Goal: Transaction & Acquisition: Purchase product/service

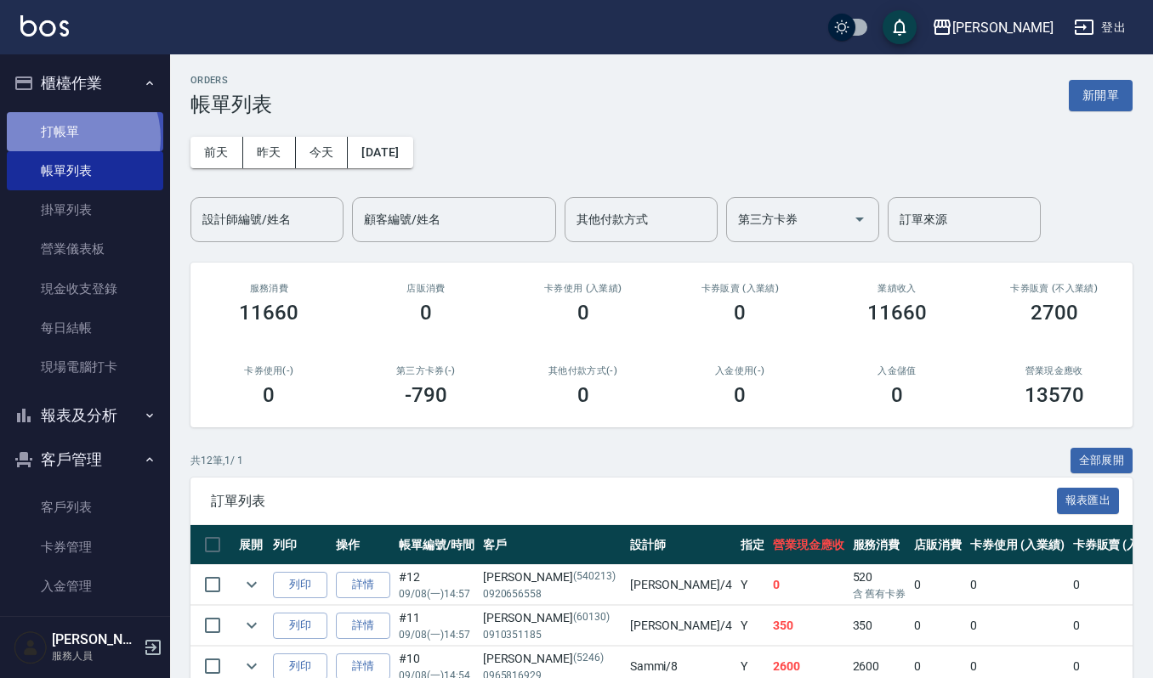
click at [68, 138] on link "打帳單" at bounding box center [85, 131] width 156 height 39
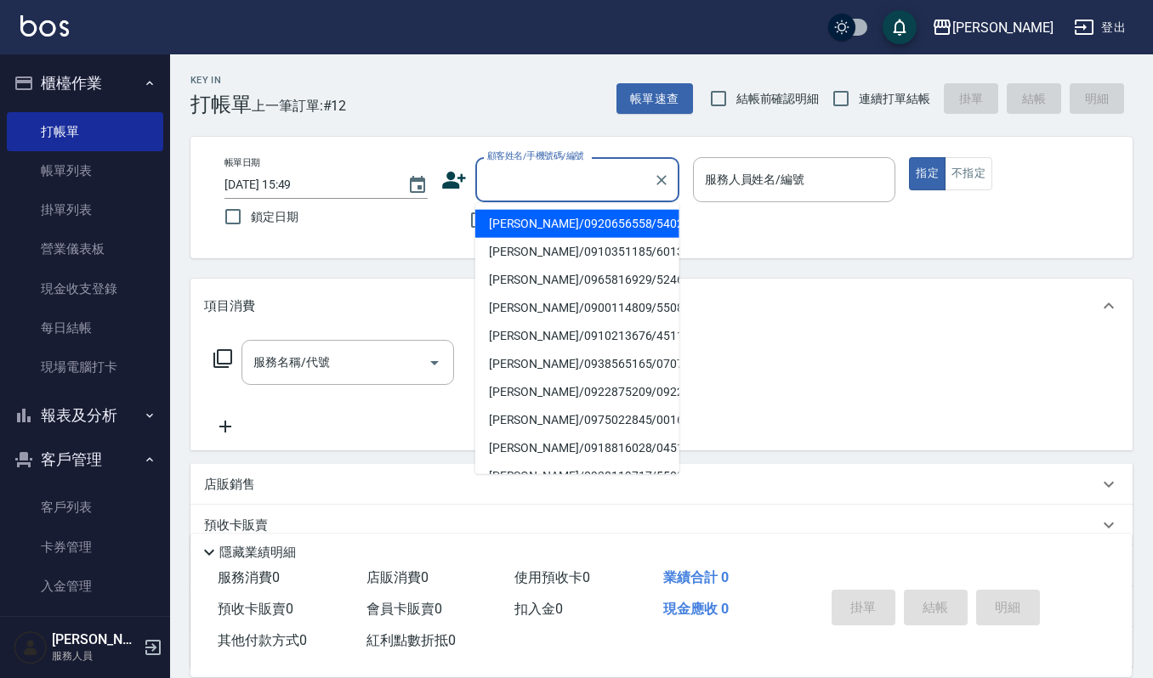
click at [515, 174] on input "顧客姓名/手機號碼/編號" at bounding box center [564, 180] width 163 height 30
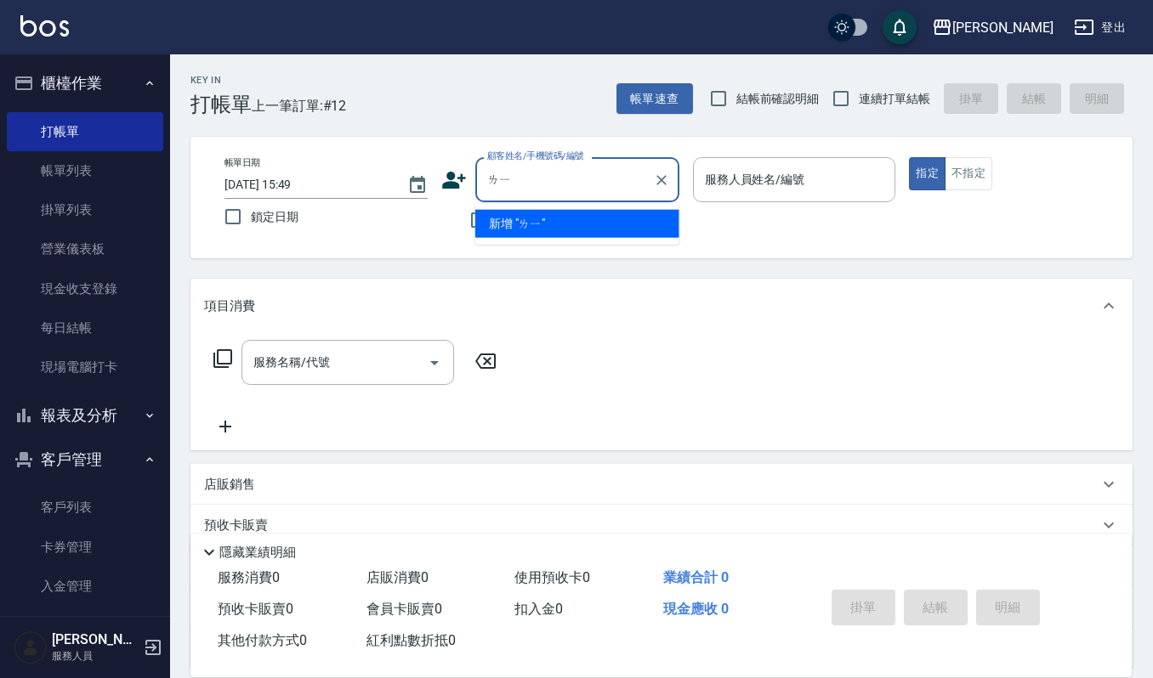
type input "離"
click at [529, 223] on li "李峰圳/0938322082/20700" at bounding box center [577, 224] width 204 height 28
type input "李峰圳/0938322082/20700"
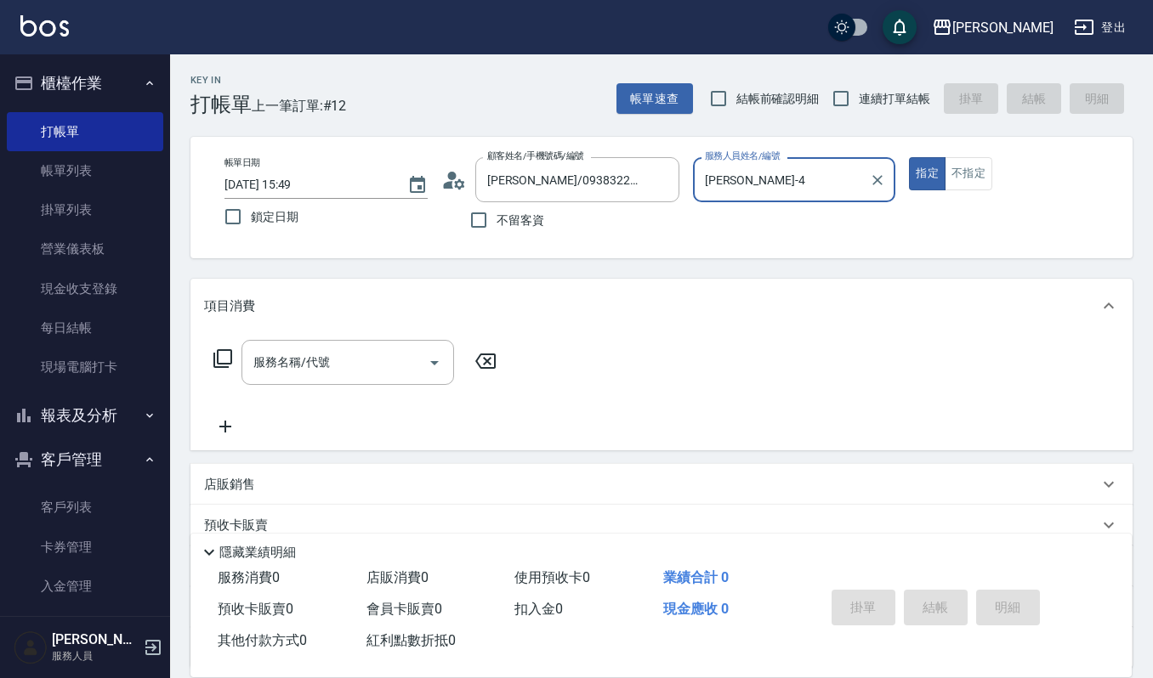
type input "吉兒-4"
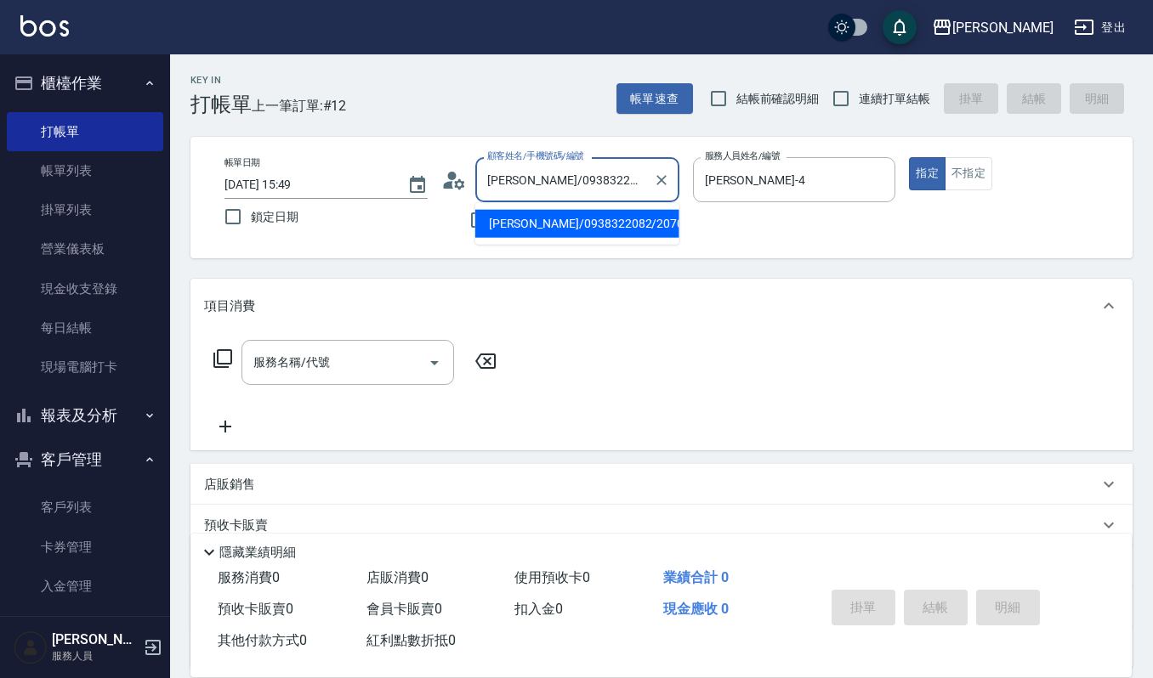
drag, startPoint x: 520, startPoint y: 177, endPoint x: 461, endPoint y: 172, distance: 59.7
click at [461, 172] on div "顧客姓名/手機號碼/編號 李峰圳/0938322082/20700 顧客姓名/手機號碼/編號" at bounding box center [560, 179] width 238 height 45
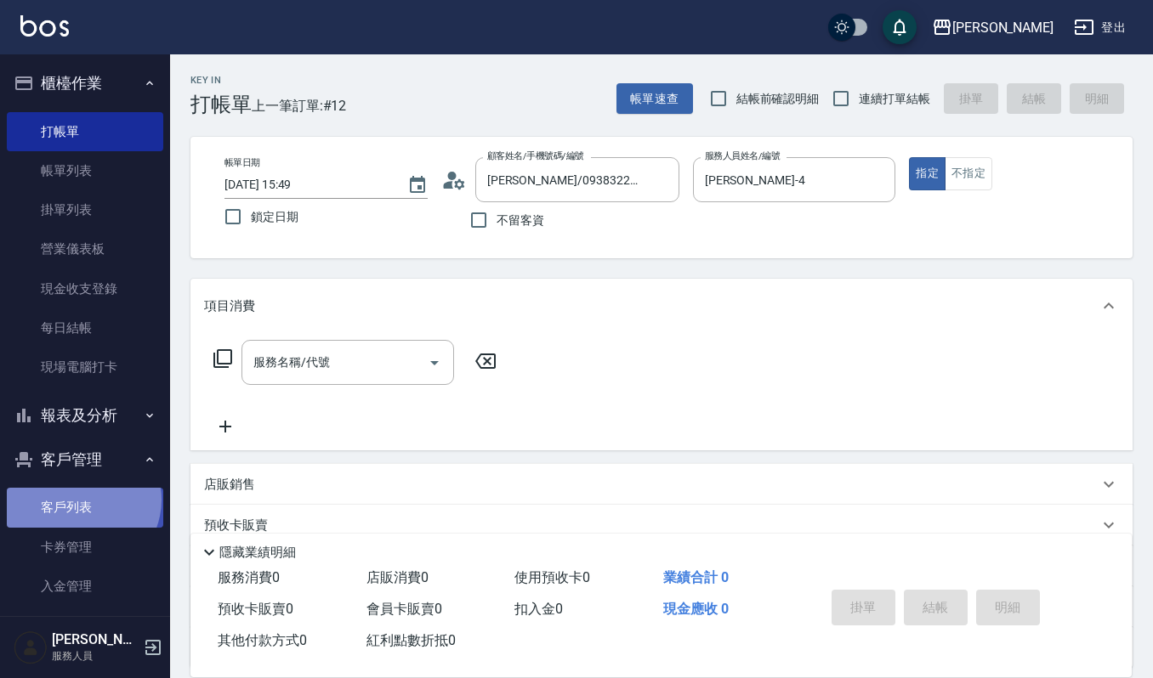
click at [80, 500] on link "客戶列表" at bounding box center [85, 507] width 156 height 39
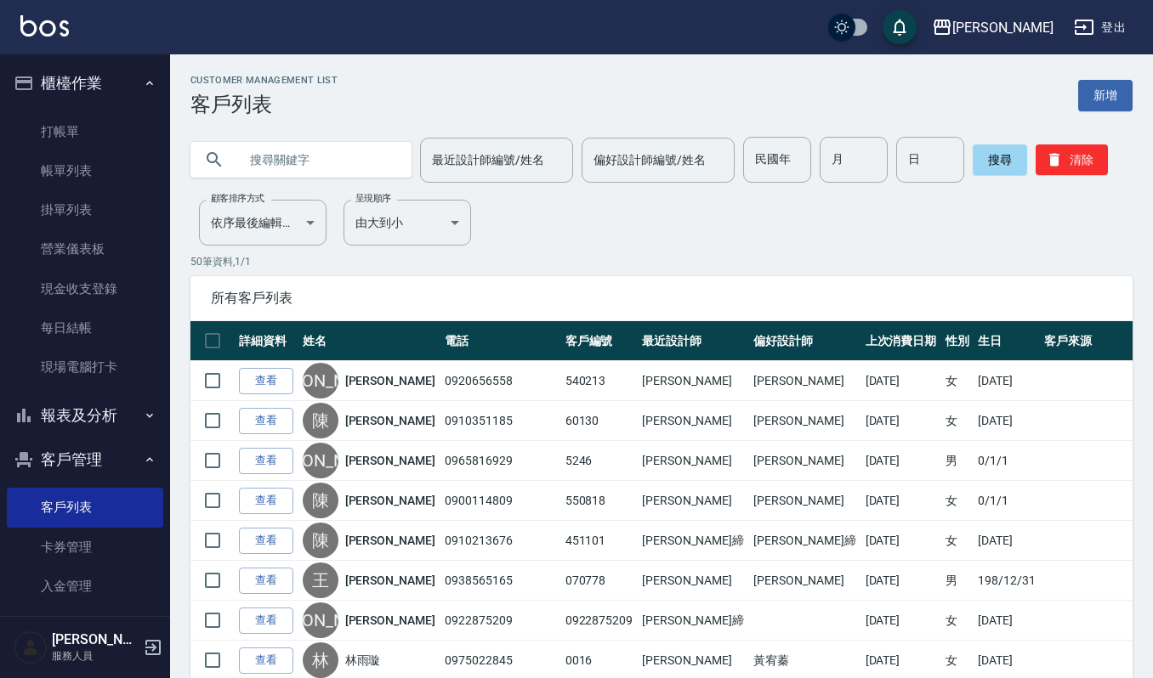
paste input "[PERSON_NAME]"
type input "[PERSON_NAME]"
click at [1002, 161] on button "搜尋" at bounding box center [1000, 160] width 54 height 31
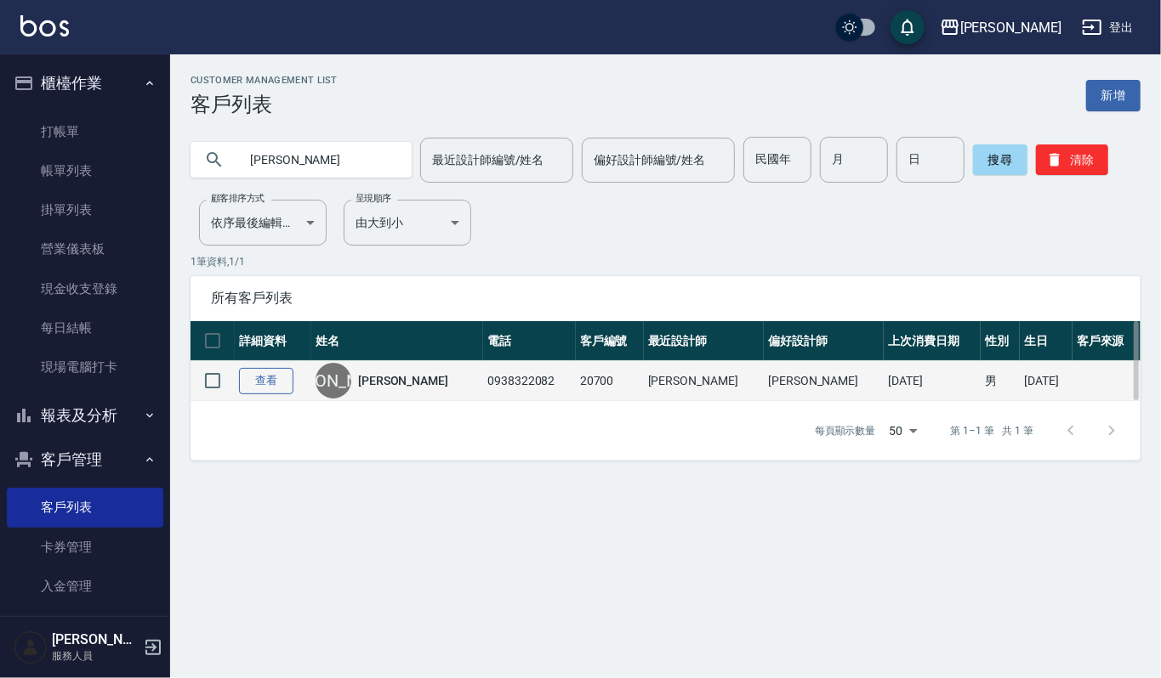
click at [269, 386] on link "查看" at bounding box center [266, 381] width 54 height 26
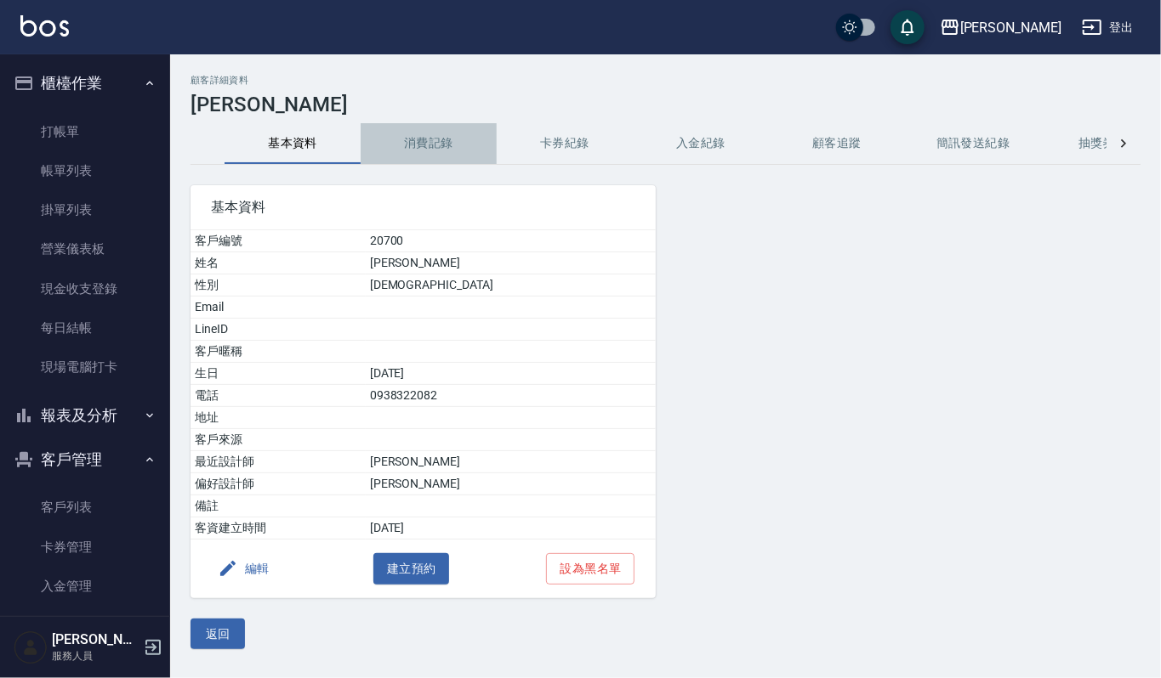
click at [425, 151] on button "消費記錄" at bounding box center [428, 143] width 136 height 41
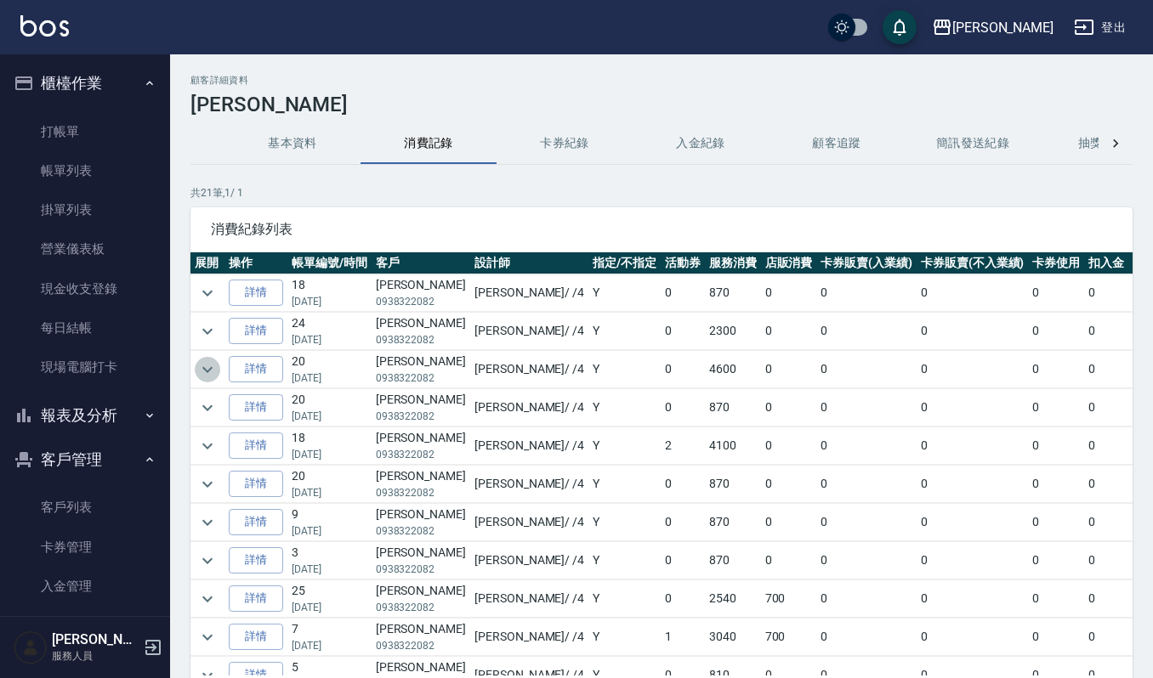
click at [201, 374] on icon "expand row" at bounding box center [207, 370] width 20 height 20
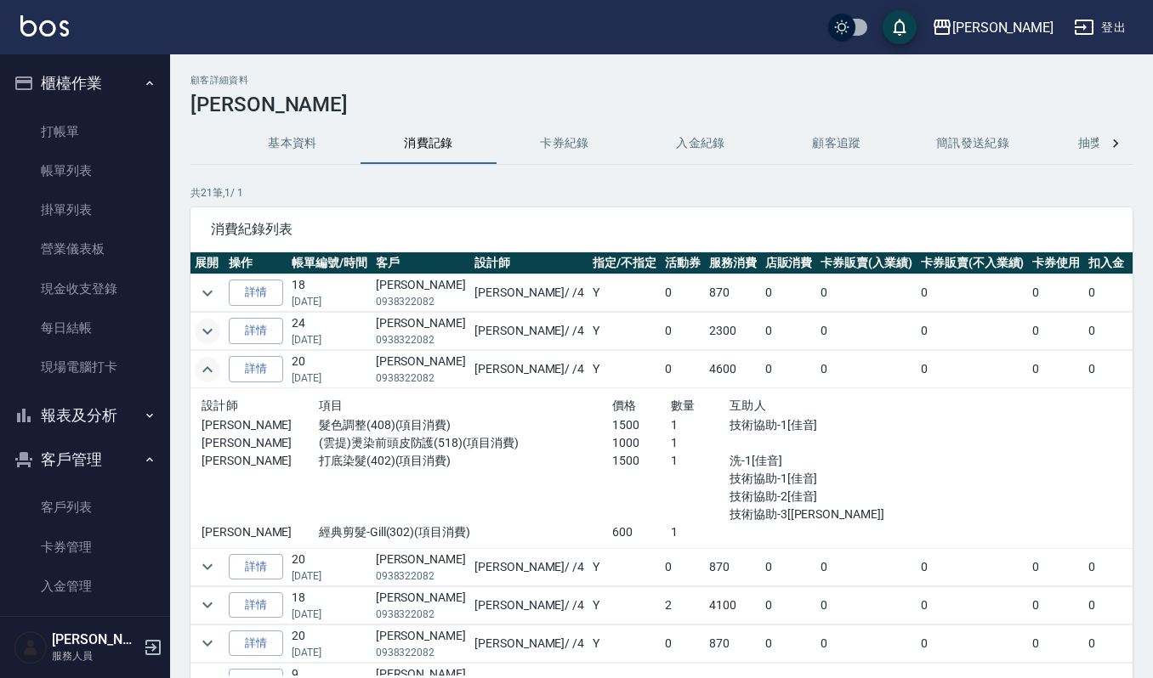
click at [208, 331] on icon "expand row" at bounding box center [207, 331] width 20 height 20
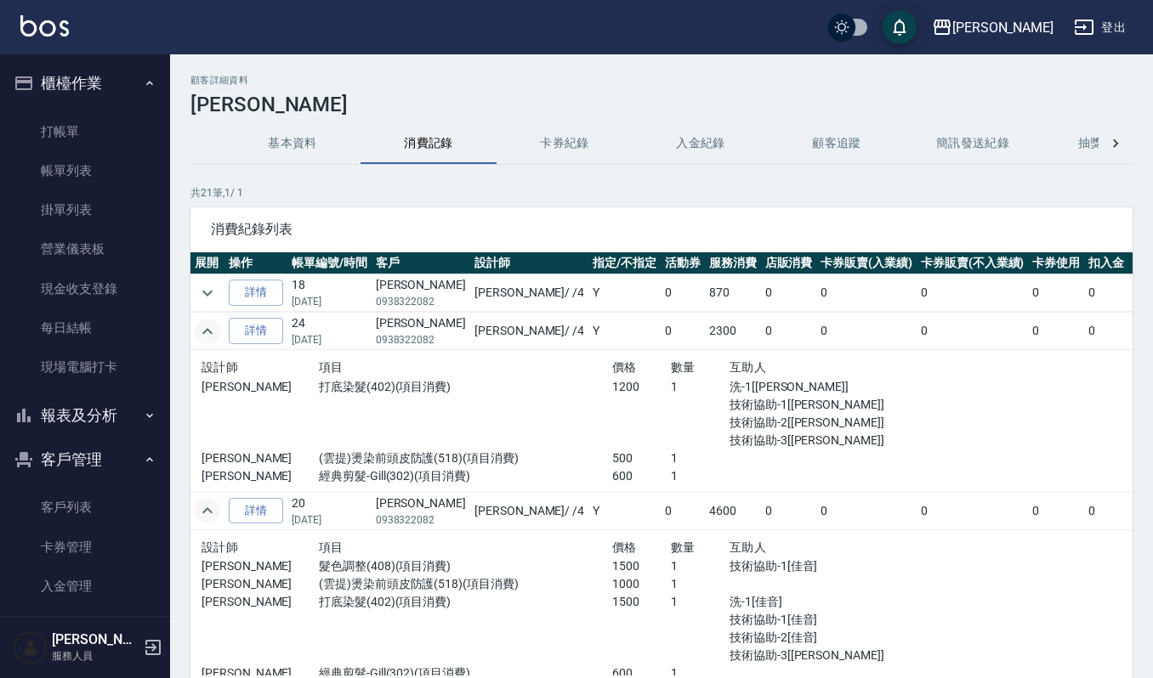
click at [211, 510] on icon "expand row" at bounding box center [207, 511] width 20 height 20
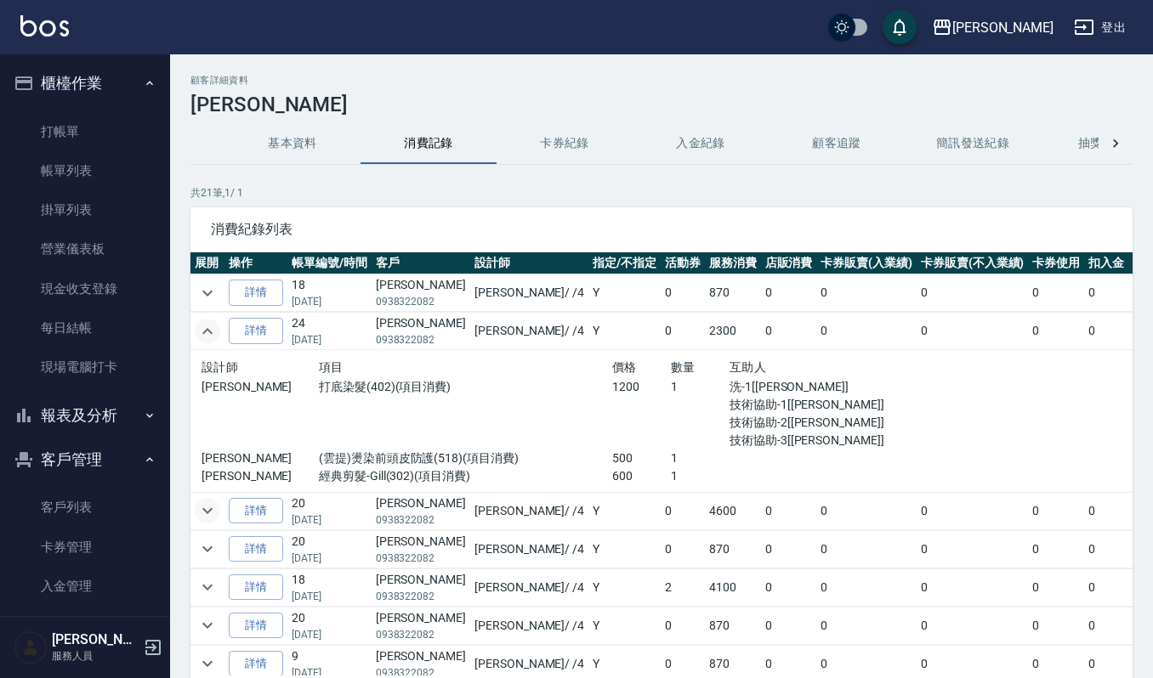
click at [207, 517] on icon "expand row" at bounding box center [207, 511] width 20 height 20
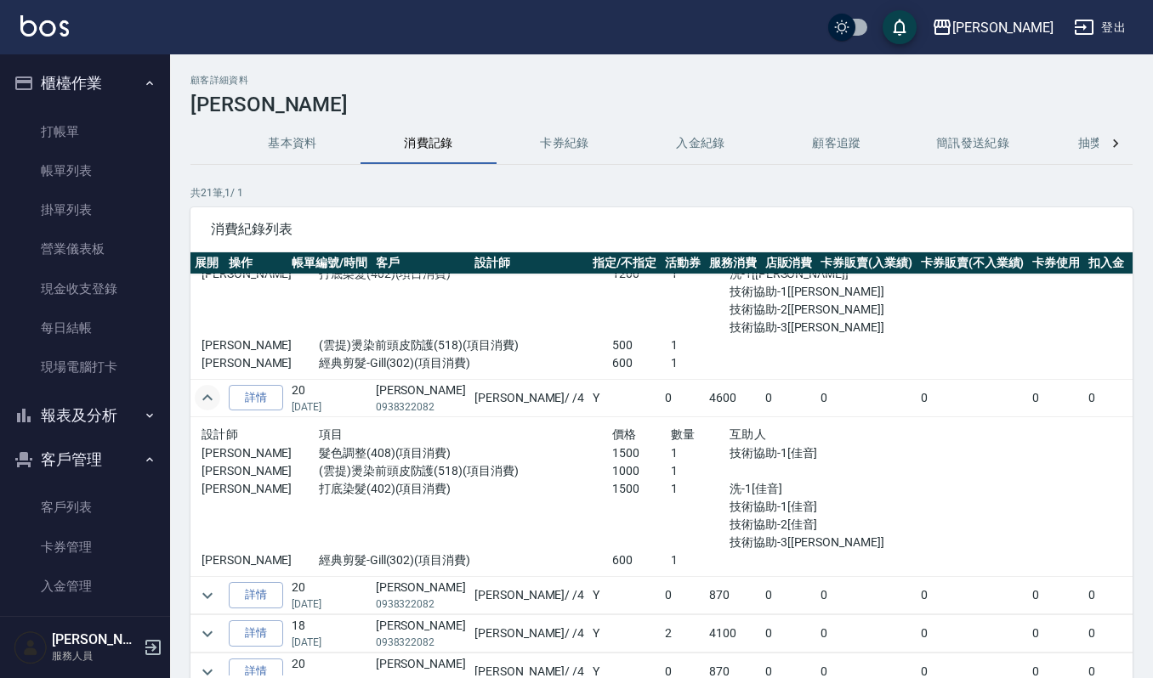
scroll to position [340, 0]
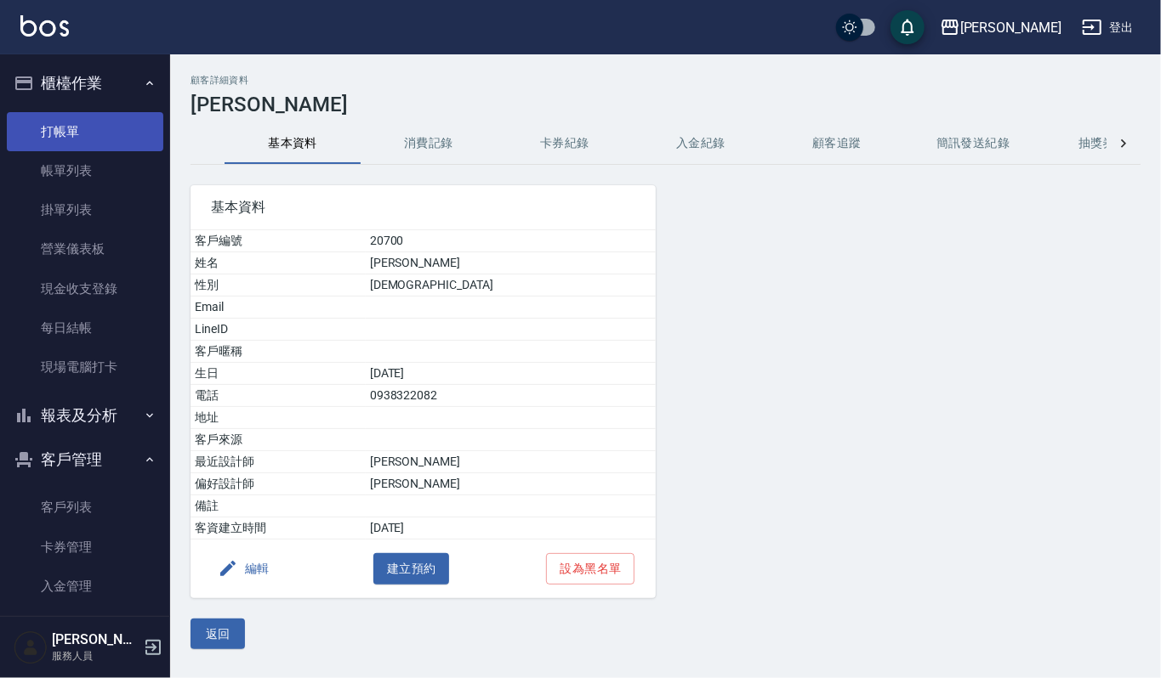
click at [73, 133] on link "打帳單" at bounding box center [85, 131] width 156 height 39
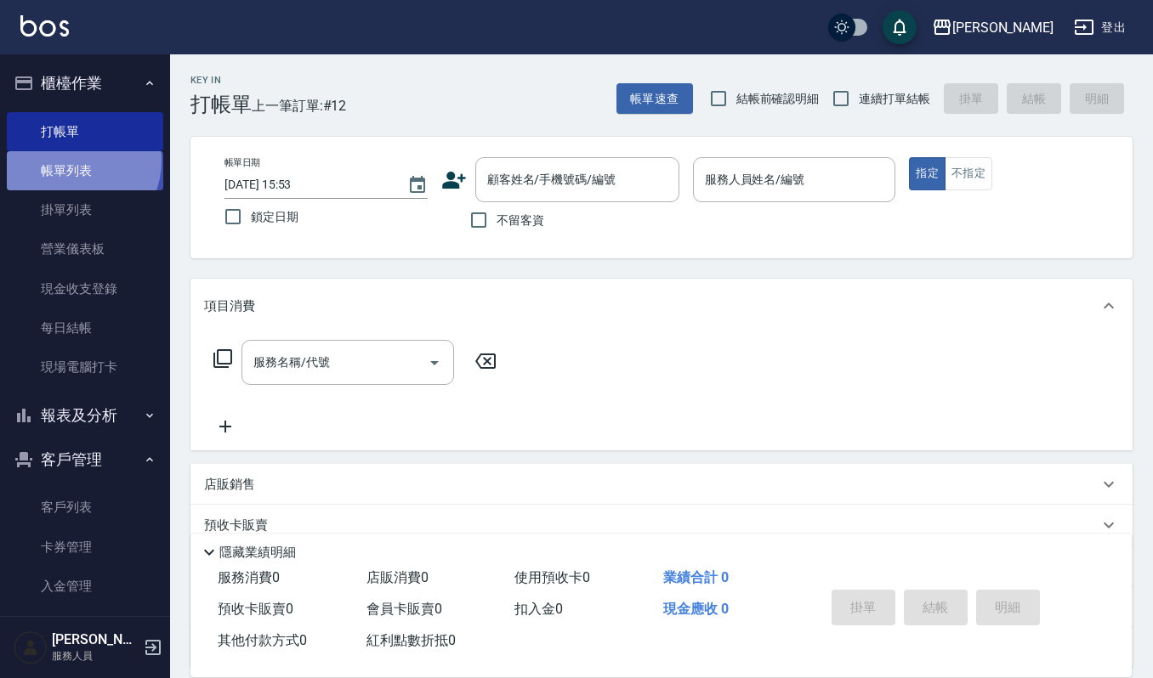
click at [71, 161] on link "帳單列表" at bounding box center [85, 170] width 156 height 39
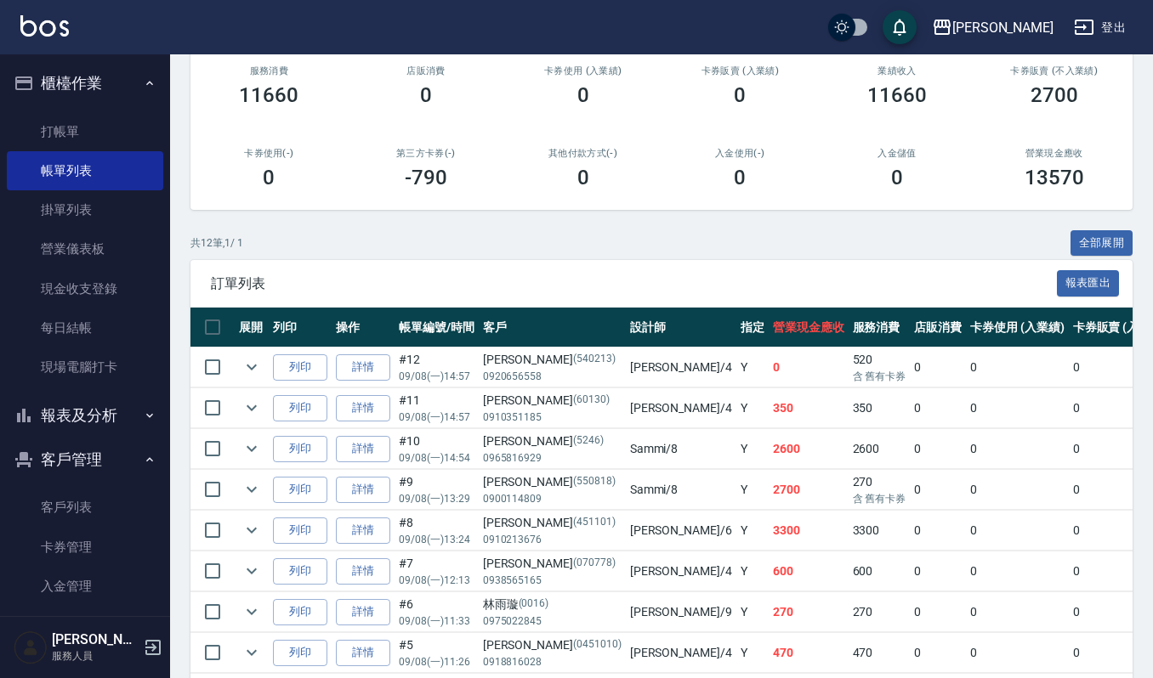
scroll to position [226, 0]
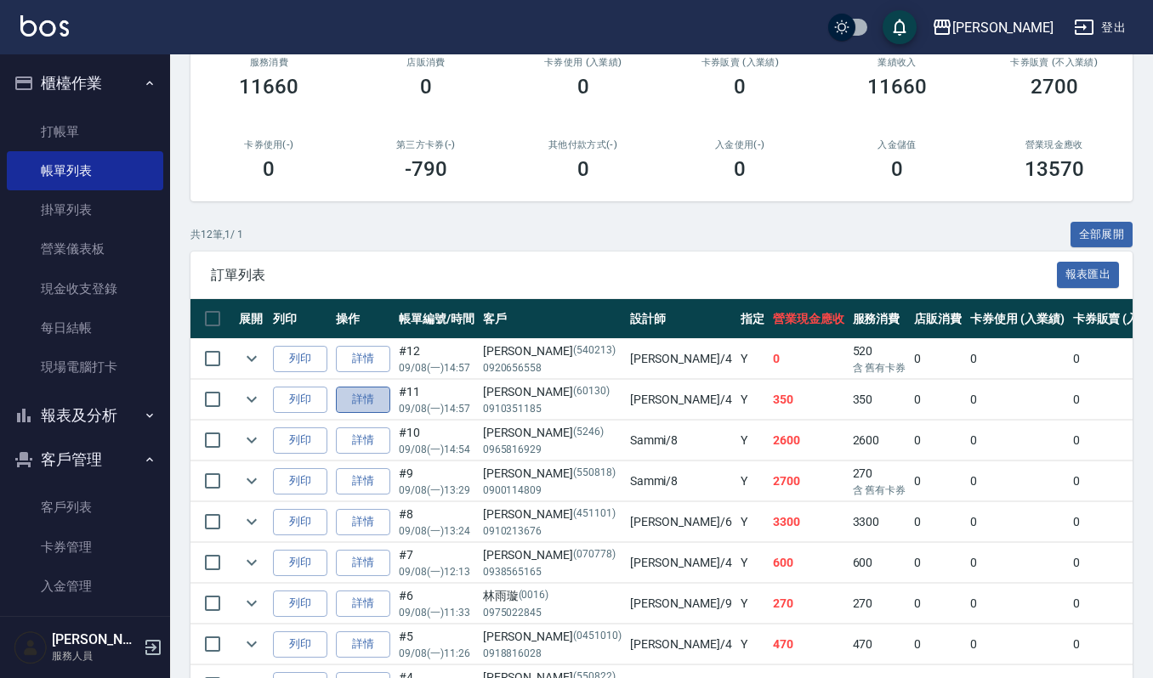
click at [364, 405] on link "詳情" at bounding box center [363, 400] width 54 height 26
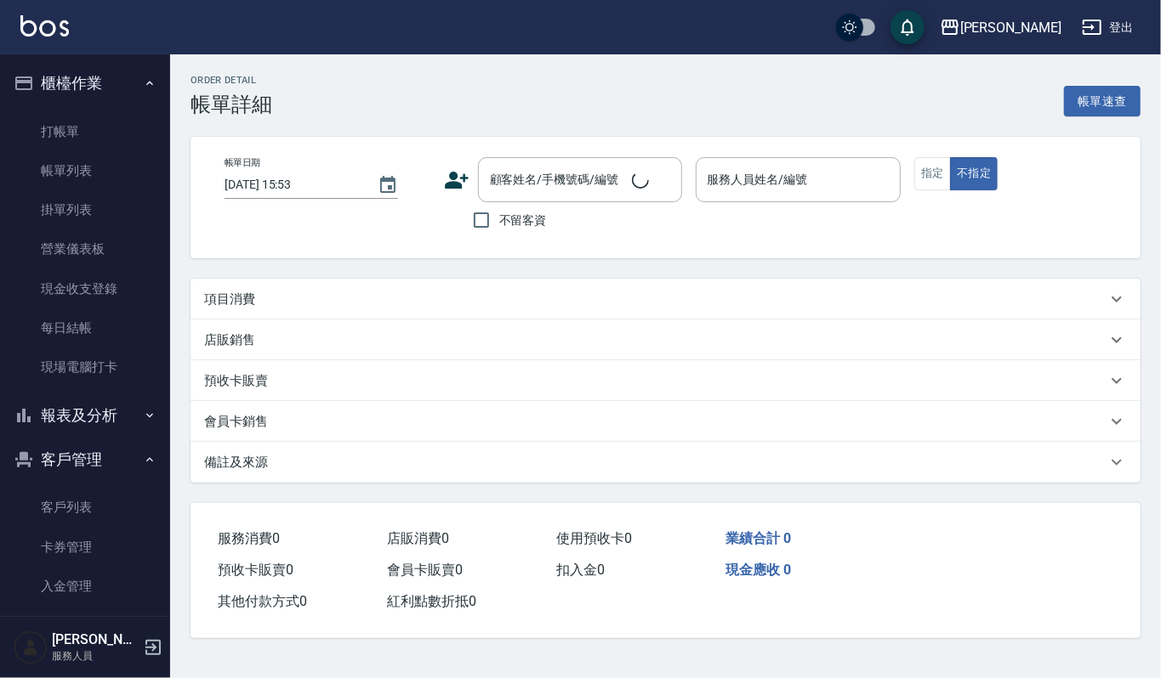
type input "2025/09/08 14:57"
type input "吉兒-4"
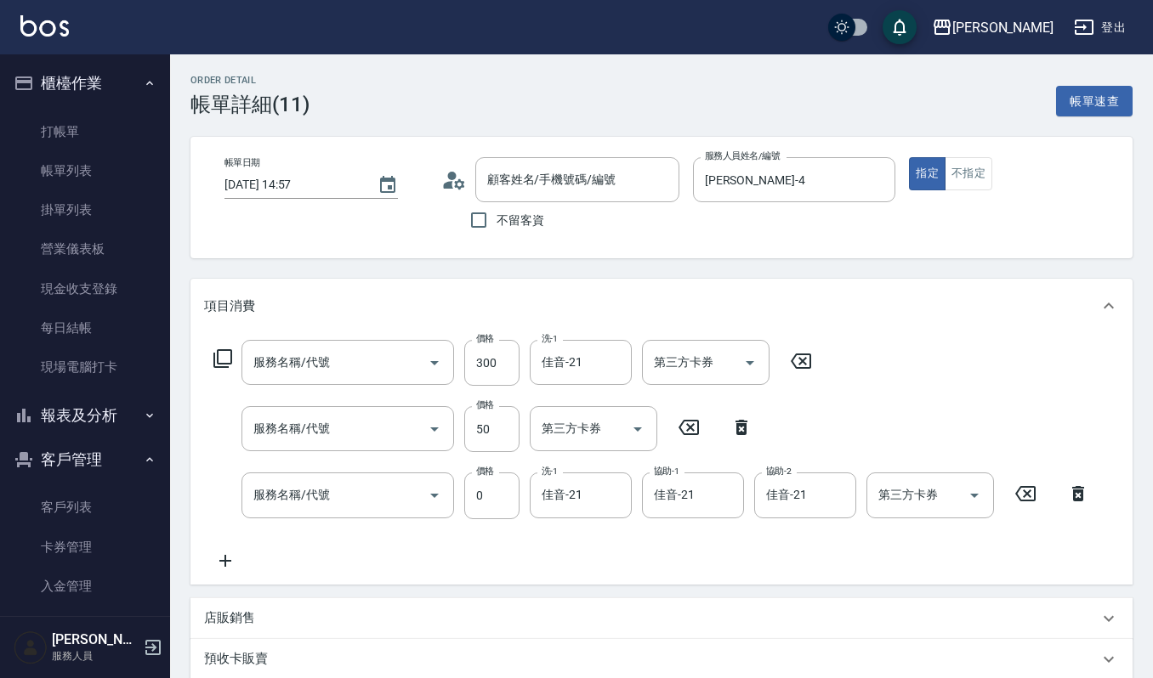
type input "陳又瑄/0910351185/60130"
type input "一般洗(券)升等純香洗髮(104)"
type input "上捲子(601)"
type input "使用5段結構卡卷0(592)"
click at [225, 565] on icon at bounding box center [225, 561] width 12 height 12
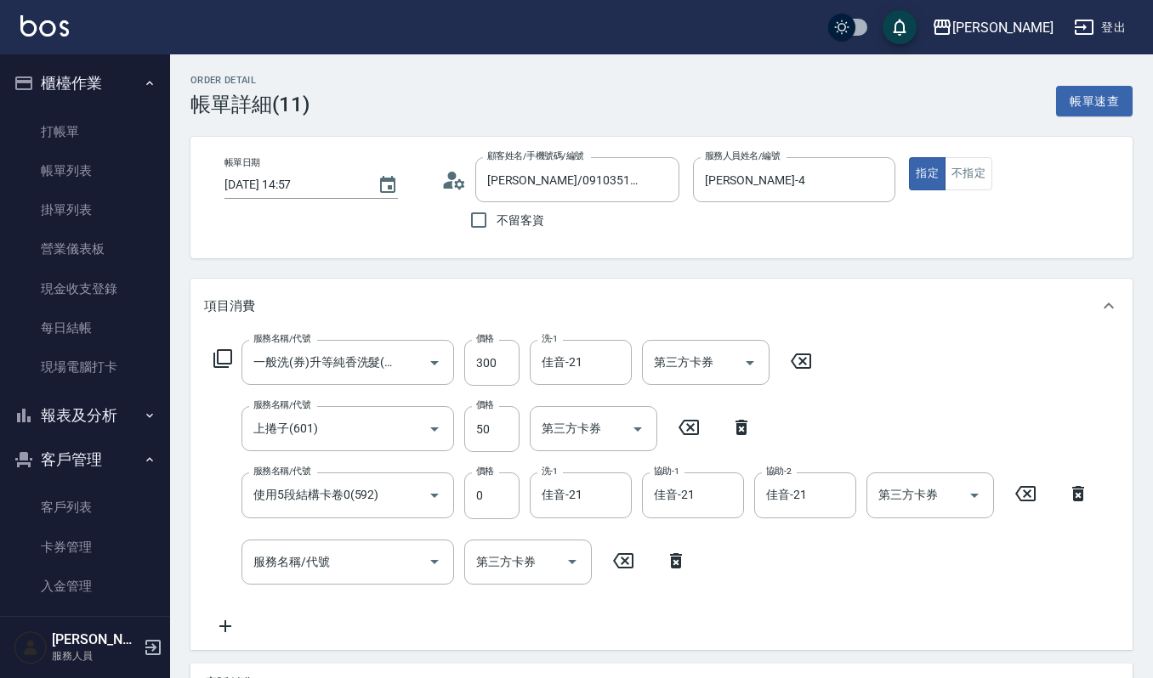
click at [670, 559] on icon at bounding box center [676, 561] width 43 height 20
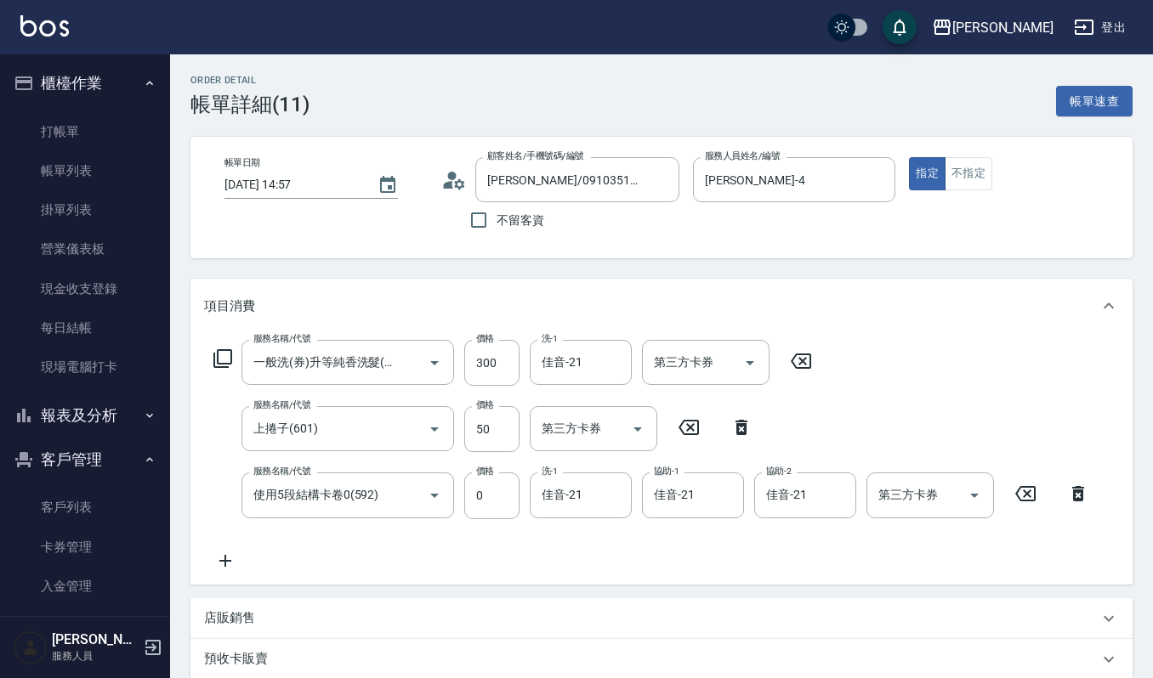
click at [241, 614] on p "店販銷售" at bounding box center [229, 619] width 51 height 18
click at [276, 667] on input "服務人員姓名/編號" at bounding box center [268, 682] width 112 height 30
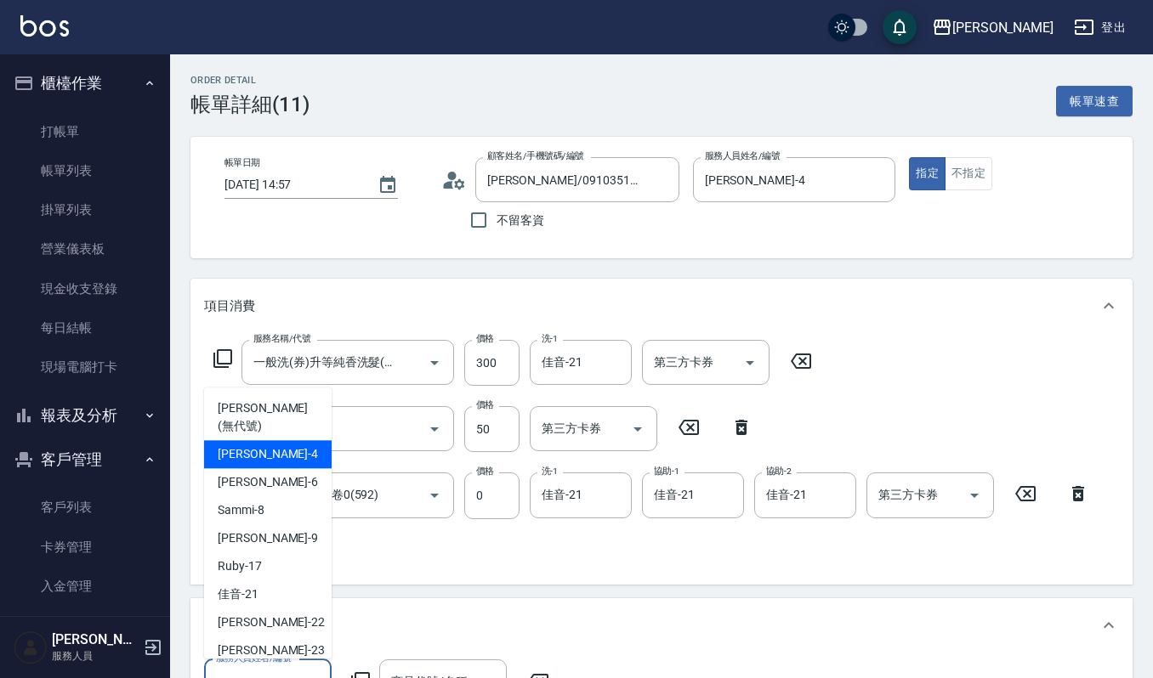
click at [274, 442] on div "吉兒 -4" at bounding box center [268, 454] width 128 height 28
type input "吉兒-4"
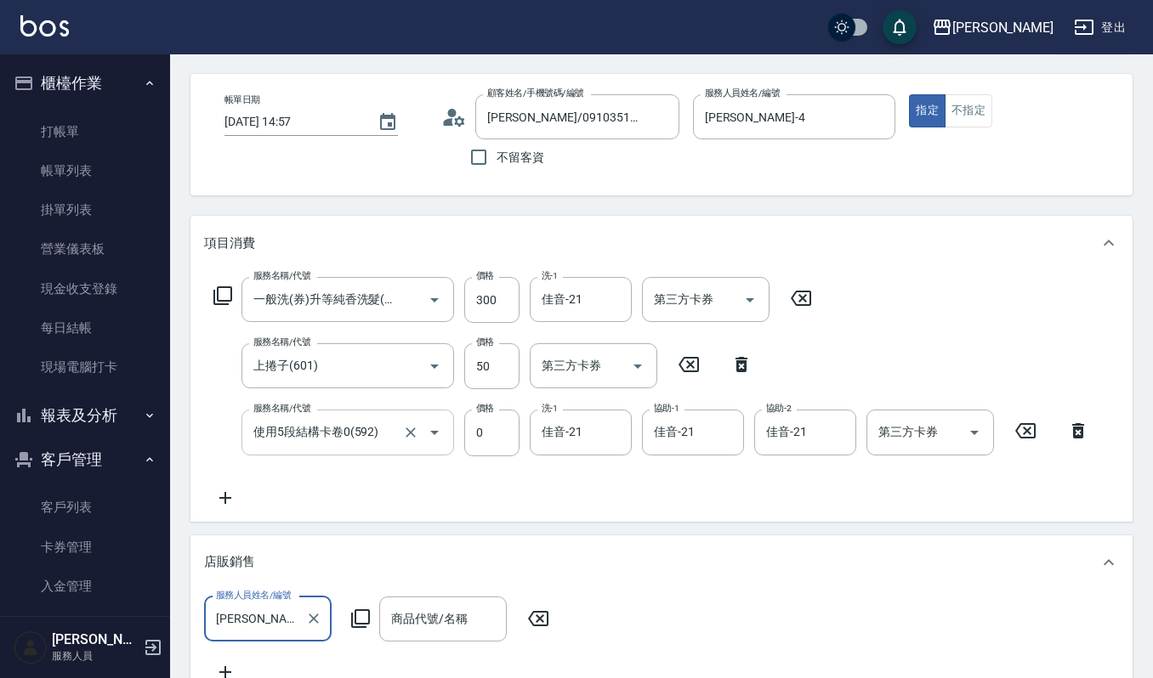
scroll to position [113, 0]
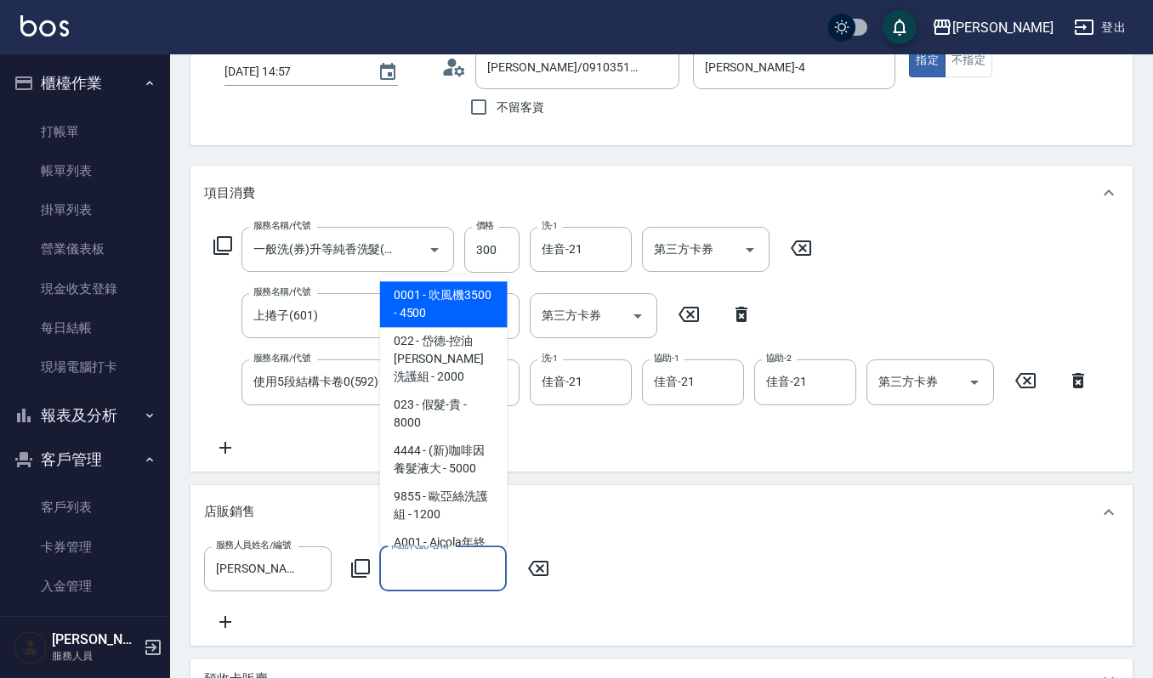
click at [439, 572] on input "商品代號/名稱" at bounding box center [443, 569] width 112 height 30
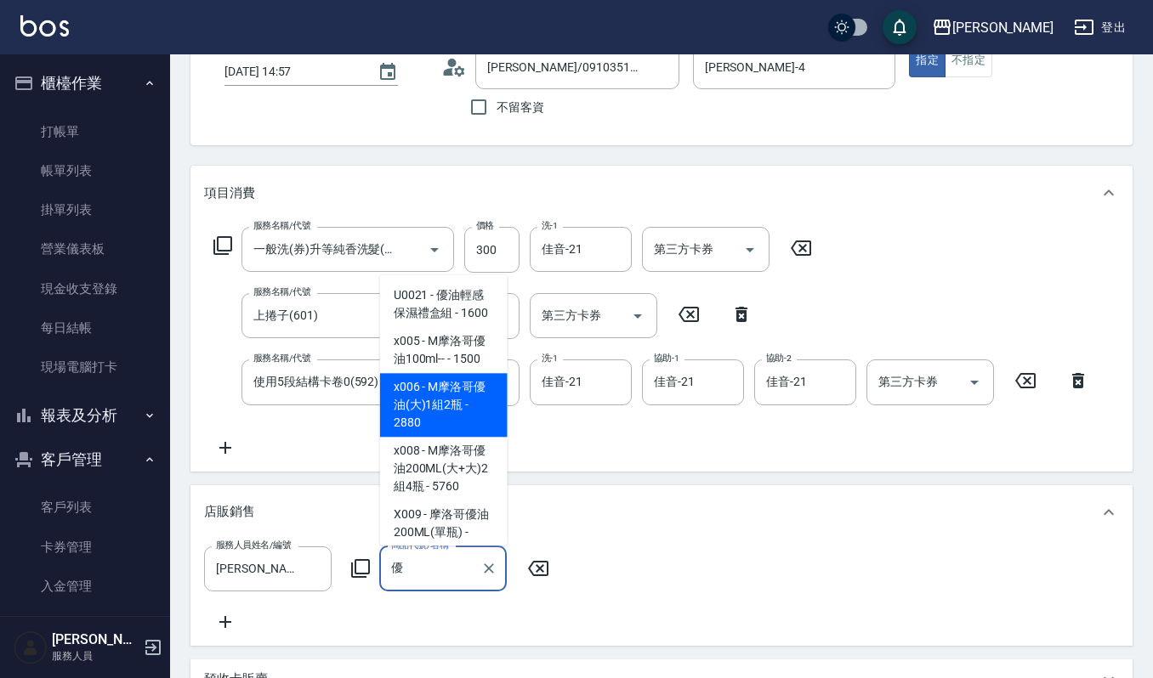
click at [452, 327] on span "U0021 - 優油輕感保濕禮盒組 - 1600" at bounding box center [444, 304] width 128 height 46
type input "優油輕感保濕禮盒組"
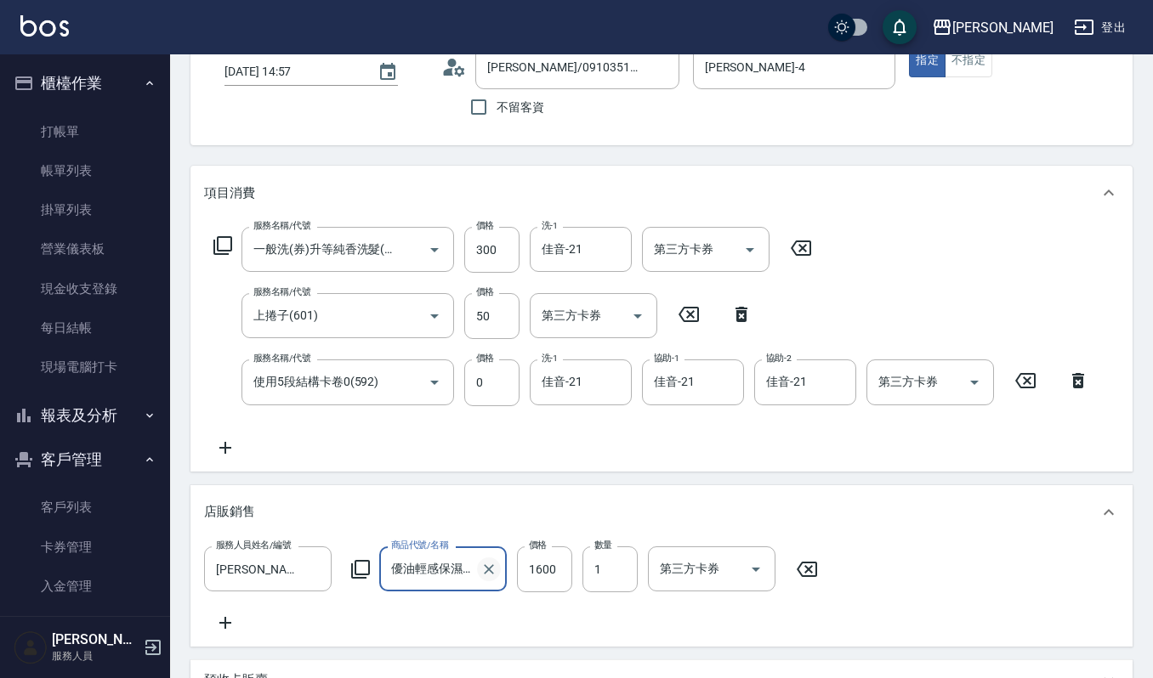
click at [484, 566] on icon "Clear" at bounding box center [488, 569] width 17 height 17
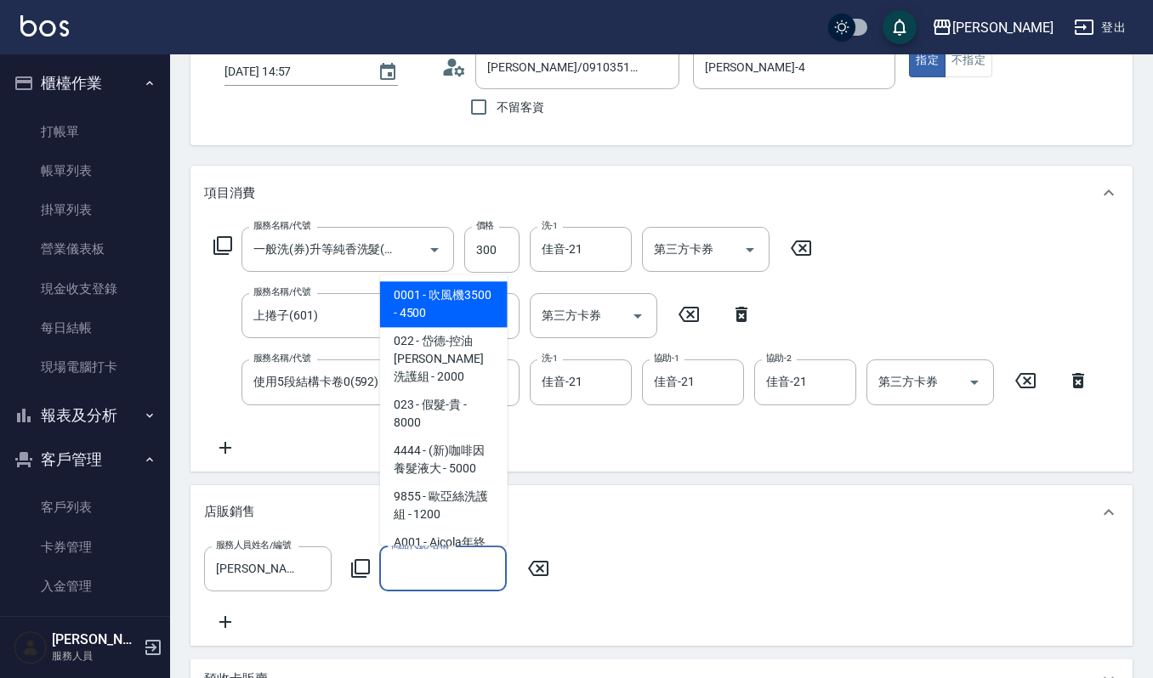
click at [463, 566] on input "商品代號/名稱" at bounding box center [443, 569] width 112 height 30
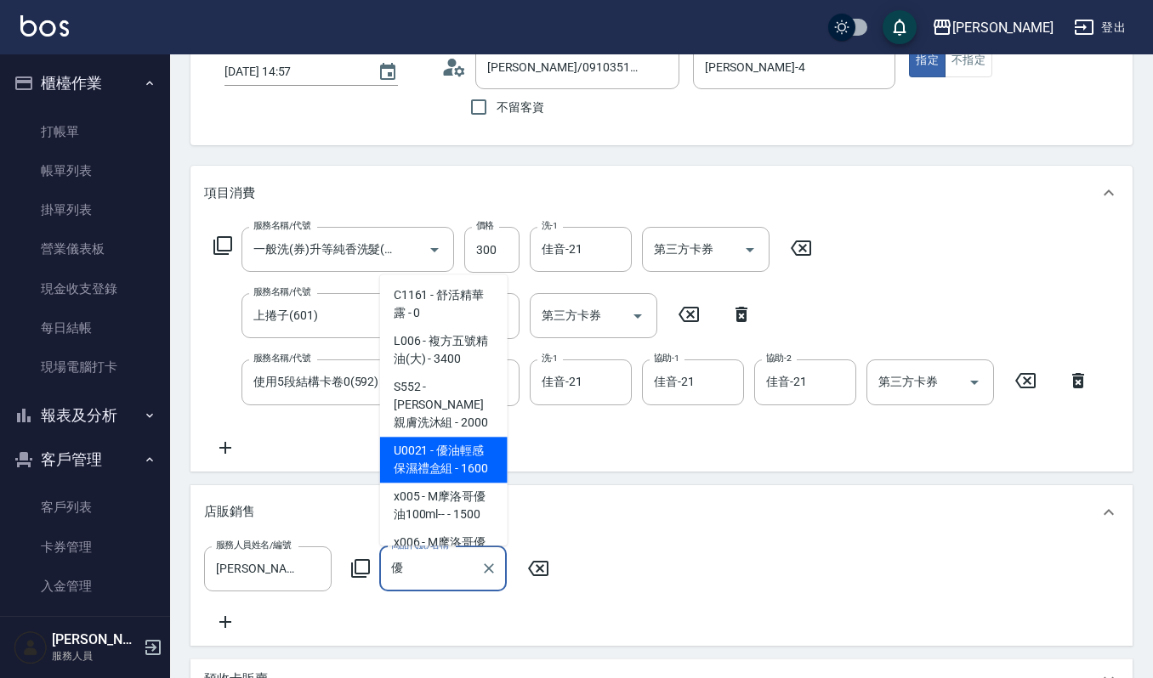
click at [447, 569] on input "優" at bounding box center [430, 569] width 87 height 30
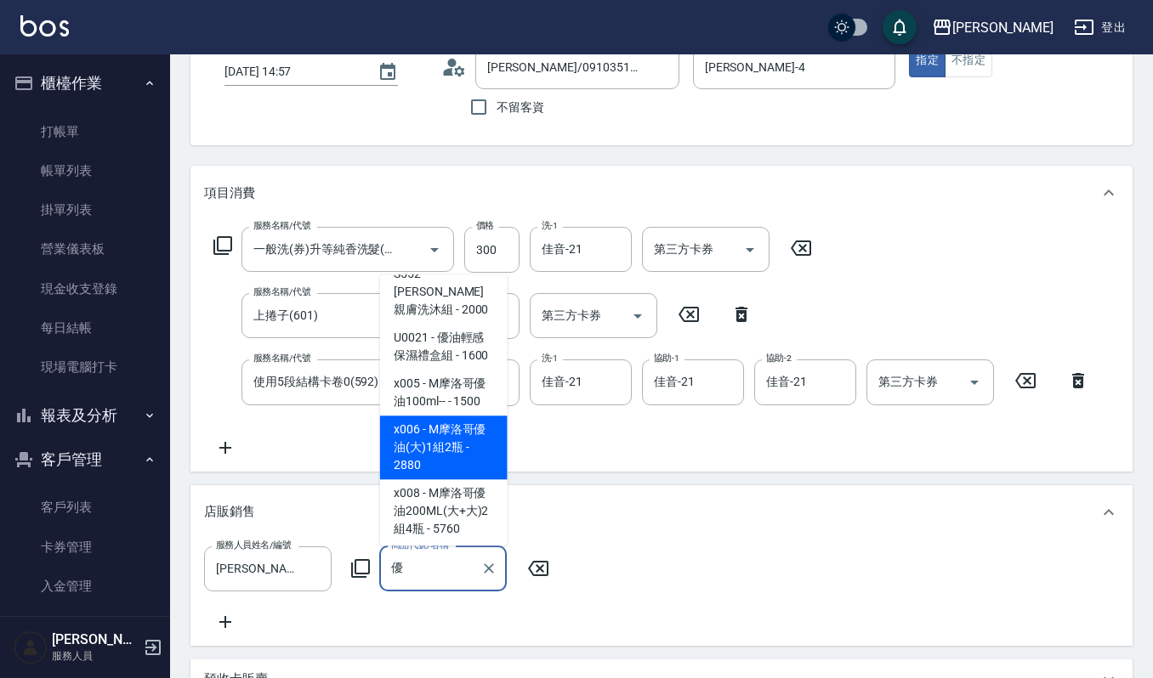
click at [417, 453] on span "x006 - M摩洛哥優油(大)1組2瓶 - 2880" at bounding box center [444, 448] width 128 height 64
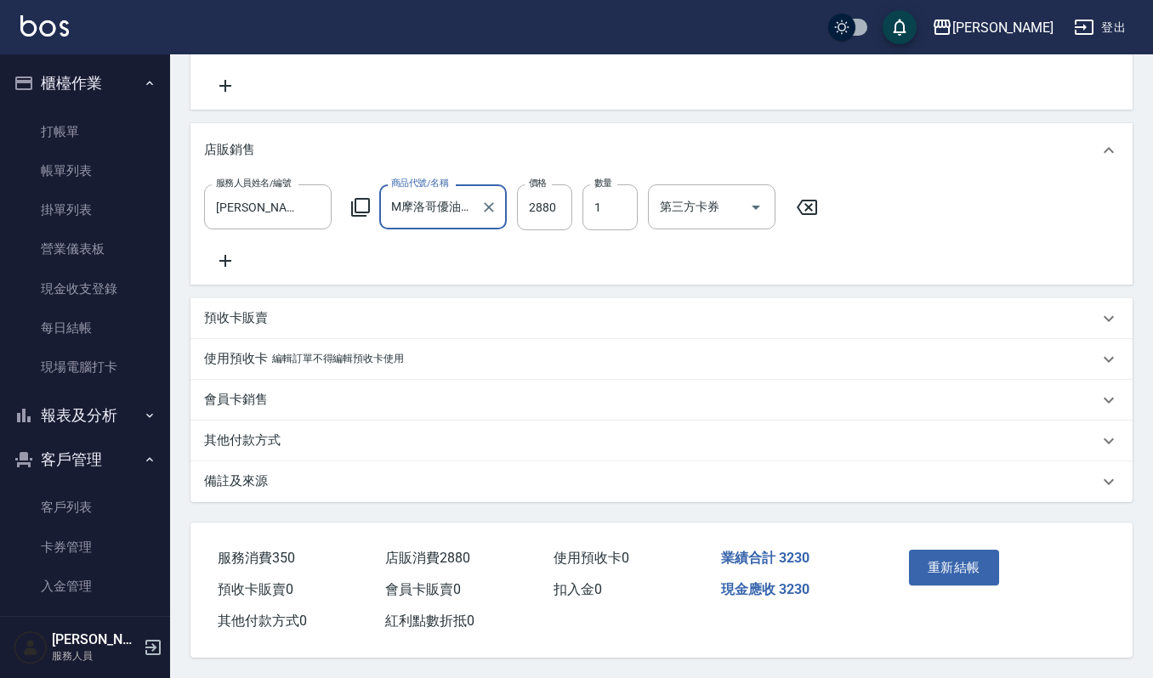
scroll to position [495, 0]
type input "M摩洛哥優油(大)1組2瓶"
click at [960, 556] on button "重新結帳" at bounding box center [954, 568] width 90 height 36
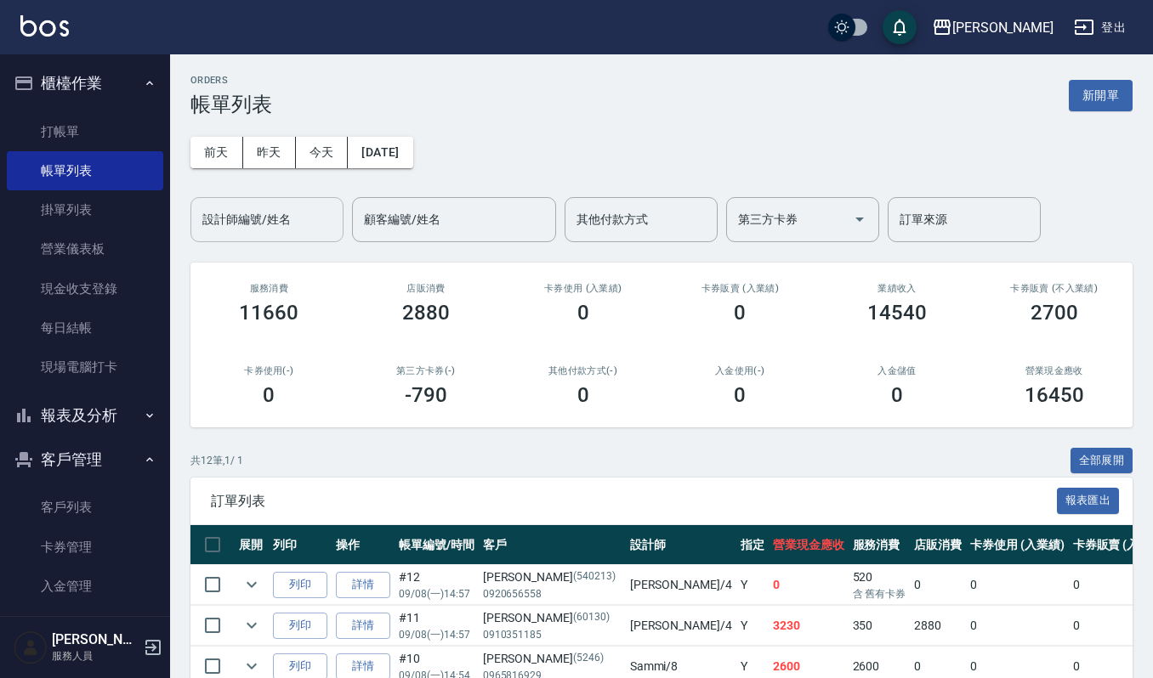
click at [257, 205] on div "設計師編號/姓名 設計師編號/姓名" at bounding box center [266, 219] width 153 height 45
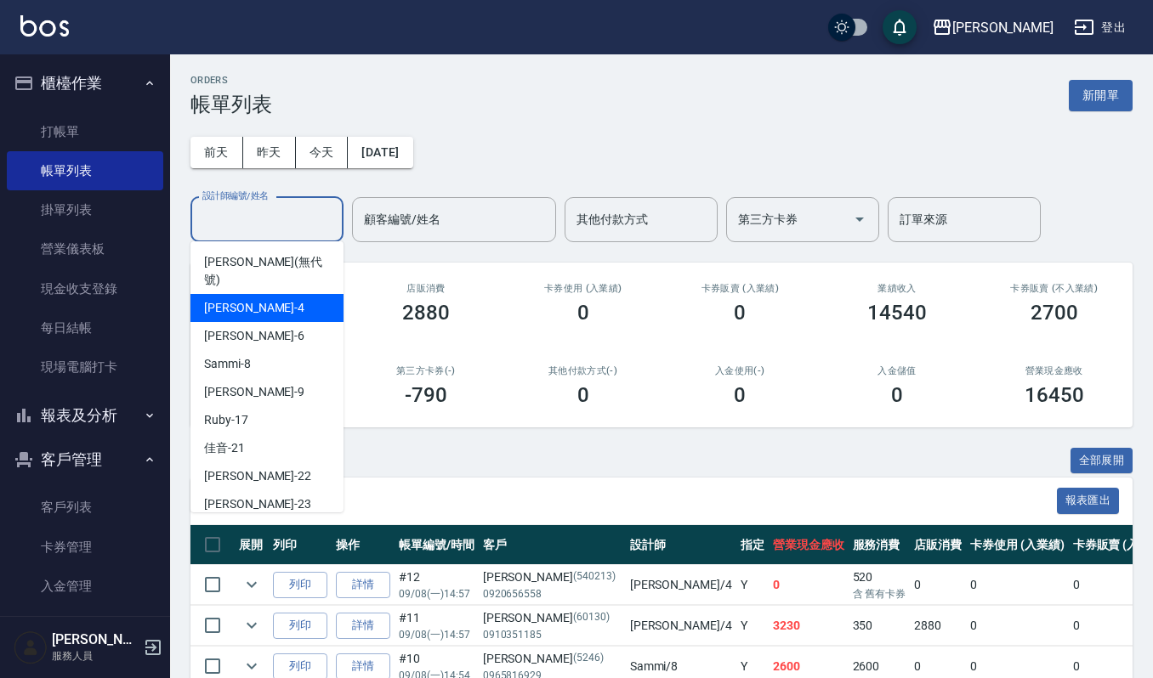
click at [255, 294] on div "吉兒 -4" at bounding box center [266, 308] width 153 height 28
type input "吉兒-4"
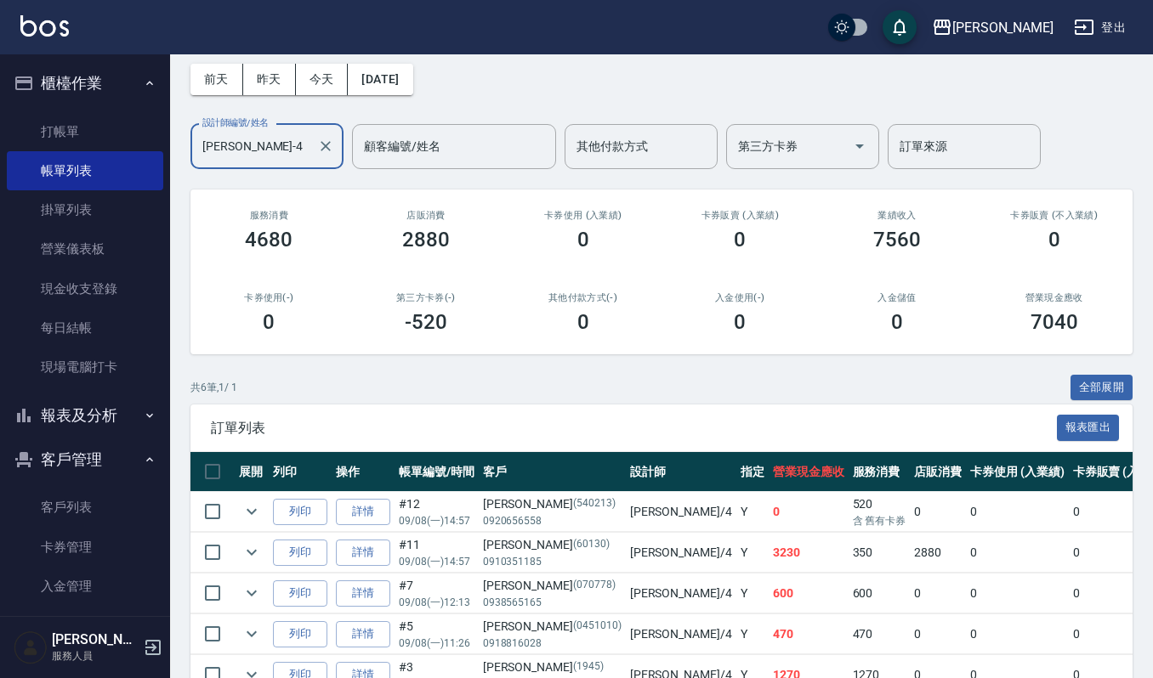
scroll to position [113, 0]
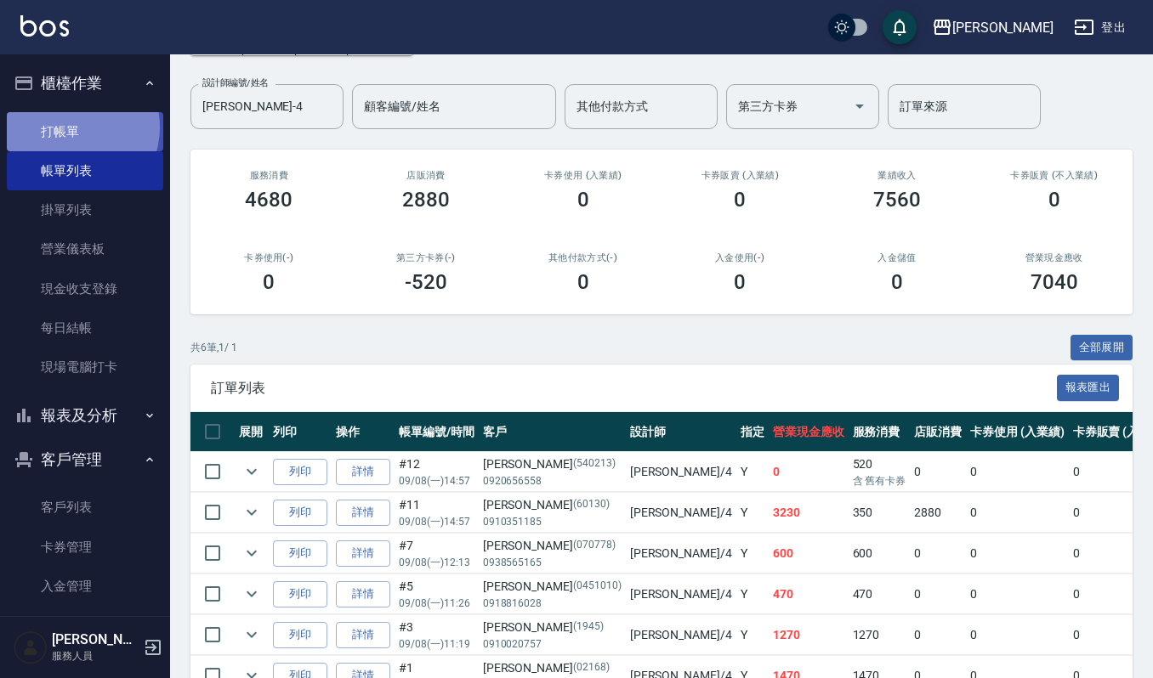
click at [72, 127] on link "打帳單" at bounding box center [85, 131] width 156 height 39
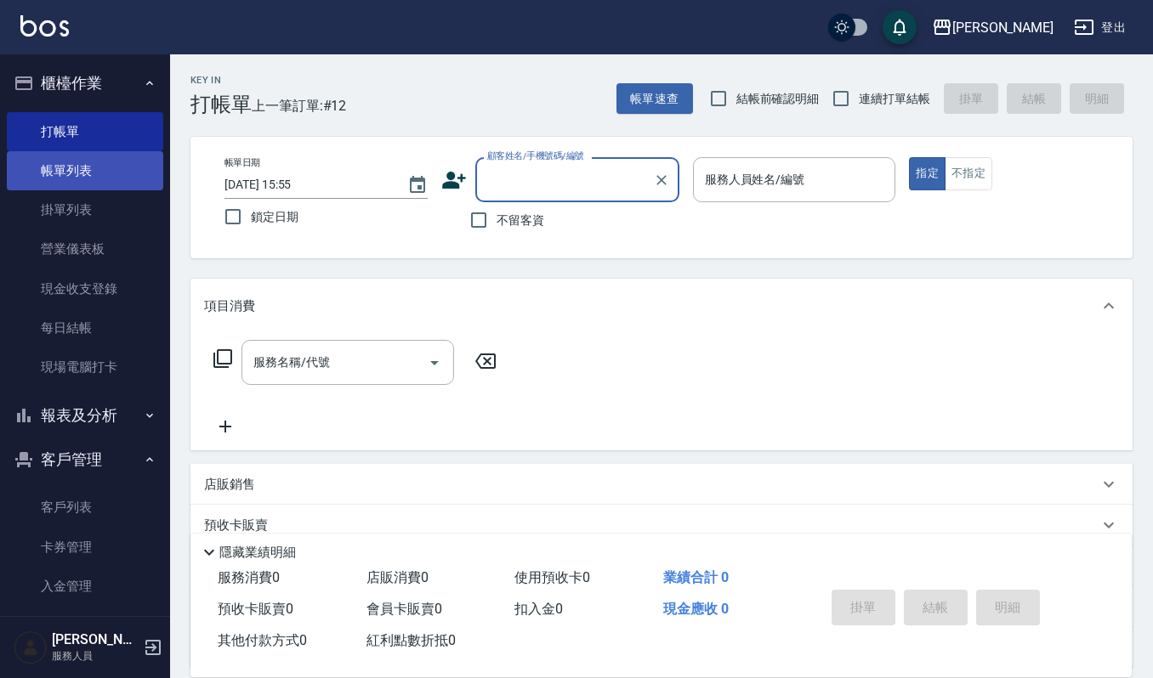
click at [66, 165] on link "帳單列表" at bounding box center [85, 170] width 156 height 39
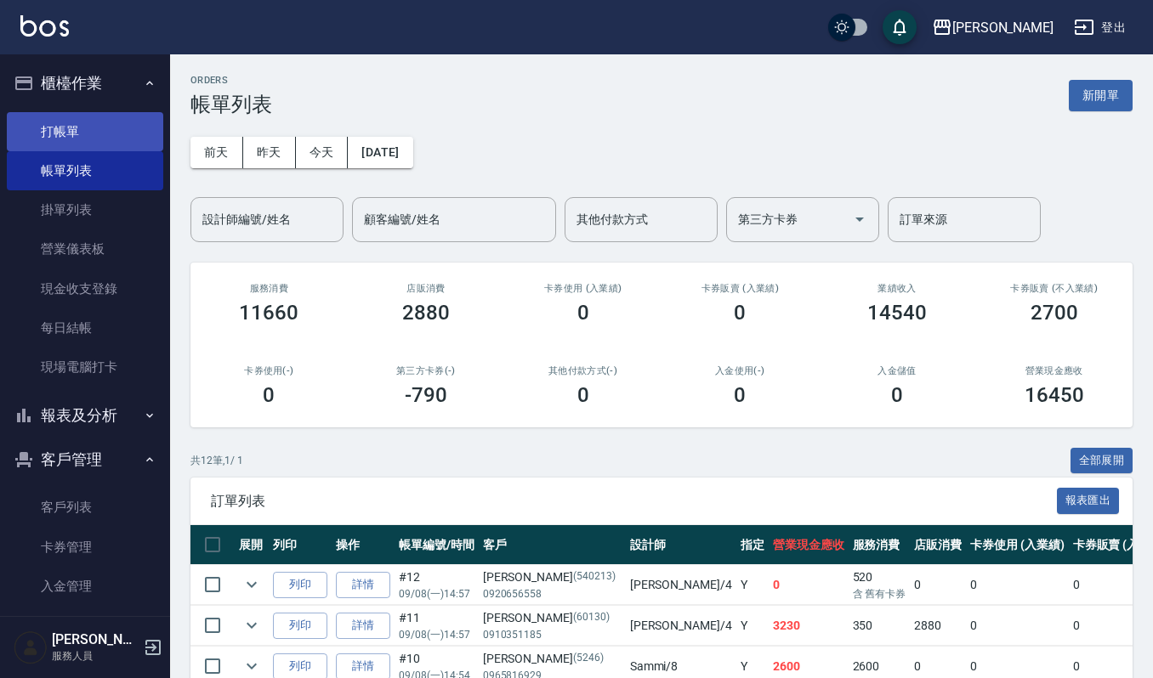
click at [62, 140] on link "打帳單" at bounding box center [85, 131] width 156 height 39
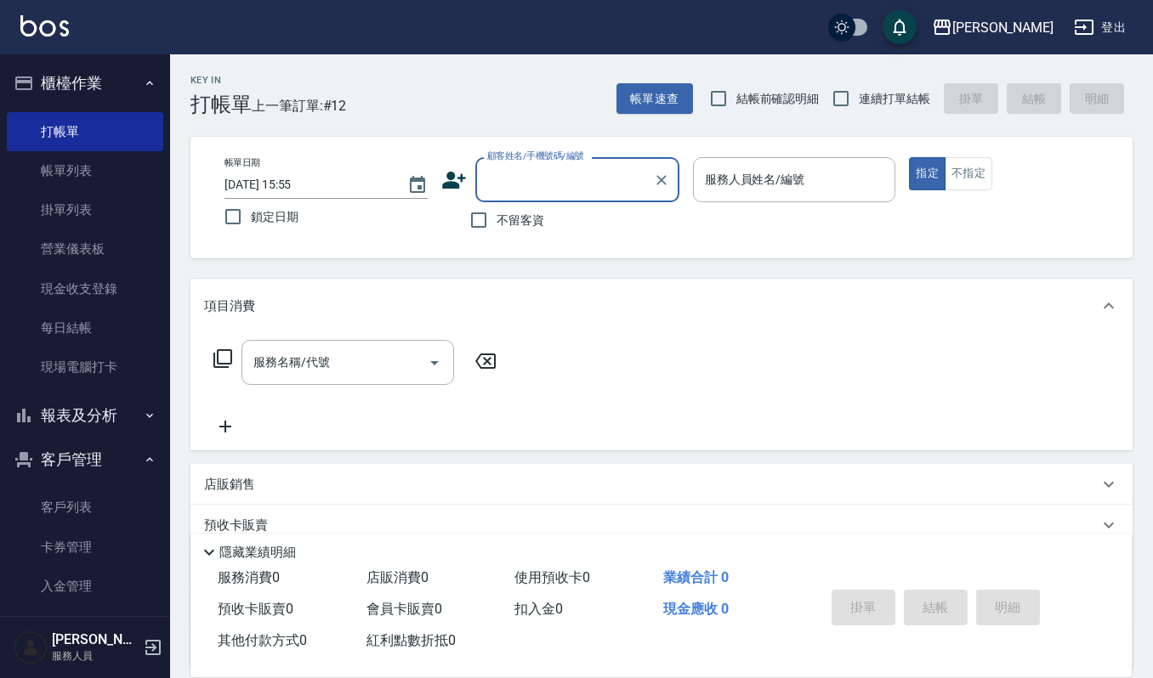
drag, startPoint x: 63, startPoint y: 501, endPoint x: 79, endPoint y: 467, distance: 37.6
click at [63, 501] on link "客戶列表" at bounding box center [85, 507] width 156 height 39
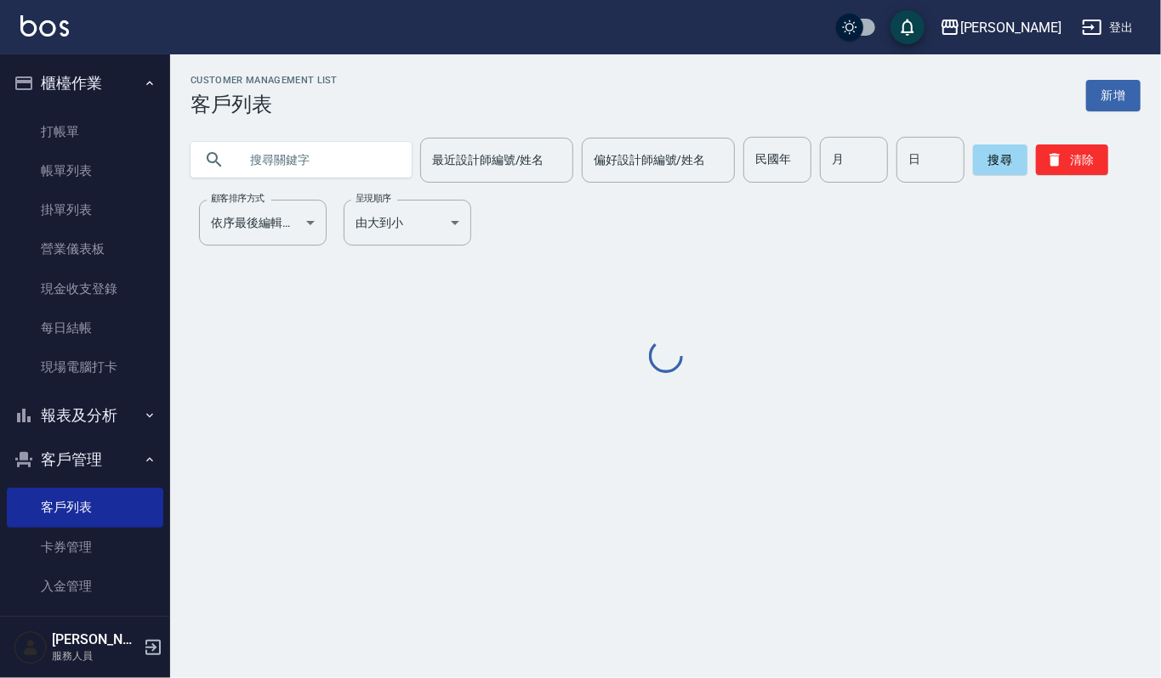
click at [228, 156] on div at bounding box center [300, 160] width 221 height 36
drag, startPoint x: 243, startPoint y: 155, endPoint x: 218, endPoint y: 88, distance: 70.8
click at [225, 122] on div "最近設計師編號/姓名 最近設計師編號/姓名 偏好設計師編號/姓名 偏好設計師編號/姓名 民國年 民國年 月 月 日 日 搜尋 清除" at bounding box center [655, 149] width 970 height 66
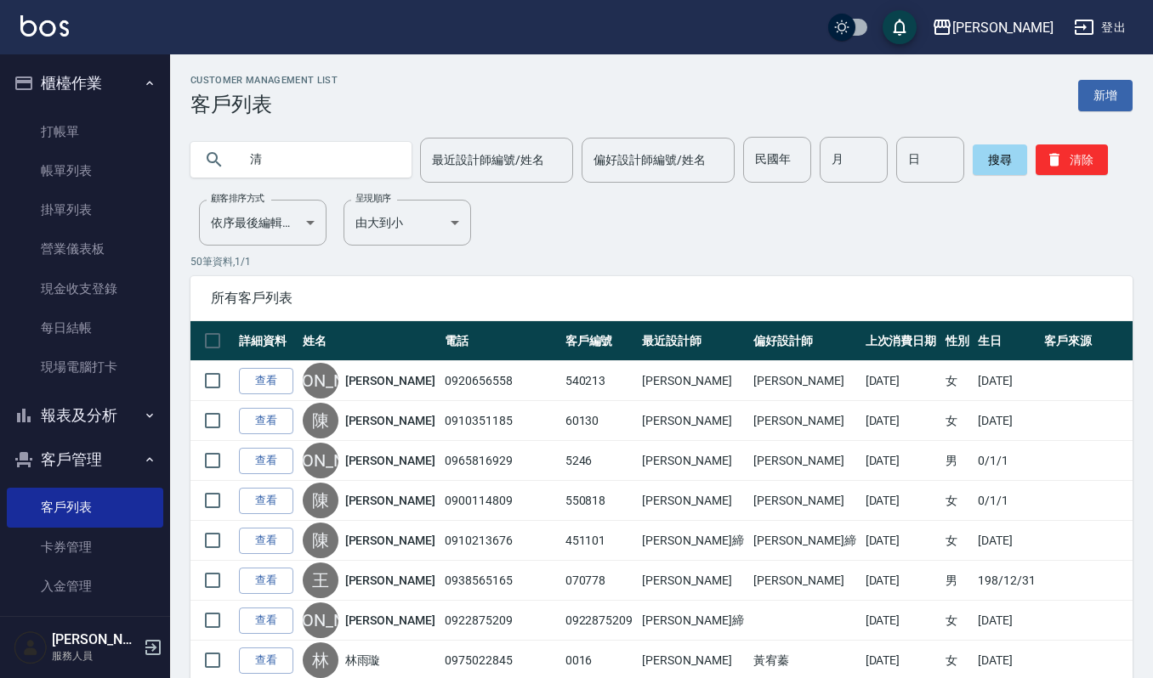
type input "清"
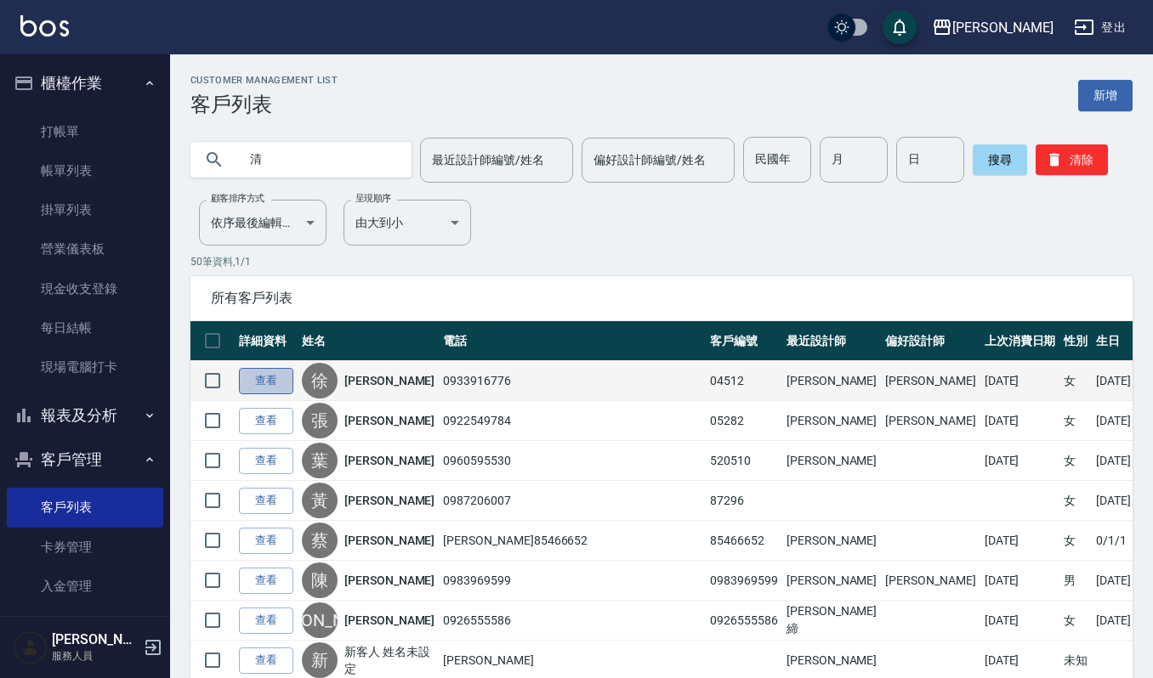
click at [265, 375] on link "查看" at bounding box center [266, 381] width 54 height 26
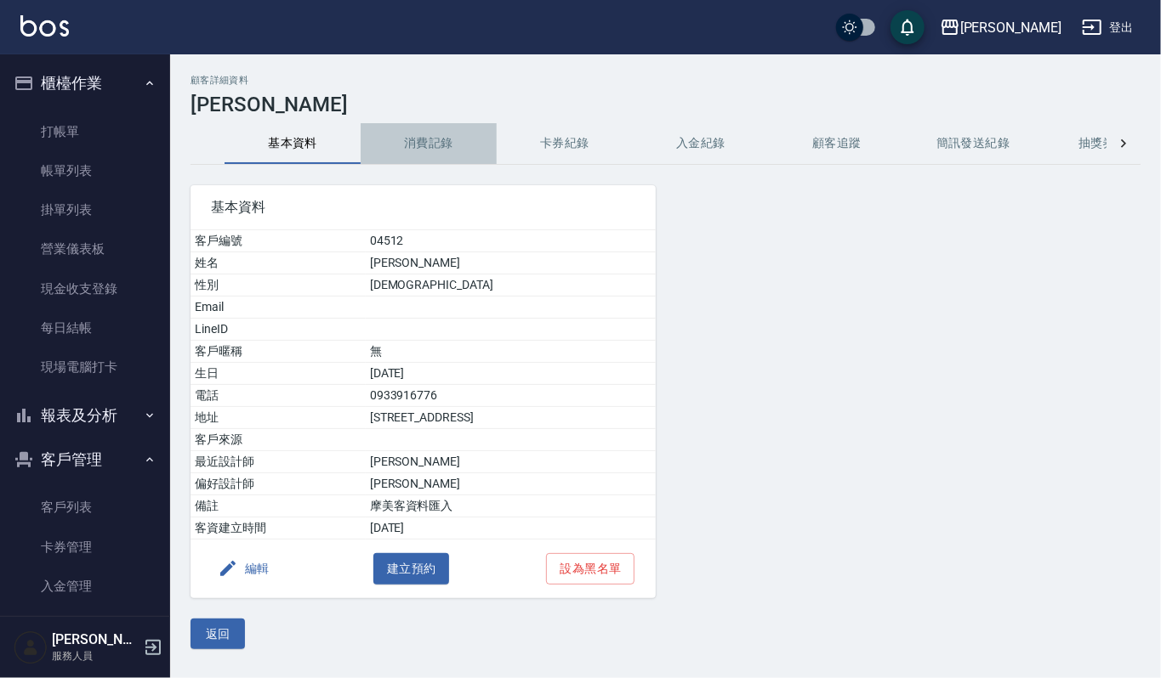
click at [425, 126] on button "消費記錄" at bounding box center [428, 143] width 136 height 41
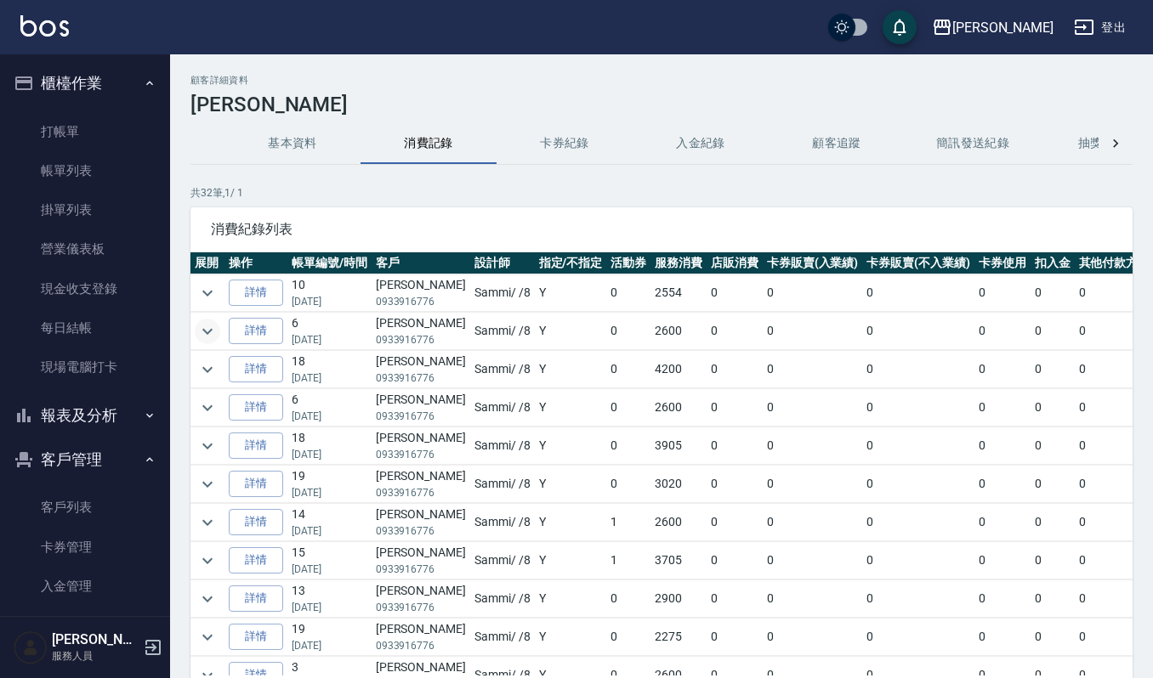
click at [209, 328] on icon "expand row" at bounding box center [207, 331] width 20 height 20
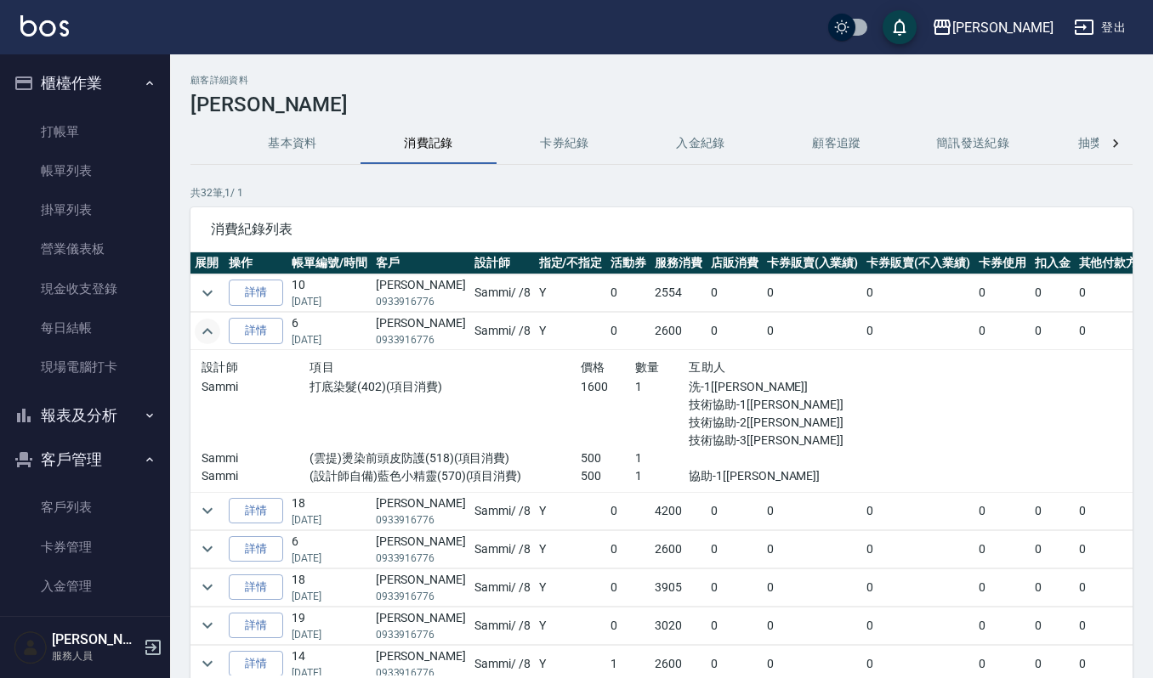
scroll to position [113, 0]
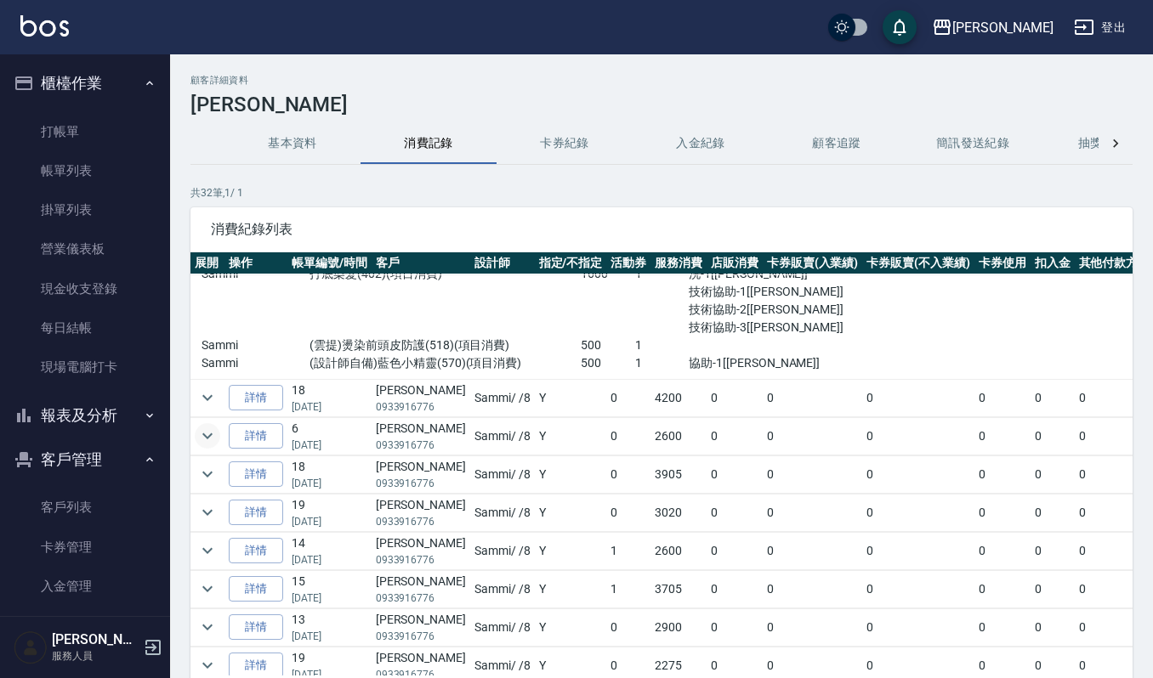
click at [202, 439] on icon "expand row" at bounding box center [207, 436] width 20 height 20
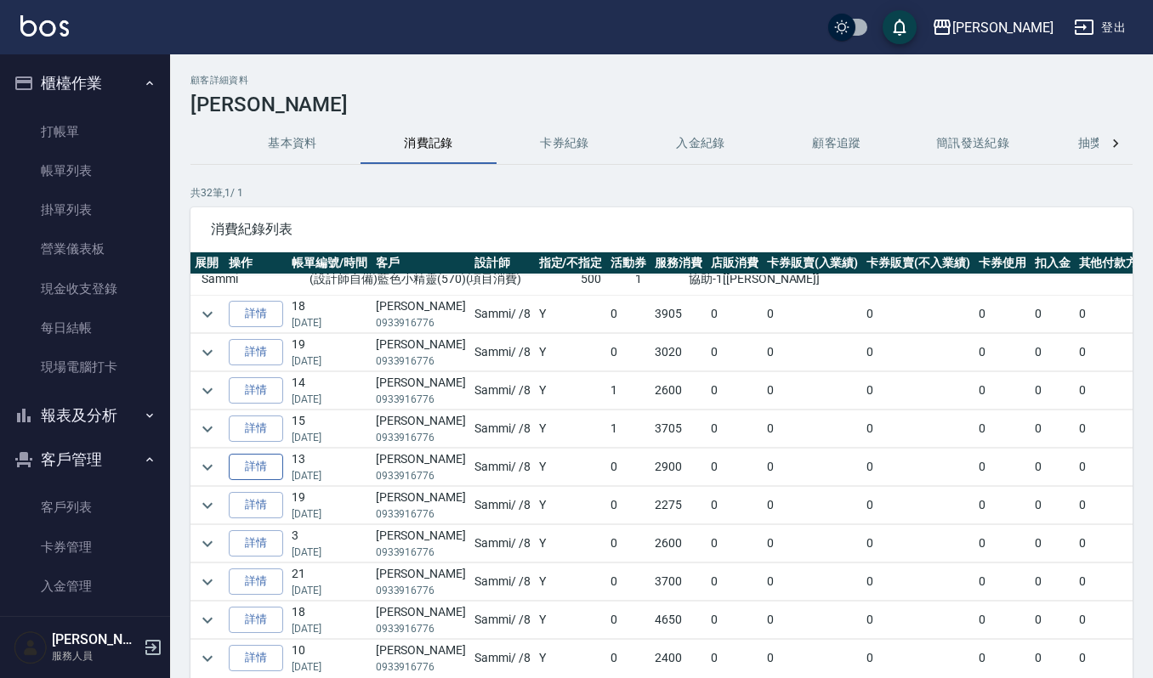
scroll to position [453, 0]
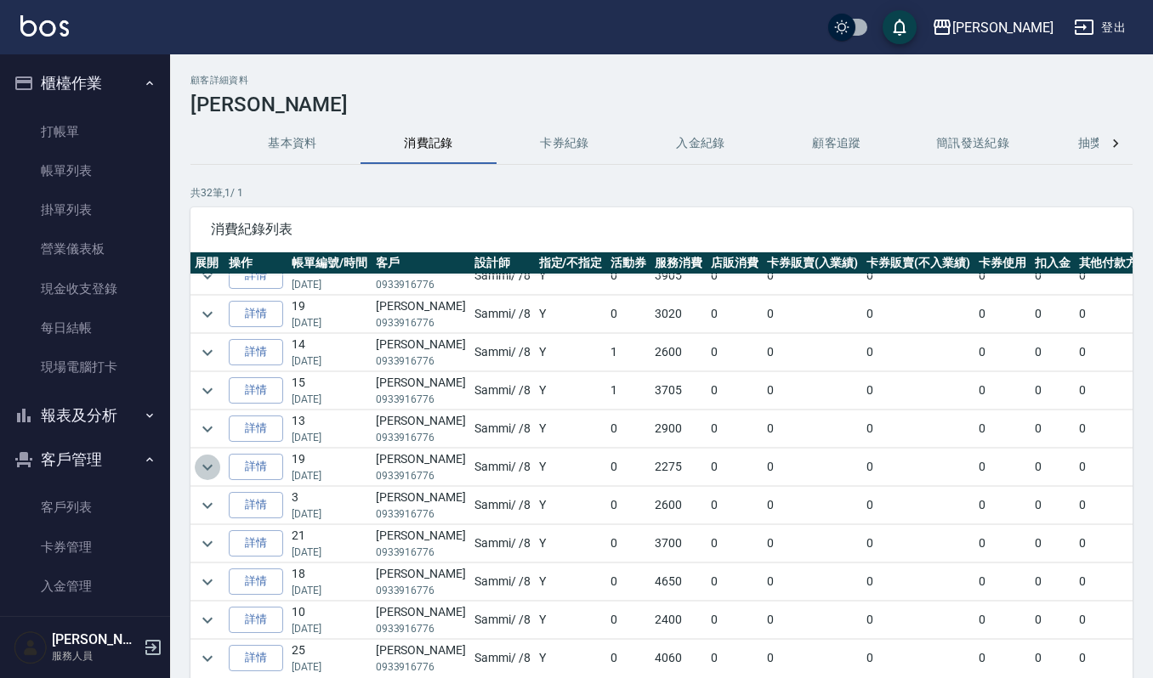
click at [201, 471] on icon "expand row" at bounding box center [207, 467] width 20 height 20
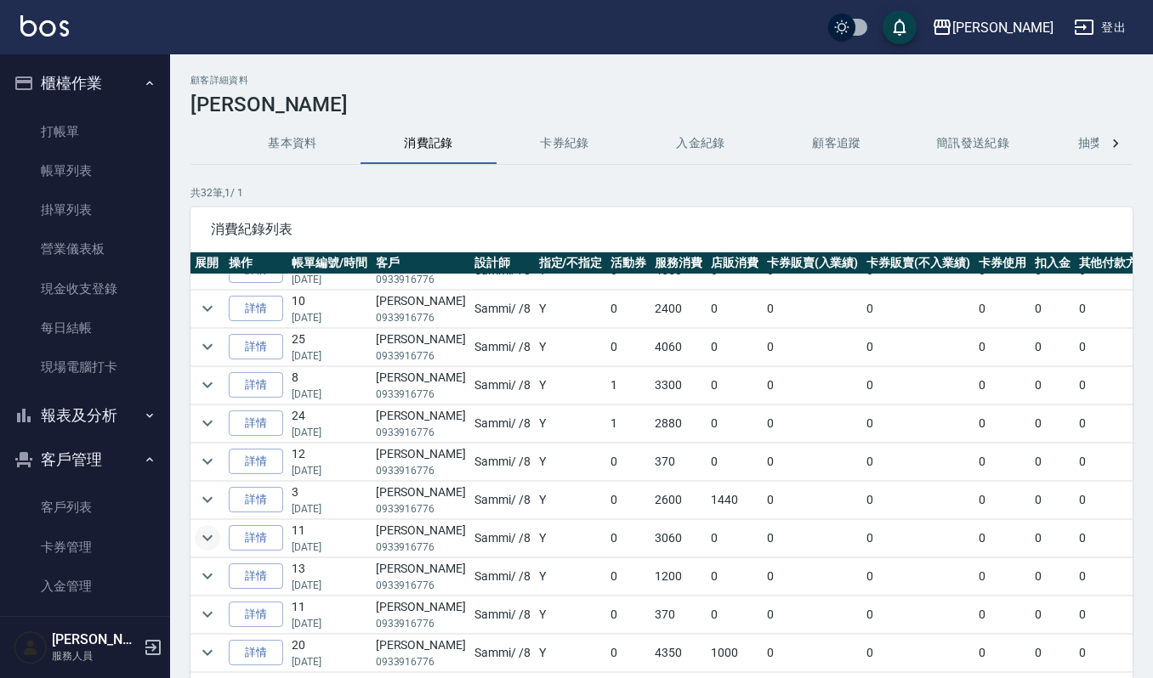
scroll to position [1020, 0]
click at [207, 587] on icon "expand row" at bounding box center [207, 577] width 20 height 20
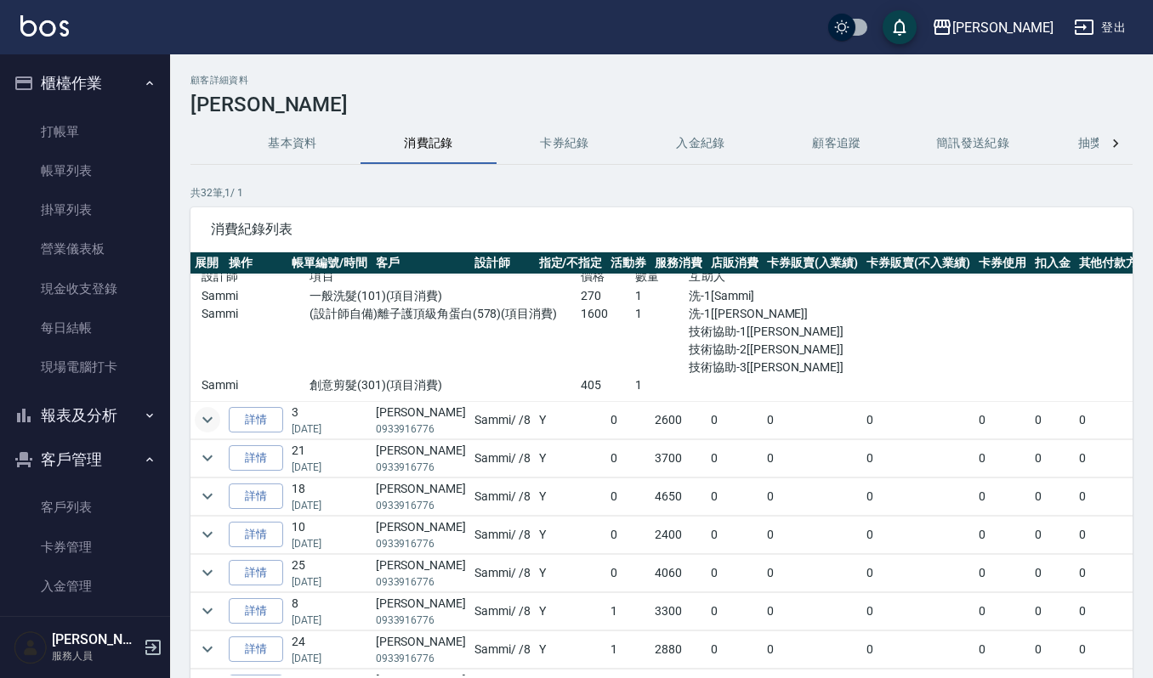
scroll to position [340, 0]
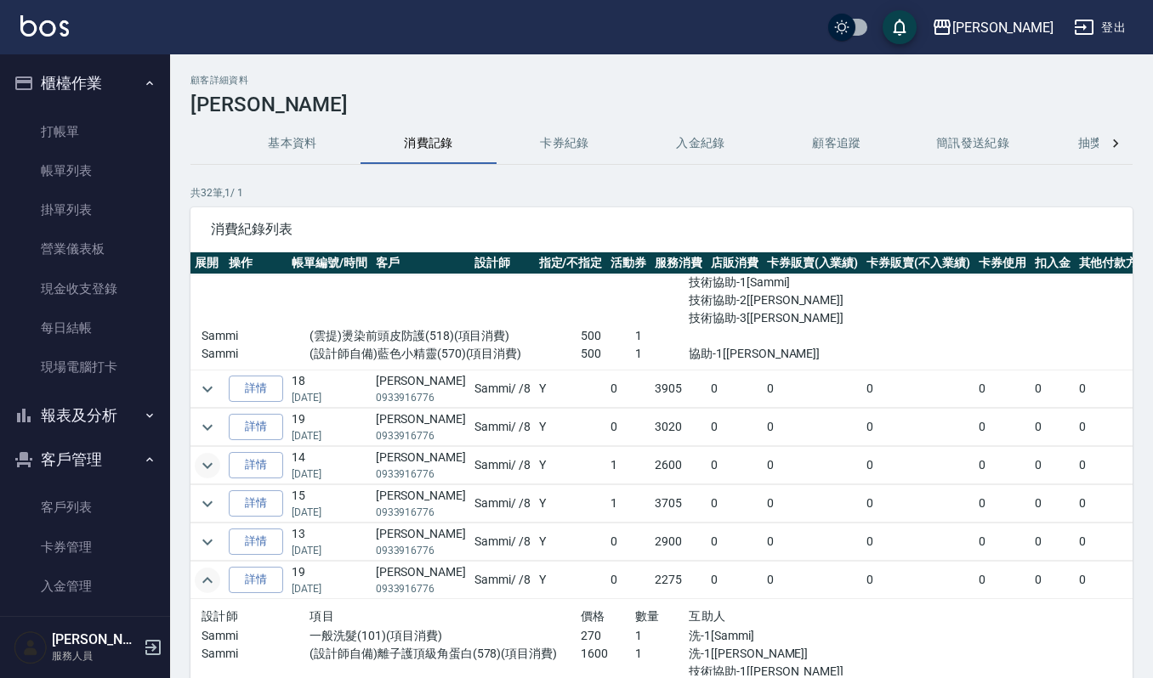
click at [201, 469] on icon "expand row" at bounding box center [207, 466] width 20 height 20
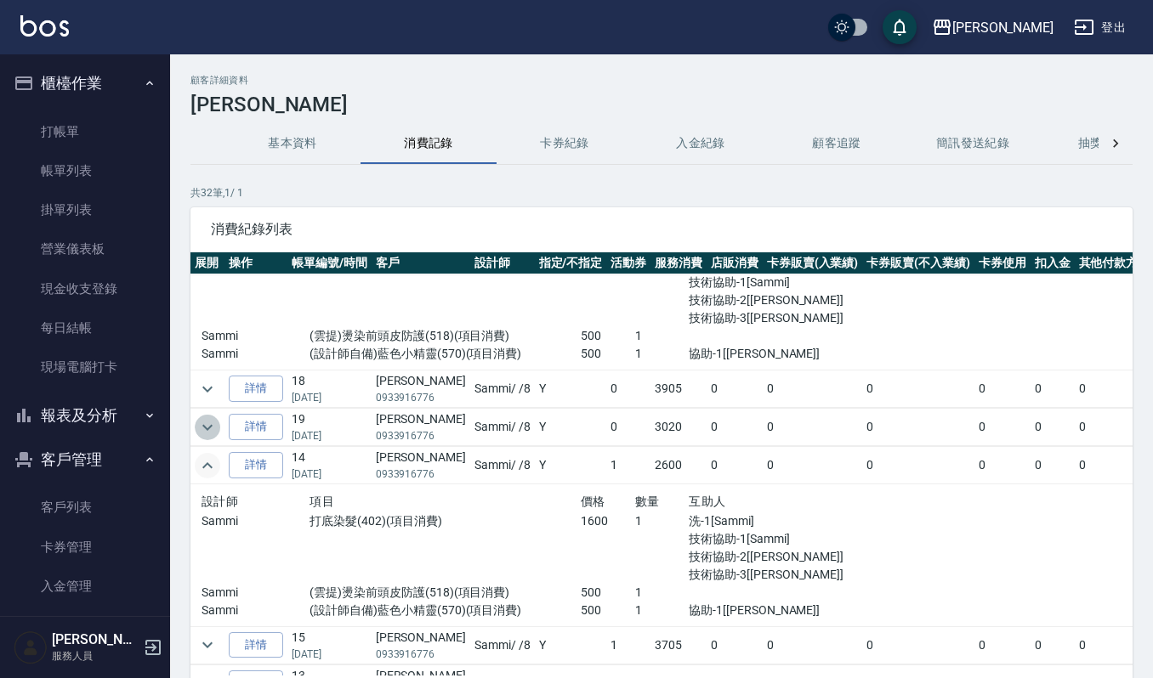
click at [208, 436] on icon "expand row" at bounding box center [207, 427] width 20 height 20
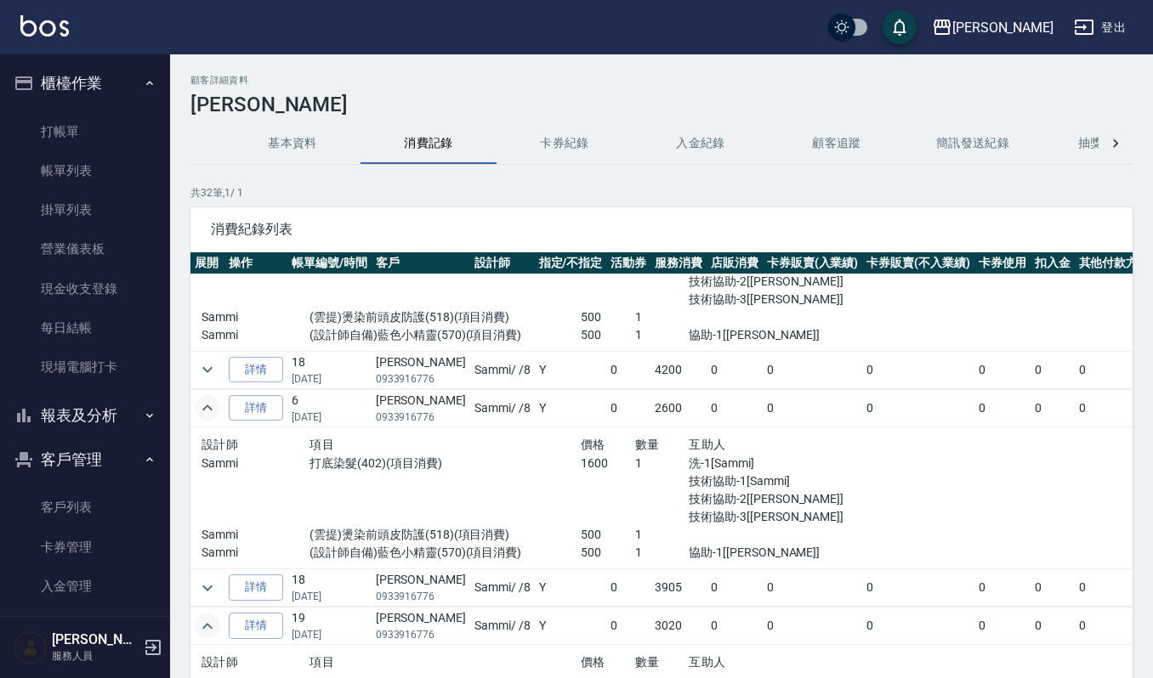
scroll to position [0, 0]
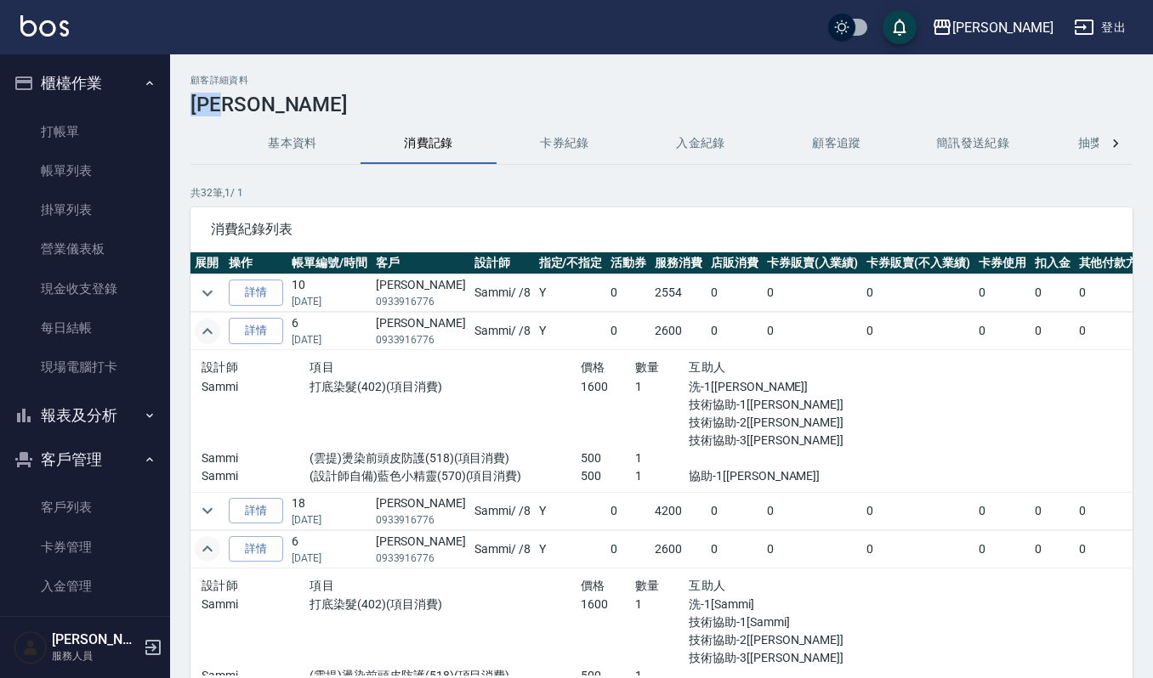
drag, startPoint x: 190, startPoint y: 97, endPoint x: 249, endPoint y: 102, distance: 58.9
click at [249, 102] on h3 "[PERSON_NAME]" at bounding box center [661, 105] width 942 height 24
copy h3 "[PERSON_NAME]"
click at [76, 119] on link "打帳單" at bounding box center [85, 131] width 156 height 39
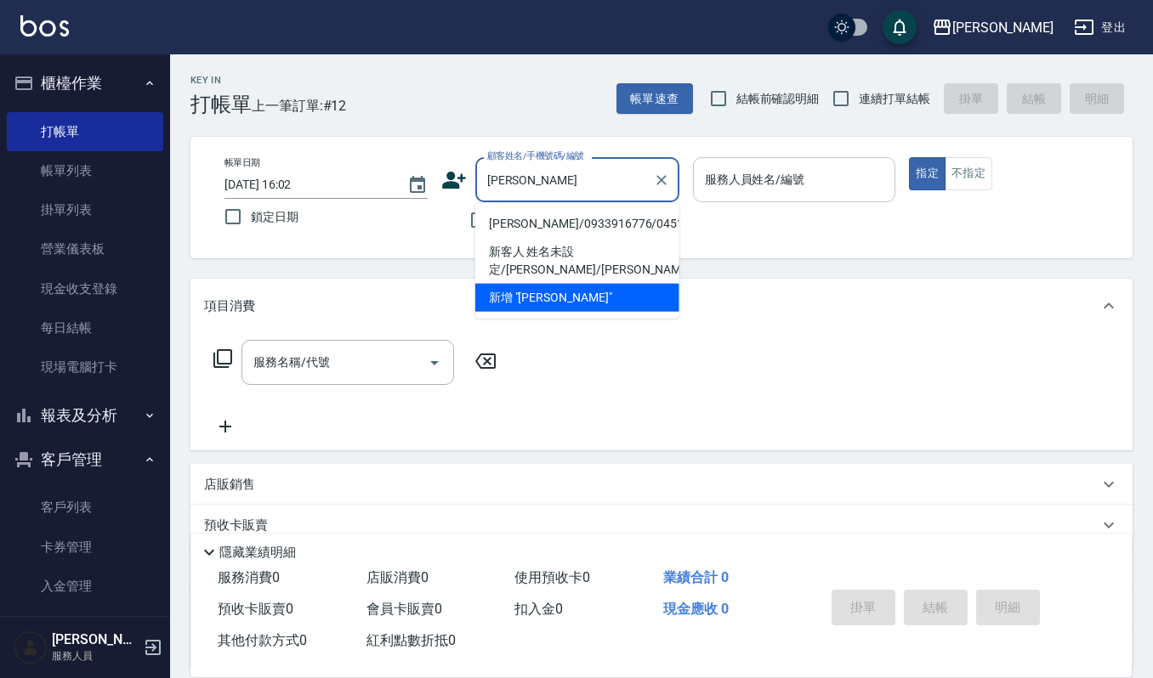
type input "[PERSON_NAME]"
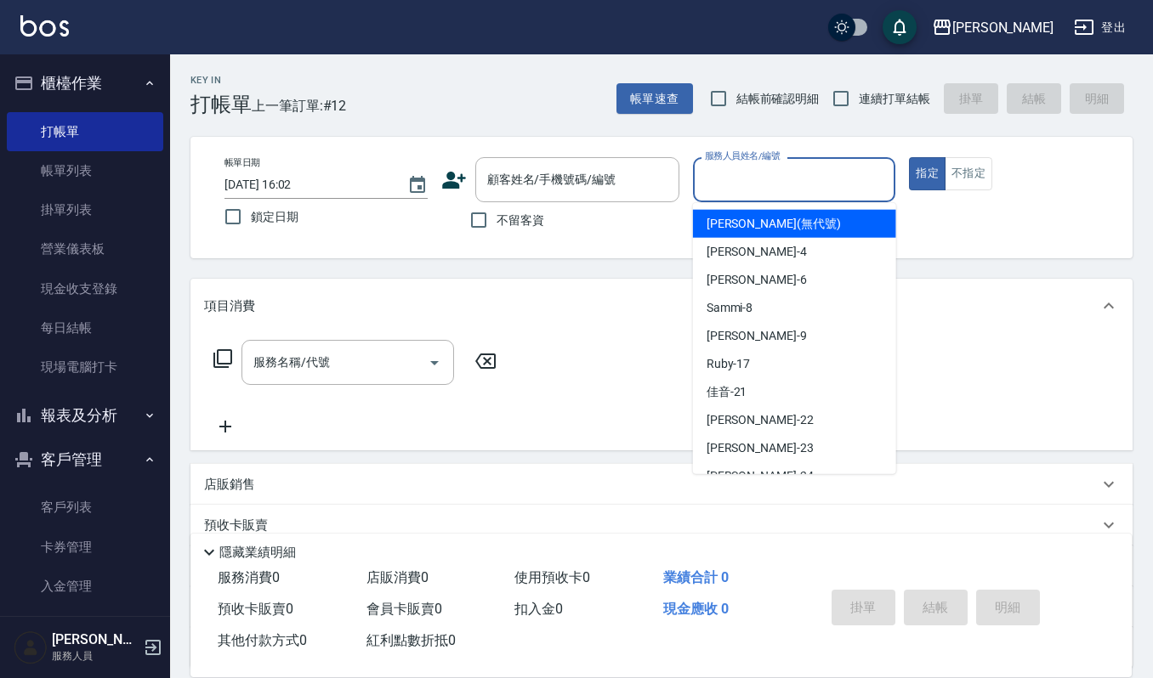
click at [735, 167] on input "服務人員姓名/編號" at bounding box center [795, 180] width 188 height 30
click at [573, 175] on input "顧客姓名/手機號碼/編號" at bounding box center [564, 180] width 163 height 30
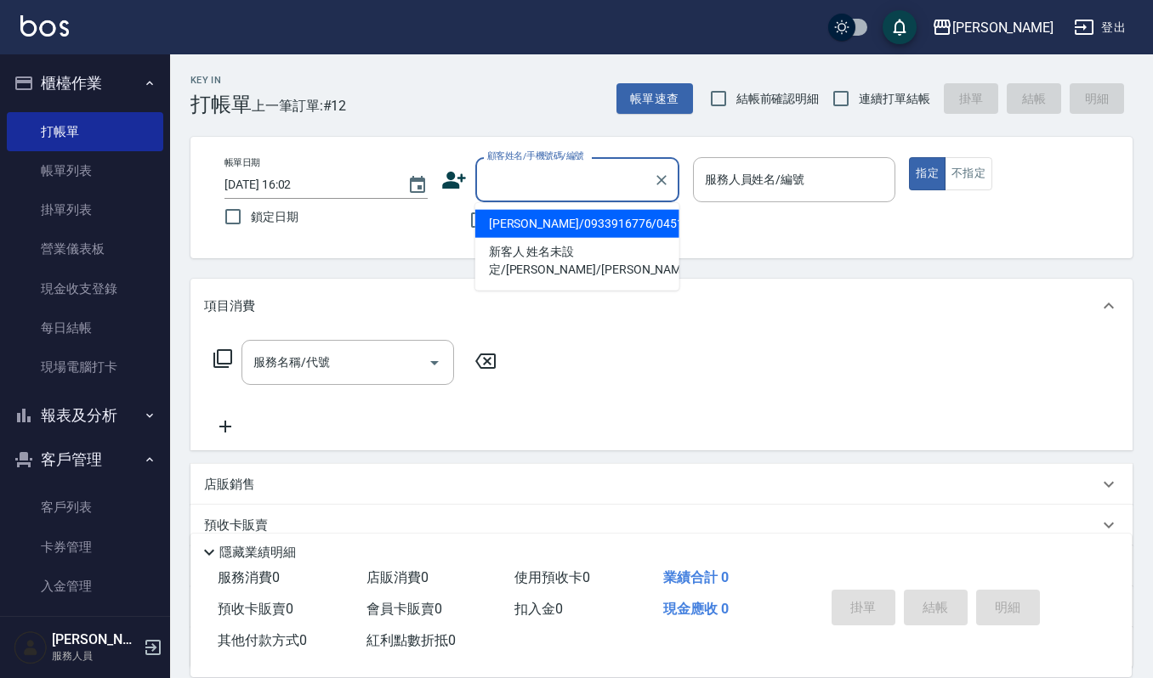
click at [566, 222] on li "徐清香/0933916776/04512" at bounding box center [577, 224] width 204 height 28
type input "徐清香/0933916776/04512"
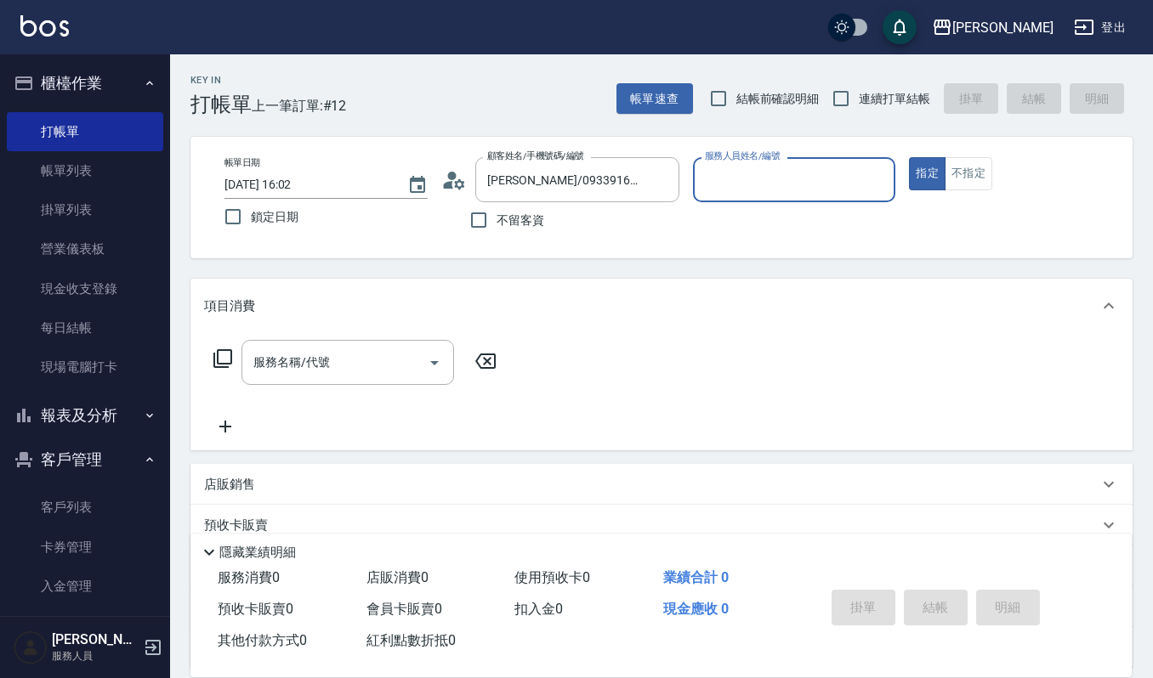
type input "Sammi-8"
click at [433, 364] on icon "Open" at bounding box center [434, 363] width 20 height 20
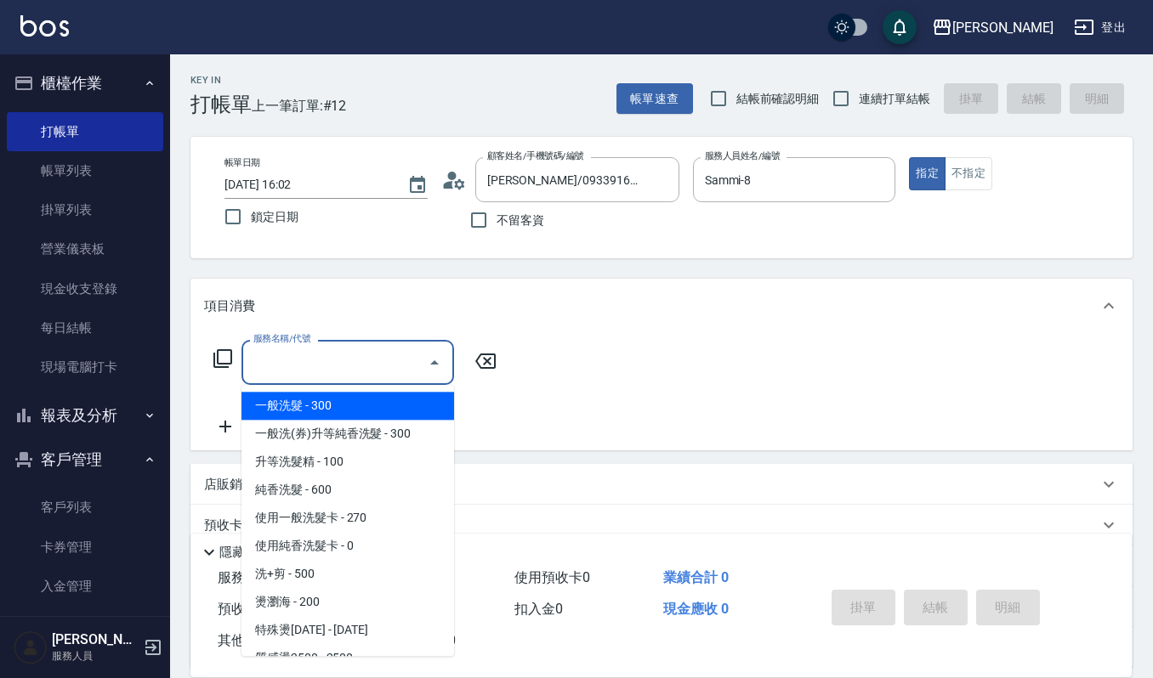
click at [308, 408] on span "一般洗髮 - 300" at bounding box center [347, 406] width 213 height 28
type input "一般洗髮(101)"
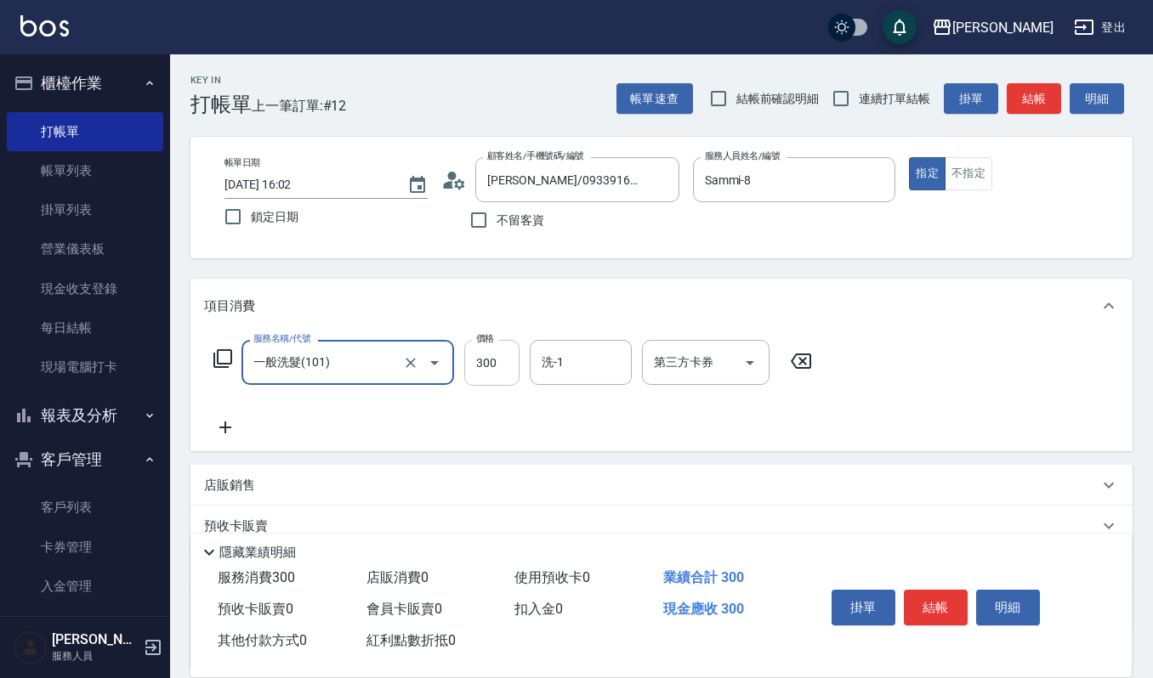
click at [501, 355] on input "300" at bounding box center [491, 363] width 55 height 46
type input "270"
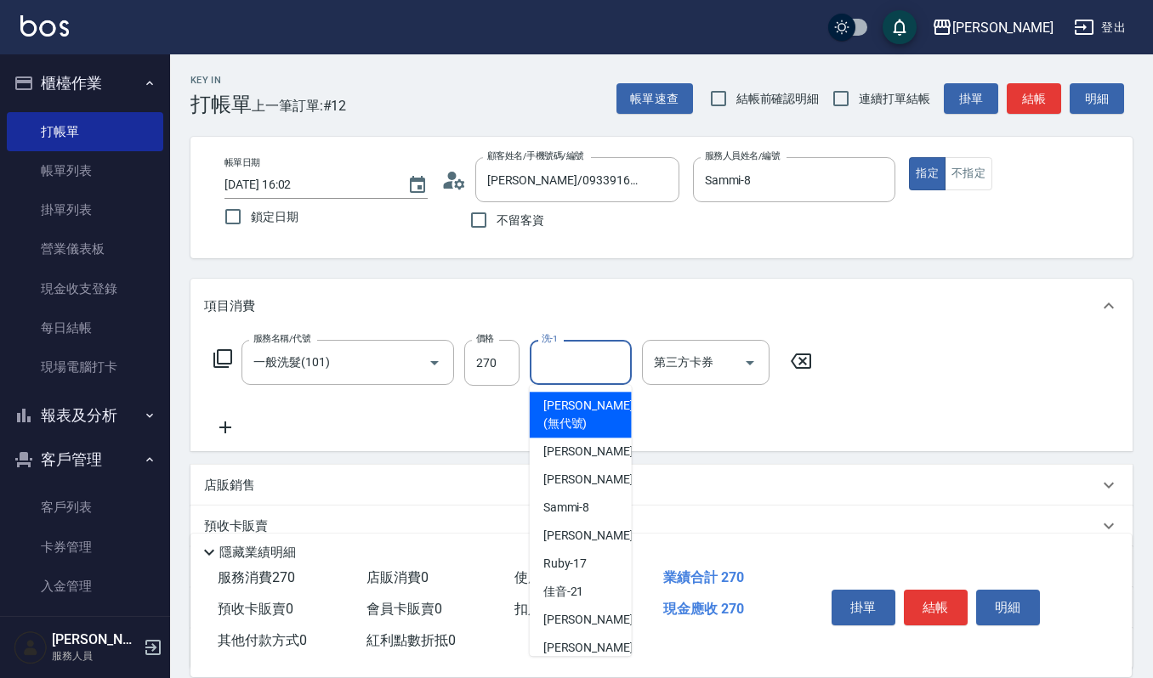
click at [570, 362] on input "洗-1" at bounding box center [580, 363] width 87 height 30
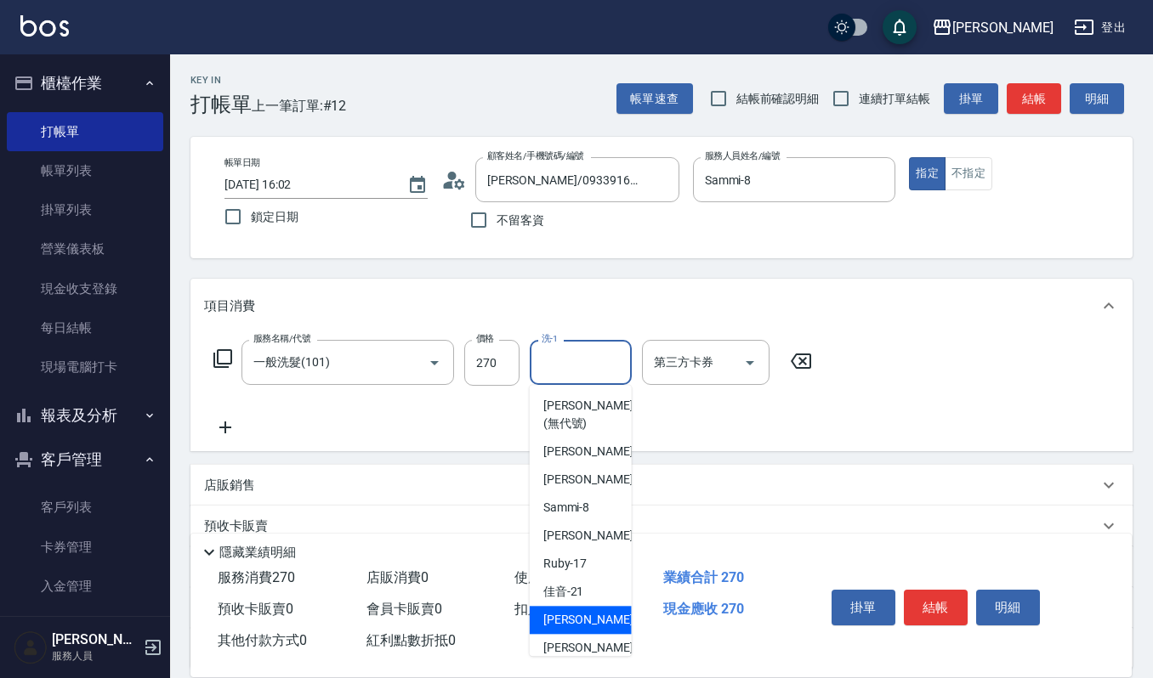
click at [571, 619] on span "宜芳 -22" at bounding box center [596, 620] width 107 height 18
type input "宜芳-22"
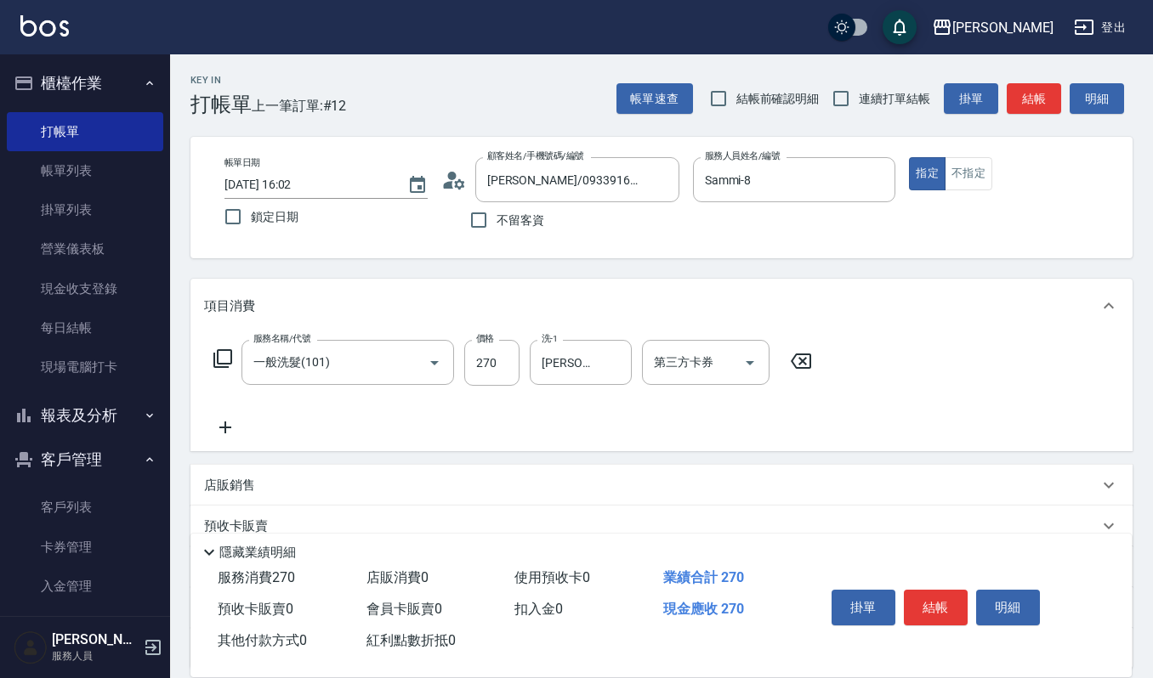
click at [226, 428] on icon at bounding box center [225, 428] width 12 height 12
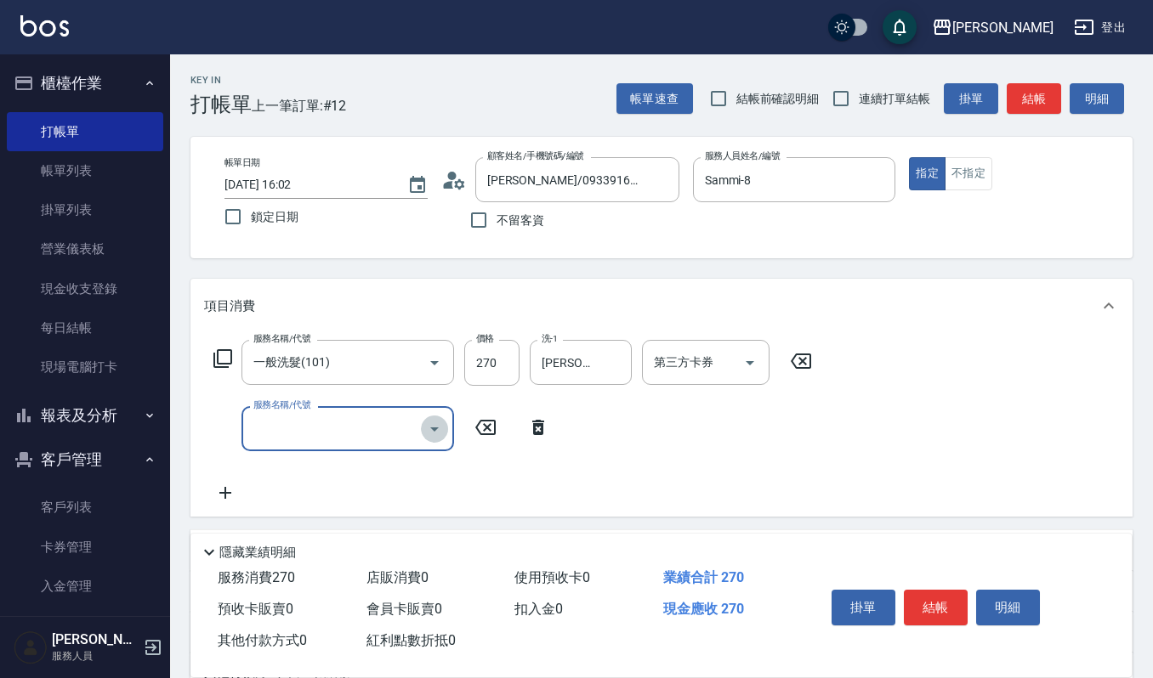
click at [434, 429] on icon "Open" at bounding box center [434, 430] width 9 height 4
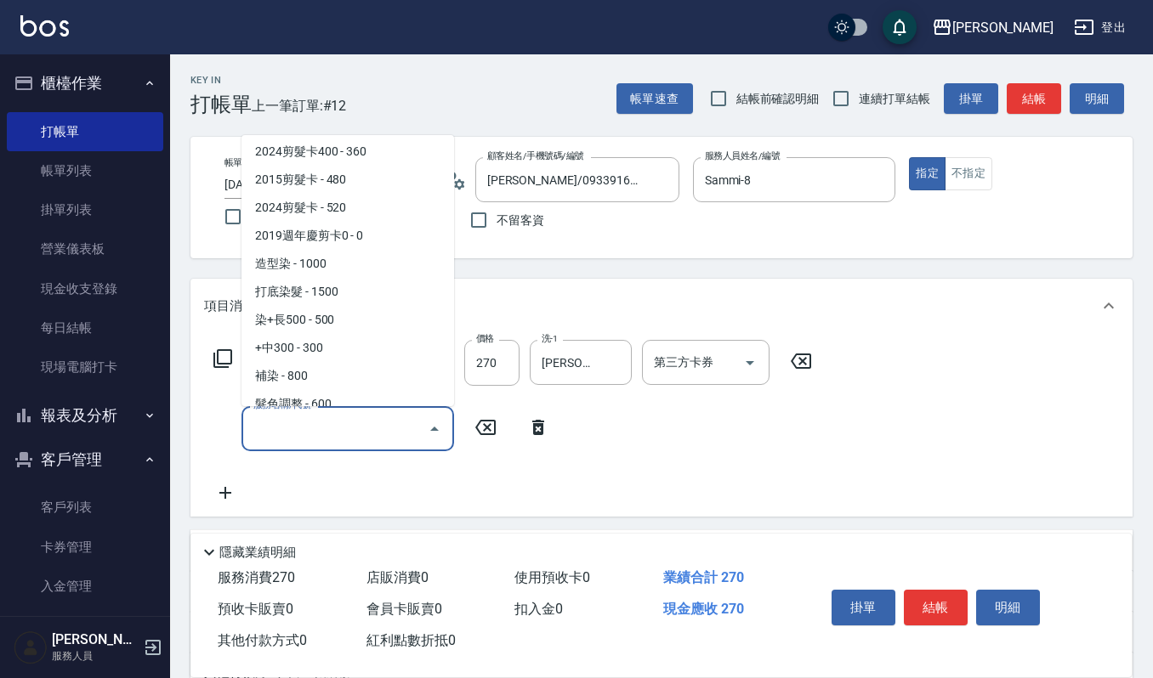
scroll to position [680, 0]
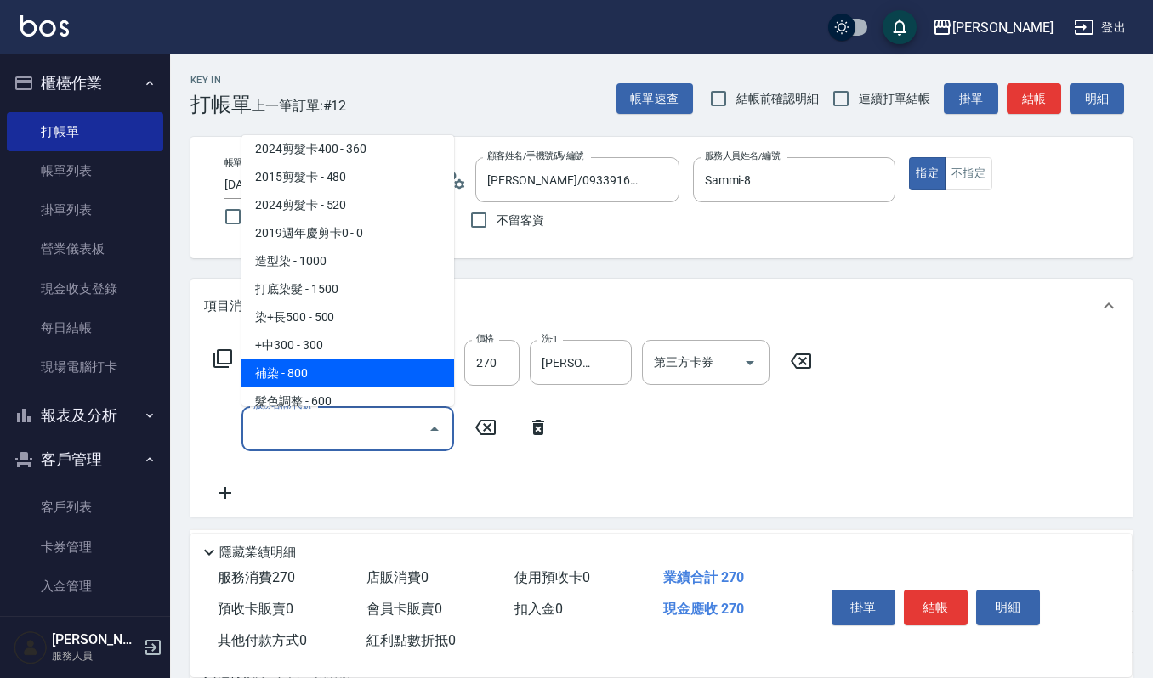
click at [304, 369] on span "補染 - 800" at bounding box center [347, 374] width 213 height 28
type input "補染(407)"
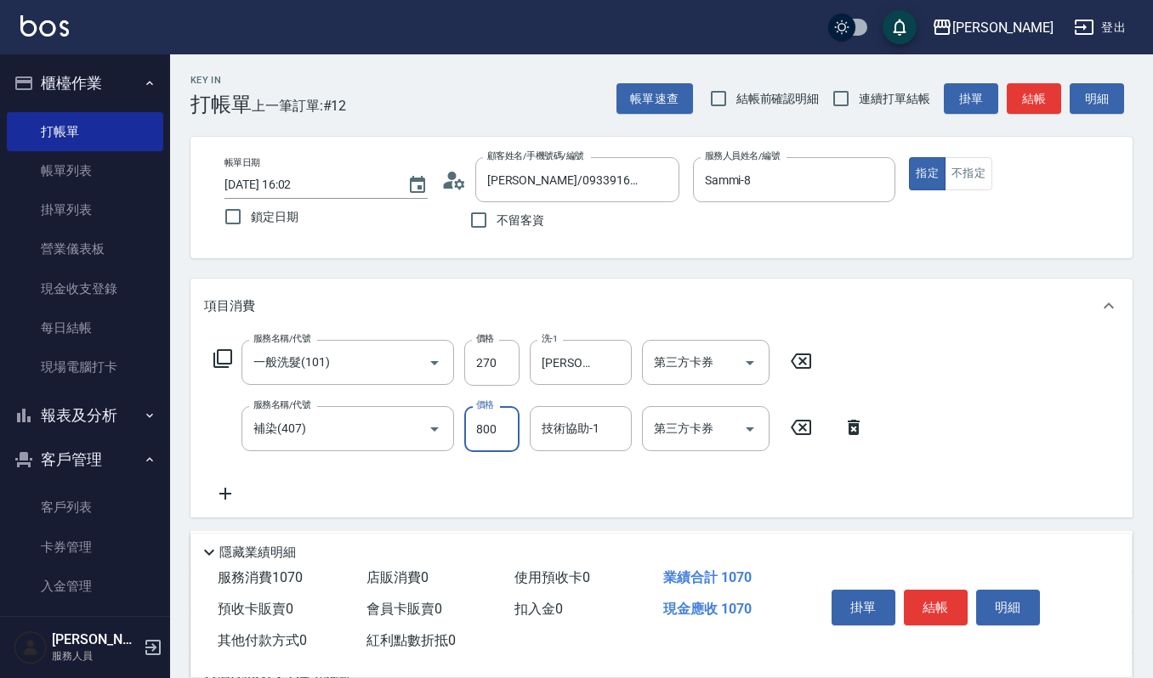
drag, startPoint x: 507, startPoint y: 427, endPoint x: 508, endPoint y: 396, distance: 30.6
click at [507, 427] on input "800" at bounding box center [491, 429] width 55 height 46
type input "700"
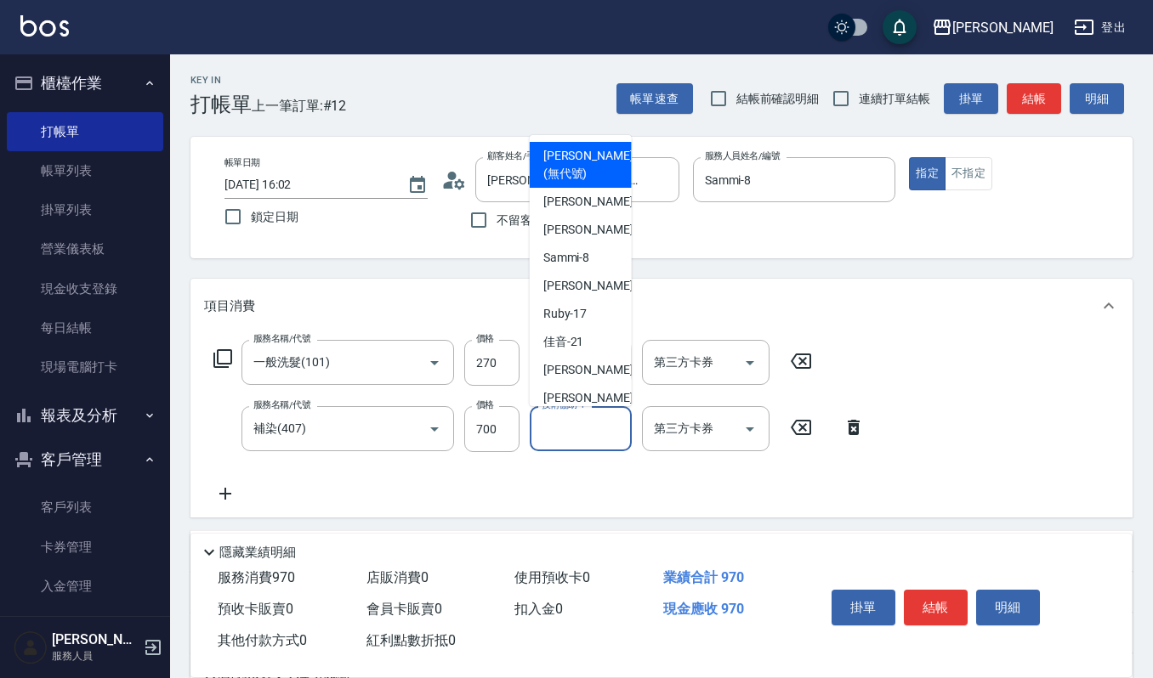
click at [555, 428] on input "技術協助-1" at bounding box center [580, 429] width 87 height 30
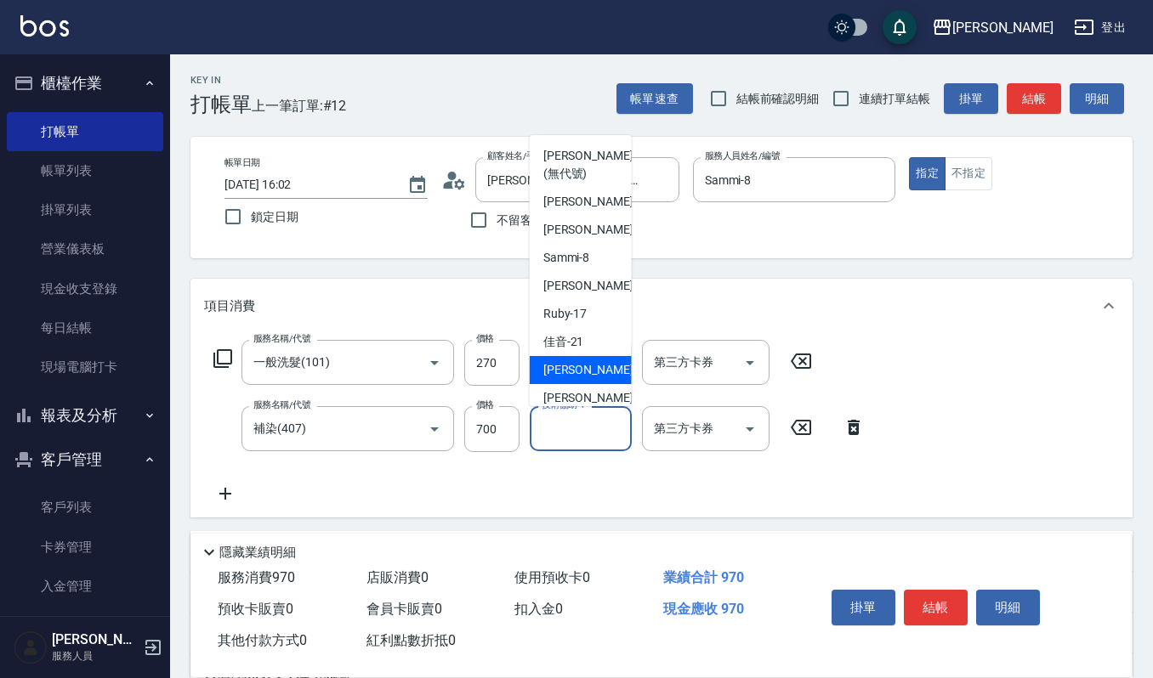
click at [583, 365] on div "宜芳 -22" at bounding box center [581, 370] width 102 height 28
type input "宜芳-22"
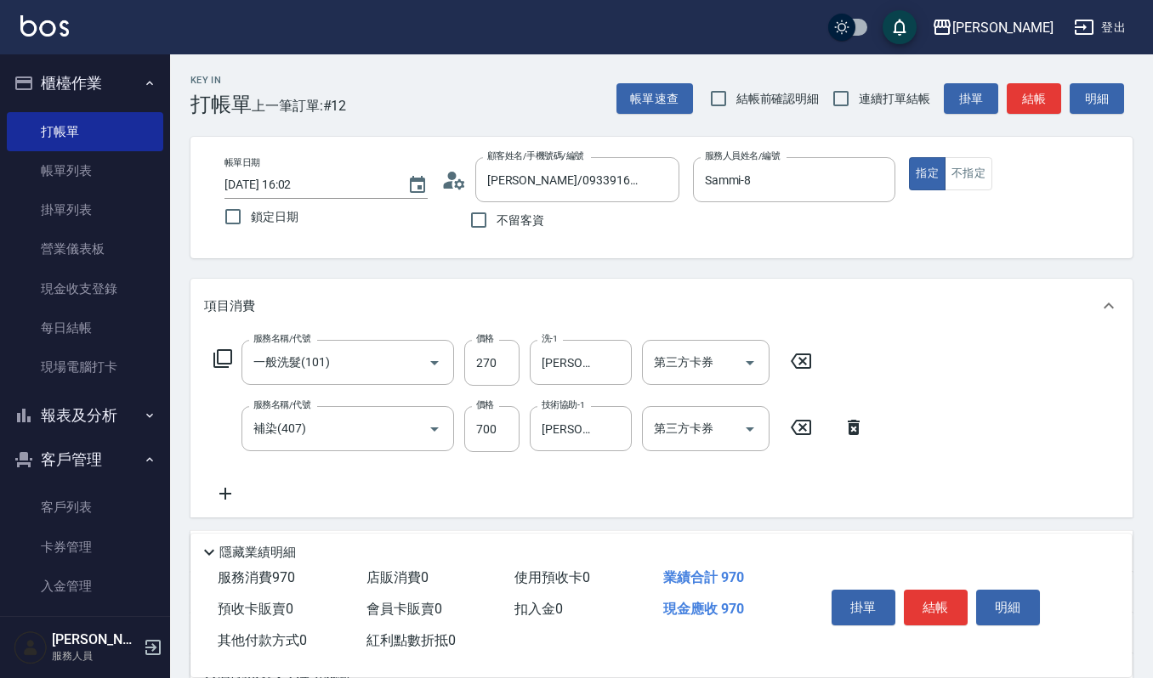
click at [229, 493] on icon at bounding box center [225, 494] width 43 height 20
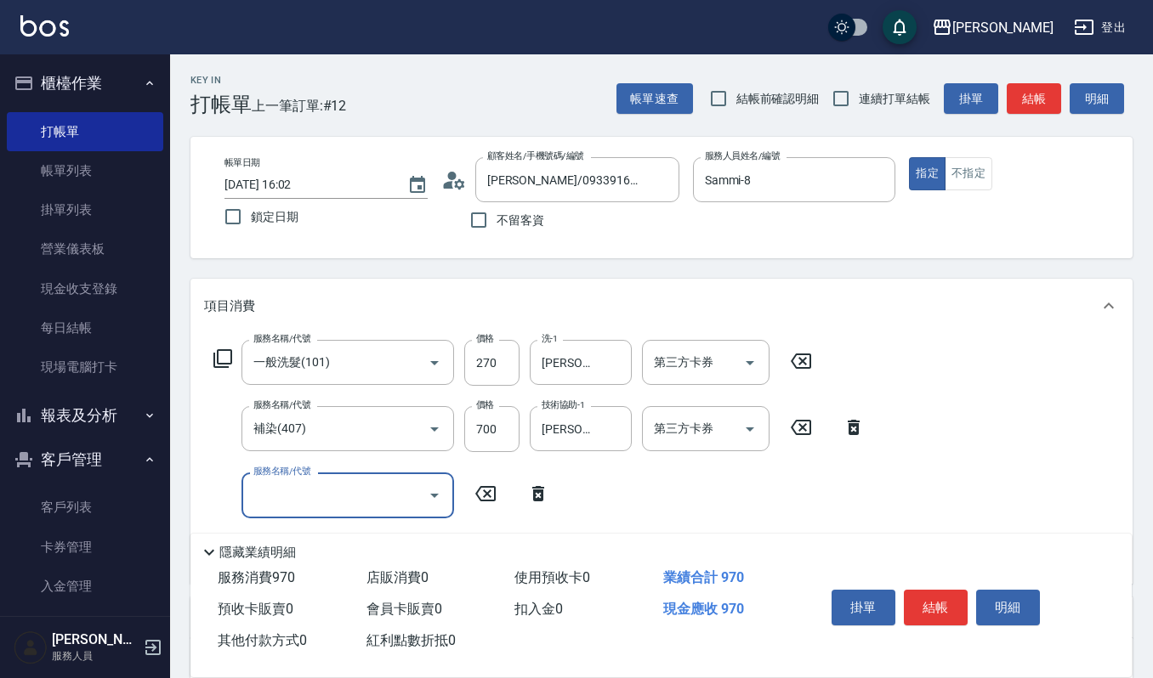
click at [439, 494] on icon "Open" at bounding box center [434, 495] width 20 height 20
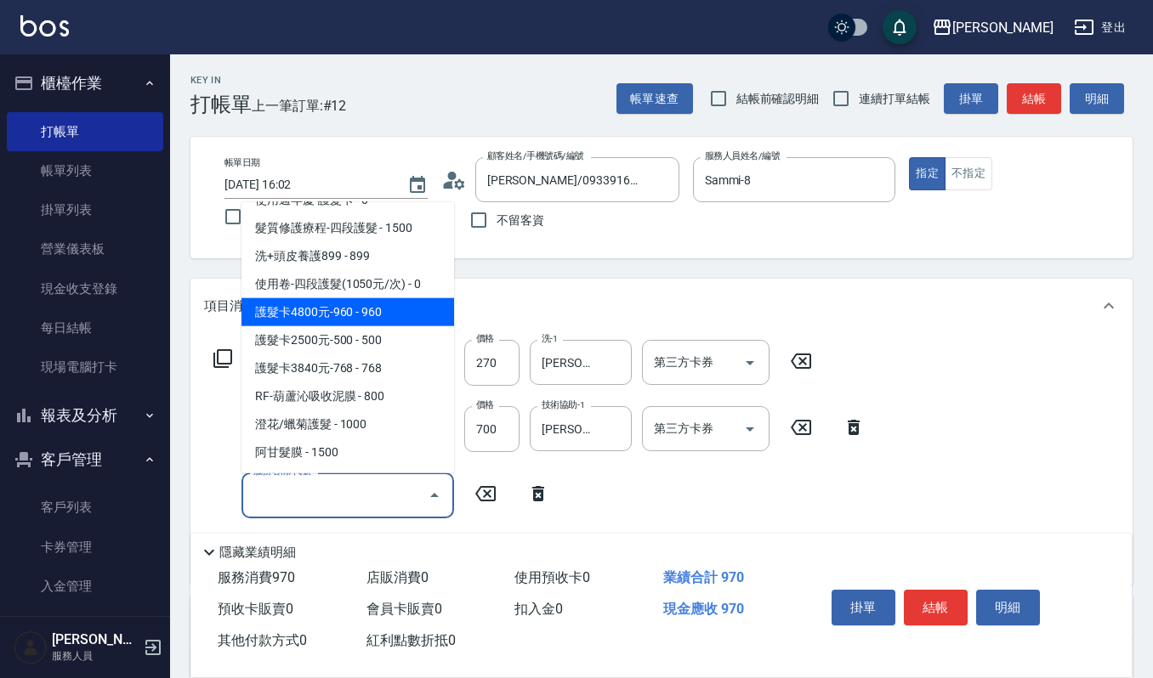
scroll to position [2040, 0]
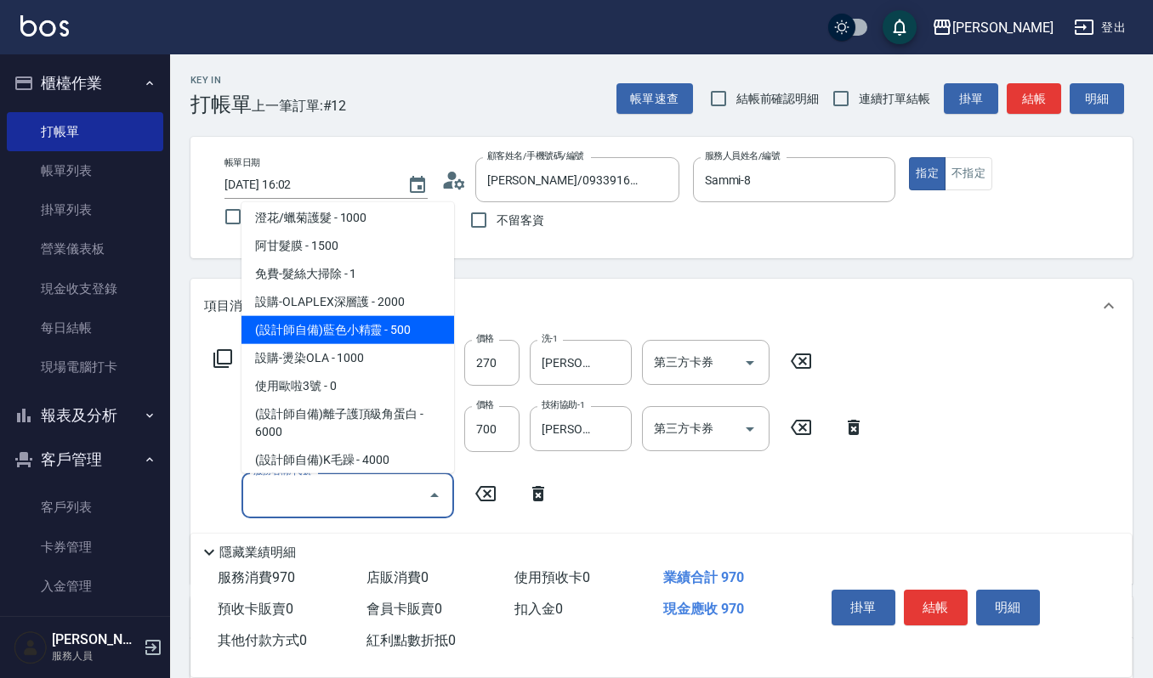
click at [372, 315] on span "(設計師自備)藍色小精靈 - 500" at bounding box center [347, 329] width 213 height 28
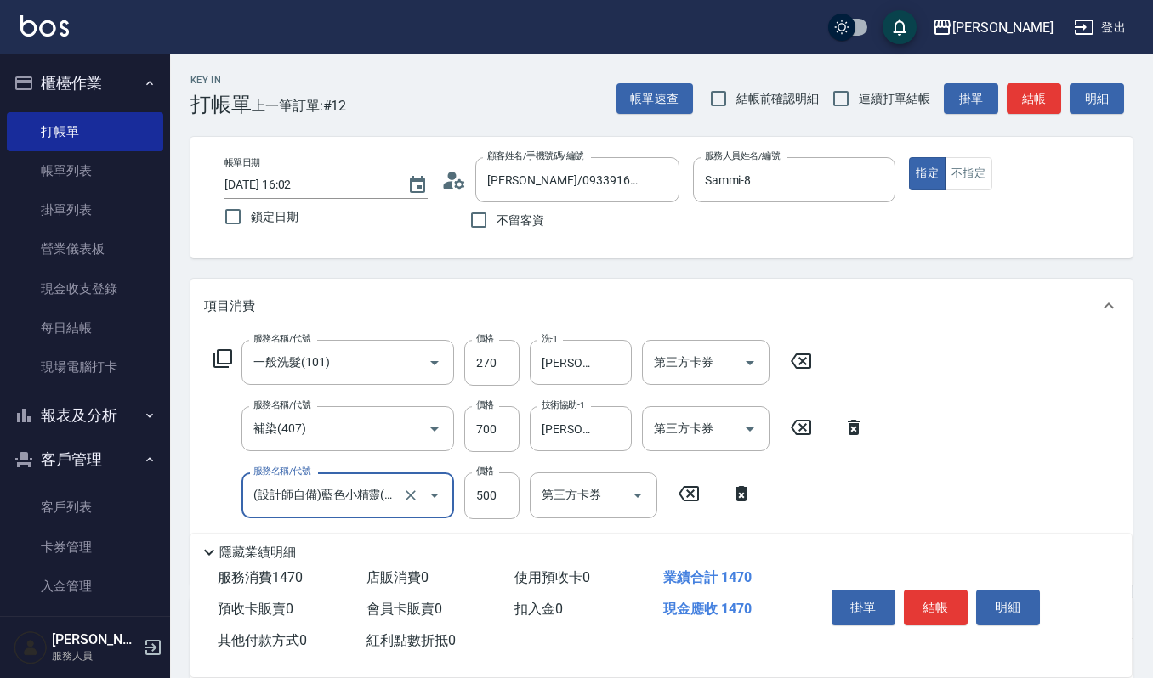
type input "(設計師自備)藍色小精靈(570)"
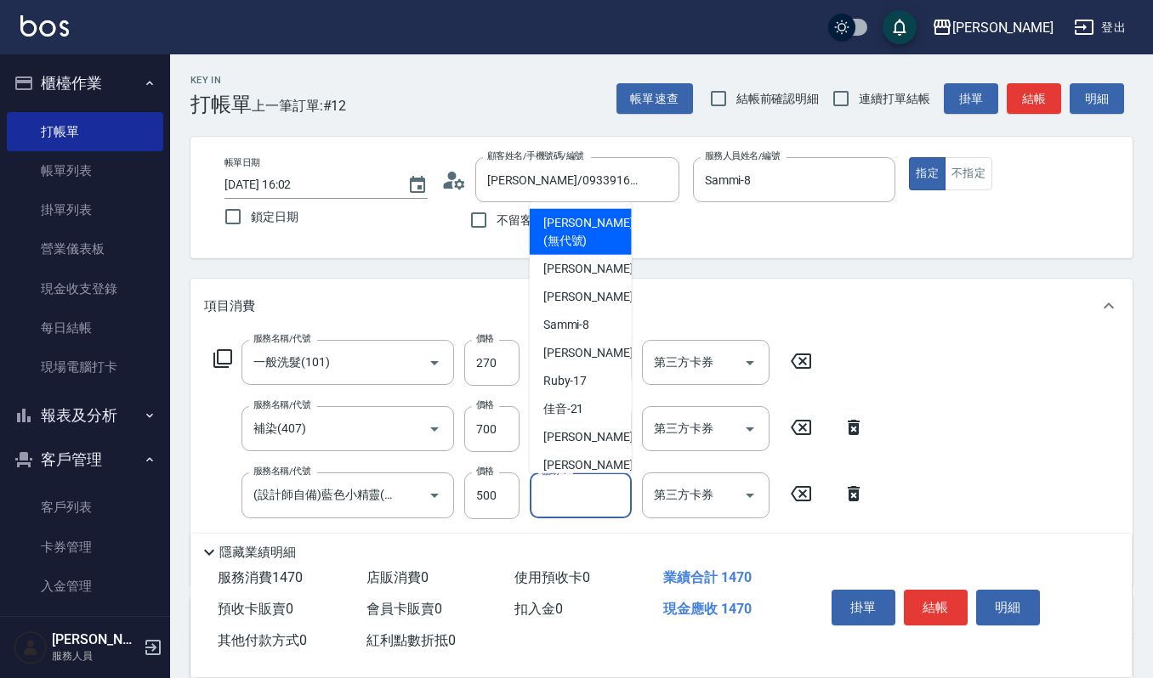
click at [561, 481] on div "協助-1 協助-1" at bounding box center [581, 495] width 102 height 45
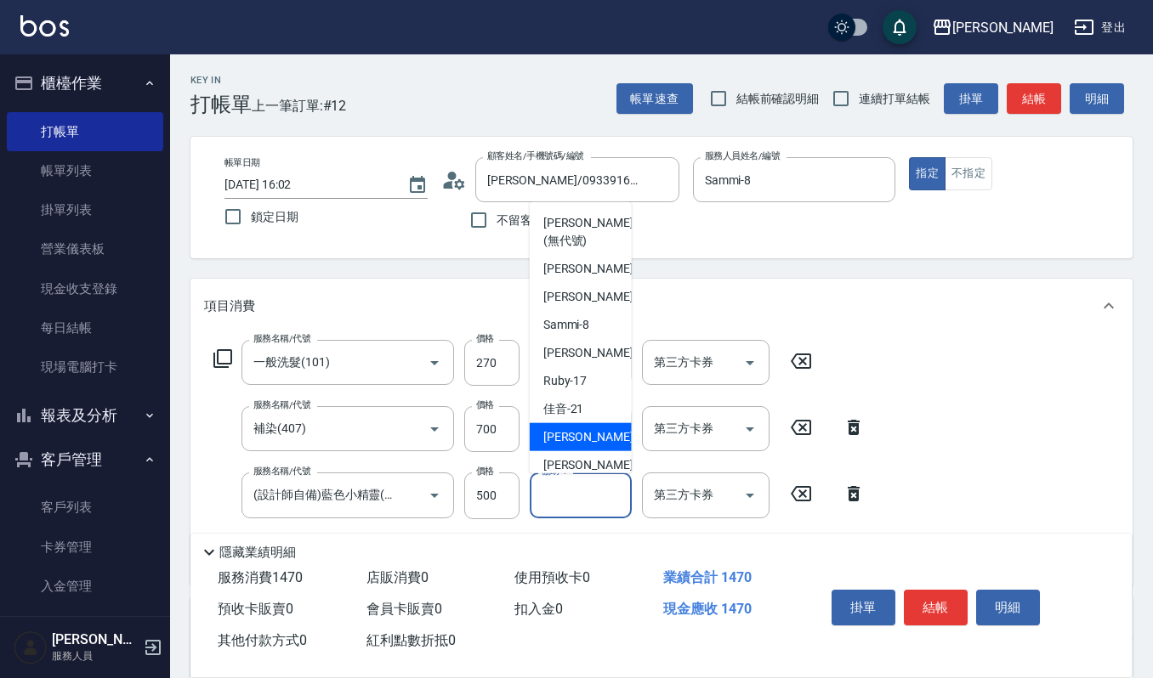
click at [555, 442] on span "宜芳 -22" at bounding box center [596, 437] width 107 height 18
type input "宜芳-22"
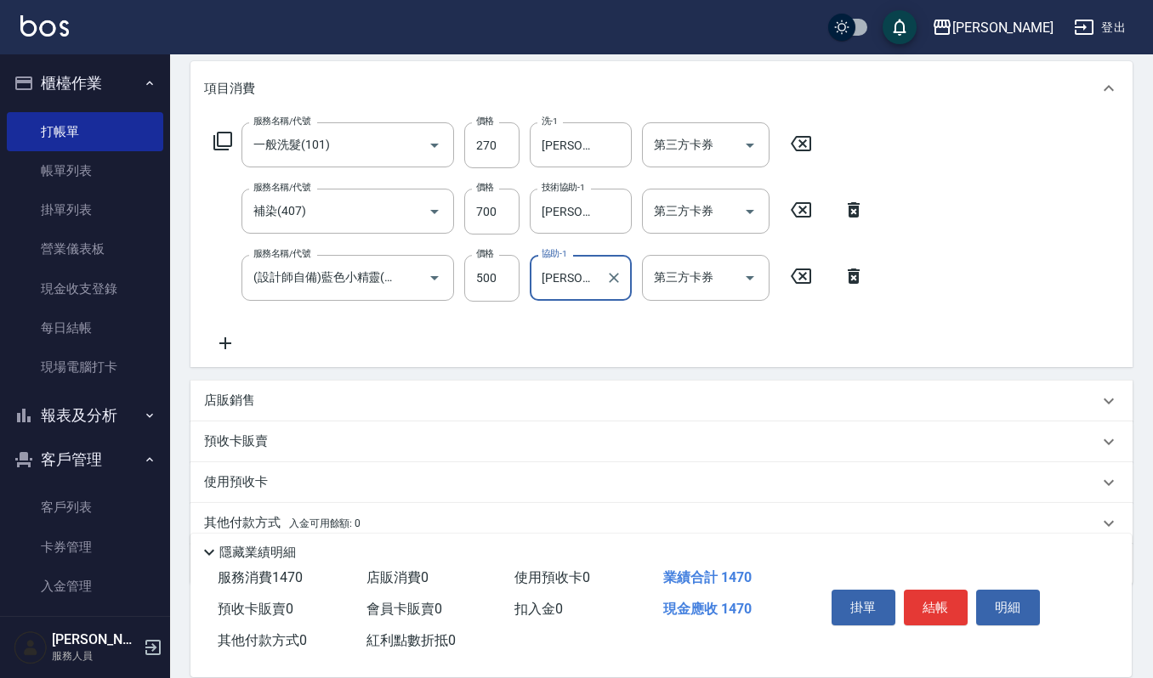
scroll to position [226, 0]
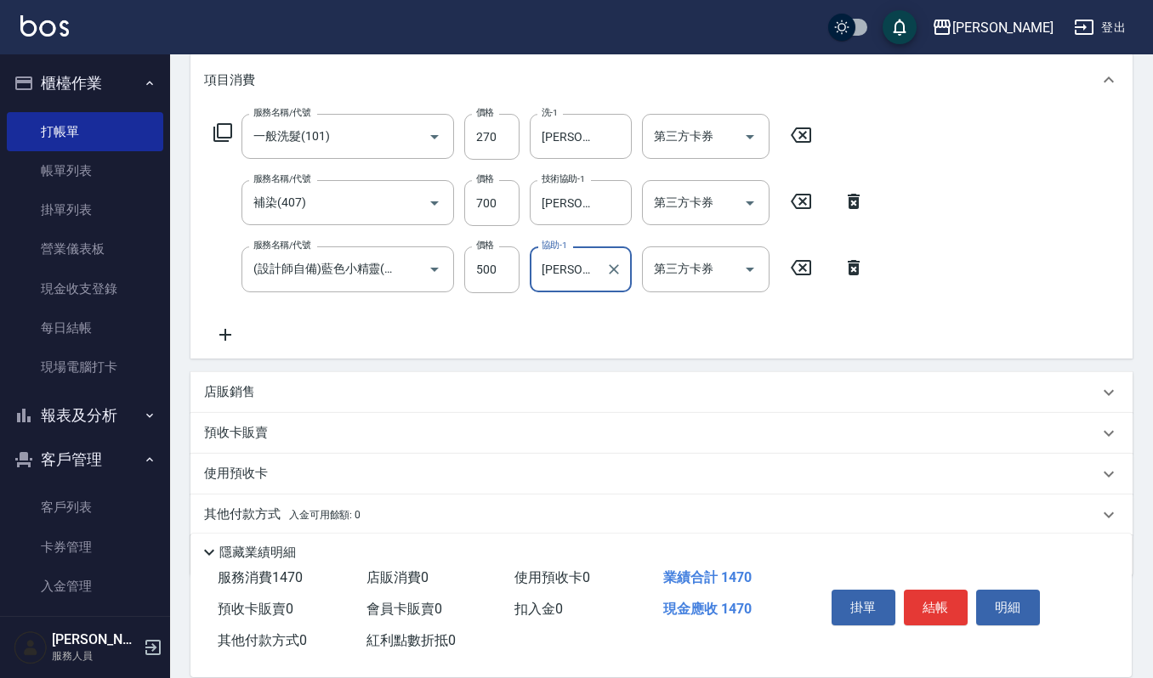
click at [216, 334] on icon at bounding box center [225, 335] width 43 height 20
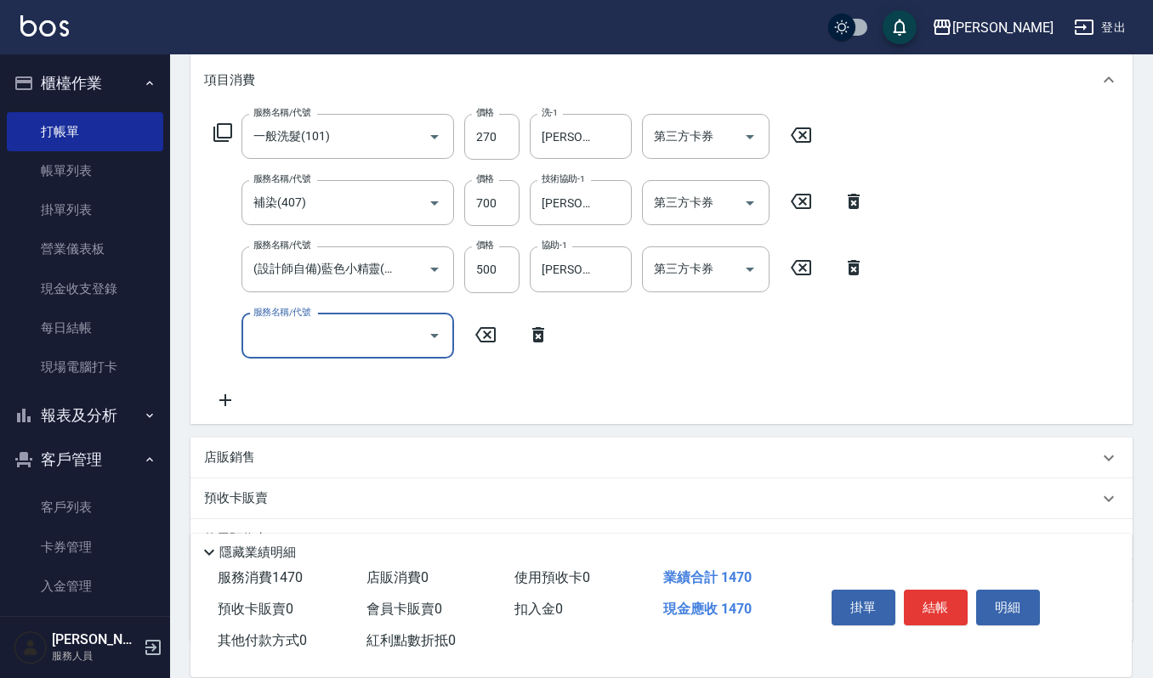
scroll to position [0, 0]
click at [430, 333] on icon "Open" at bounding box center [434, 336] width 20 height 20
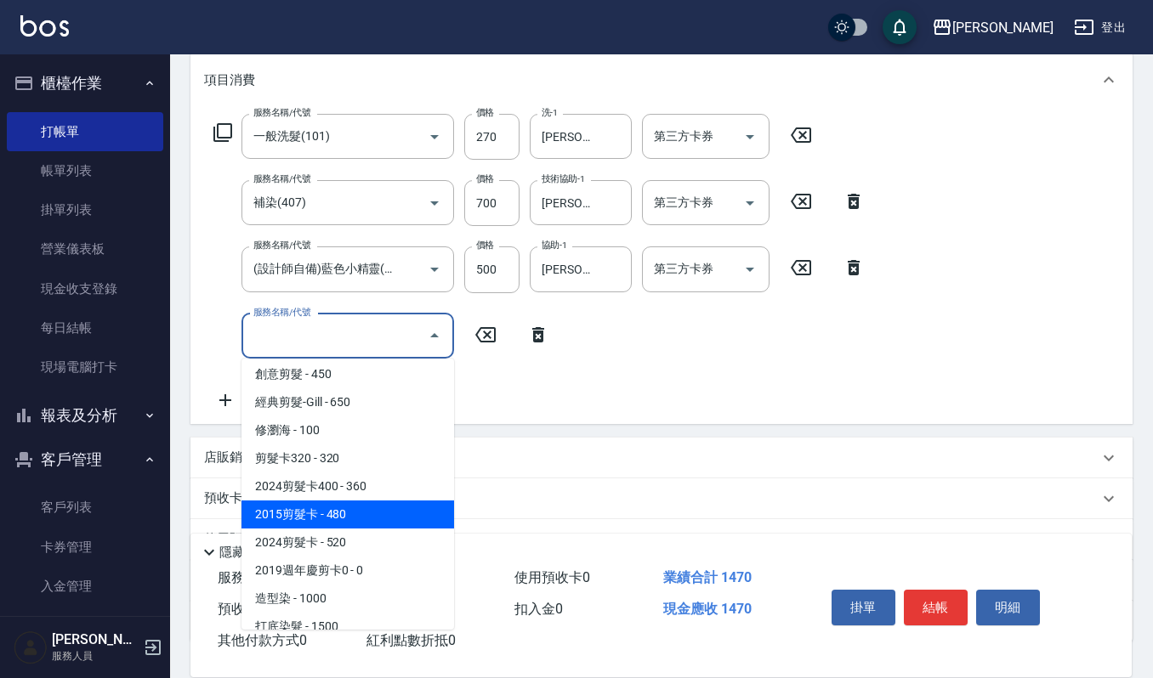
scroll to position [1133, 0]
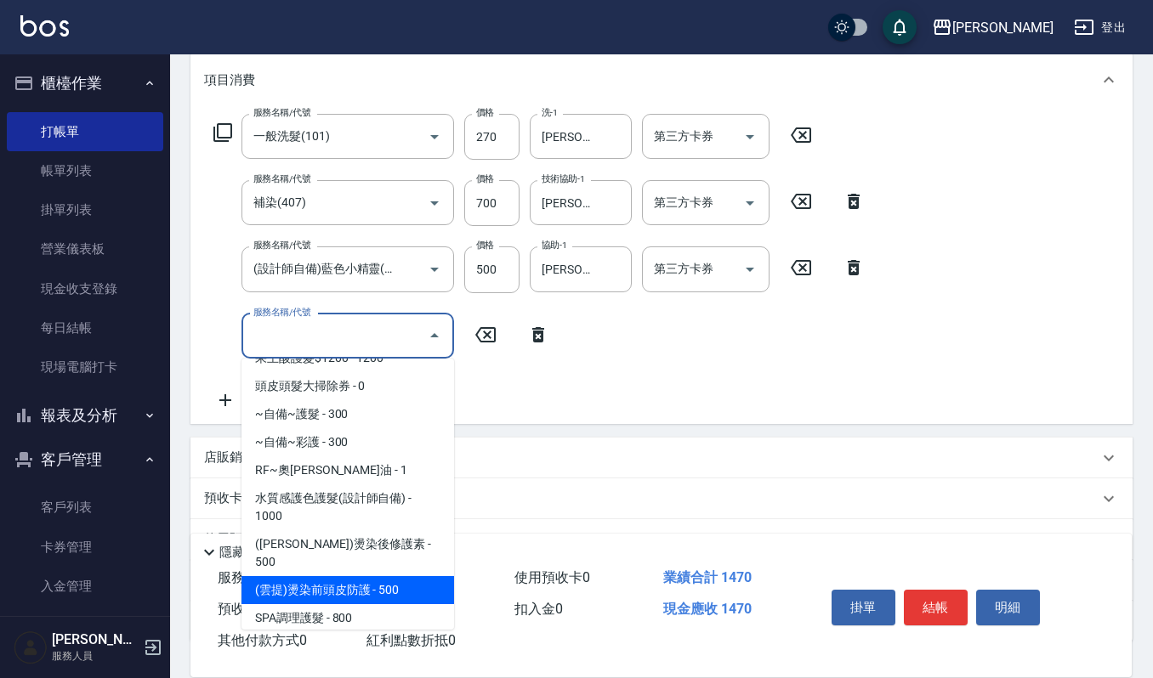
click at [355, 576] on span "(雲提)燙染前頭皮防護 - 500" at bounding box center [347, 590] width 213 height 28
type input "(雲提)燙染前頭皮防護(518)"
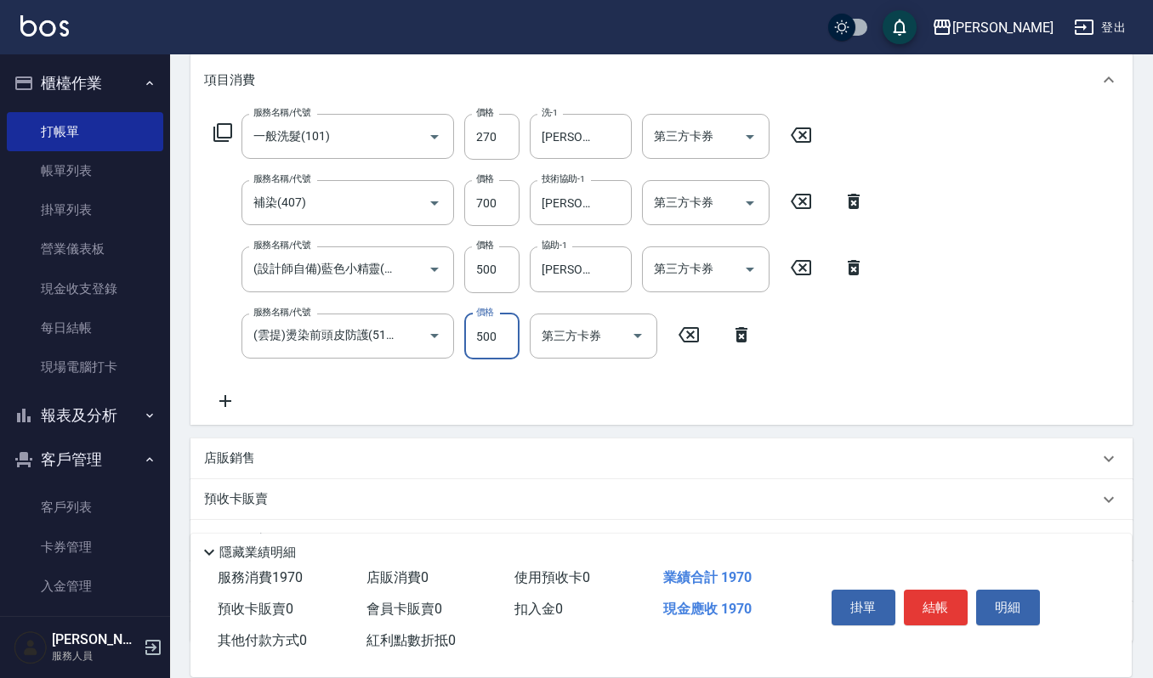
drag, startPoint x: 501, startPoint y: 335, endPoint x: 486, endPoint y: 326, distance: 16.8
click at [501, 335] on input "500" at bounding box center [491, 337] width 55 height 46
click at [488, 340] on input "3300" at bounding box center [491, 337] width 55 height 46
type input "300"
click at [936, 605] on button "結帳" at bounding box center [936, 608] width 64 height 36
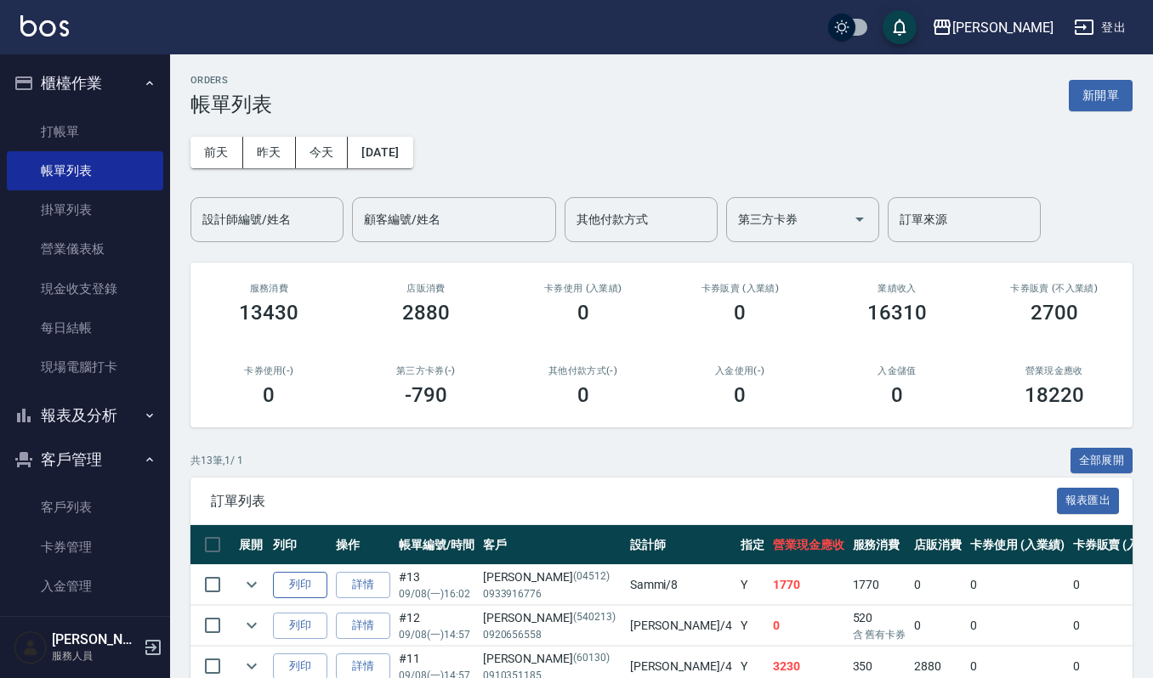
click at [308, 589] on button "列印" at bounding box center [300, 585] width 54 height 26
click at [231, 205] on div "設計師編號/姓名 設計師編號/姓名" at bounding box center [266, 219] width 153 height 45
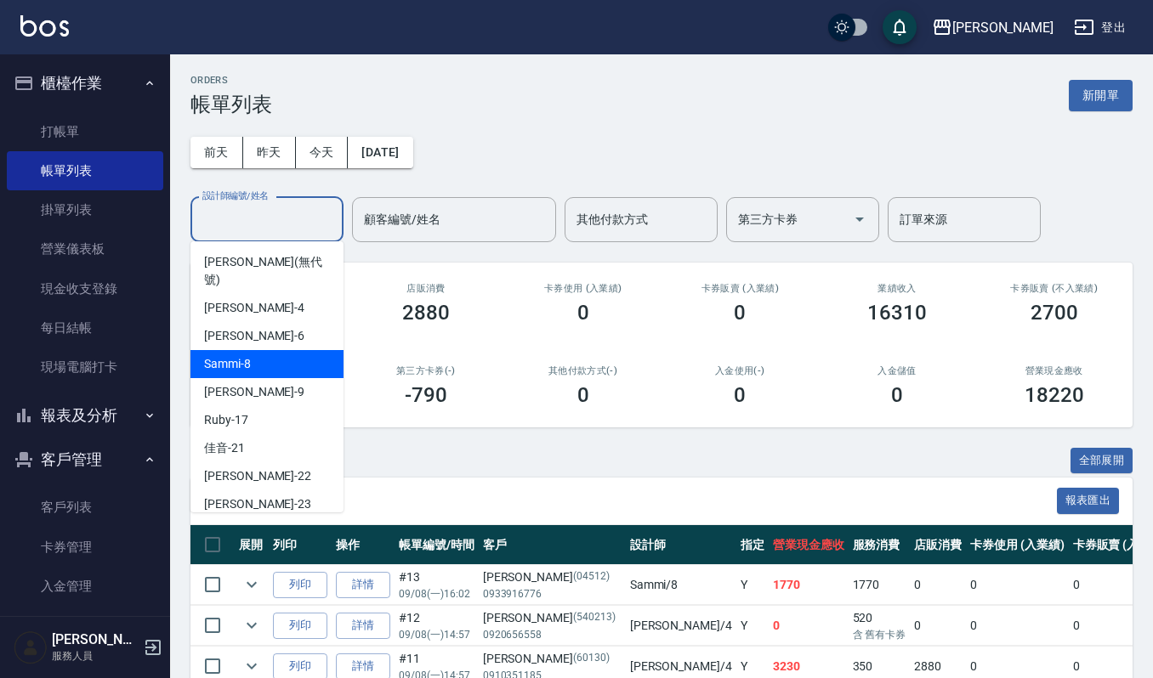
click at [263, 350] on div "Sammi -8" at bounding box center [266, 364] width 153 height 28
type input "Sammi-8"
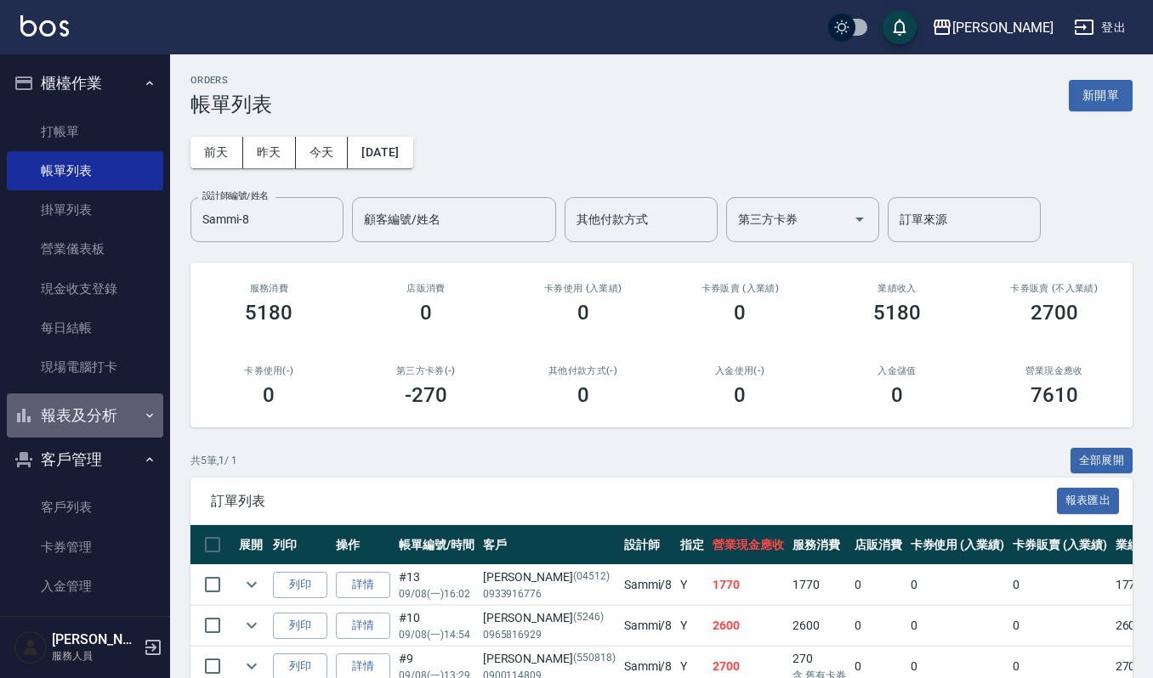
click at [90, 409] on button "報表及分析" at bounding box center [85, 416] width 156 height 44
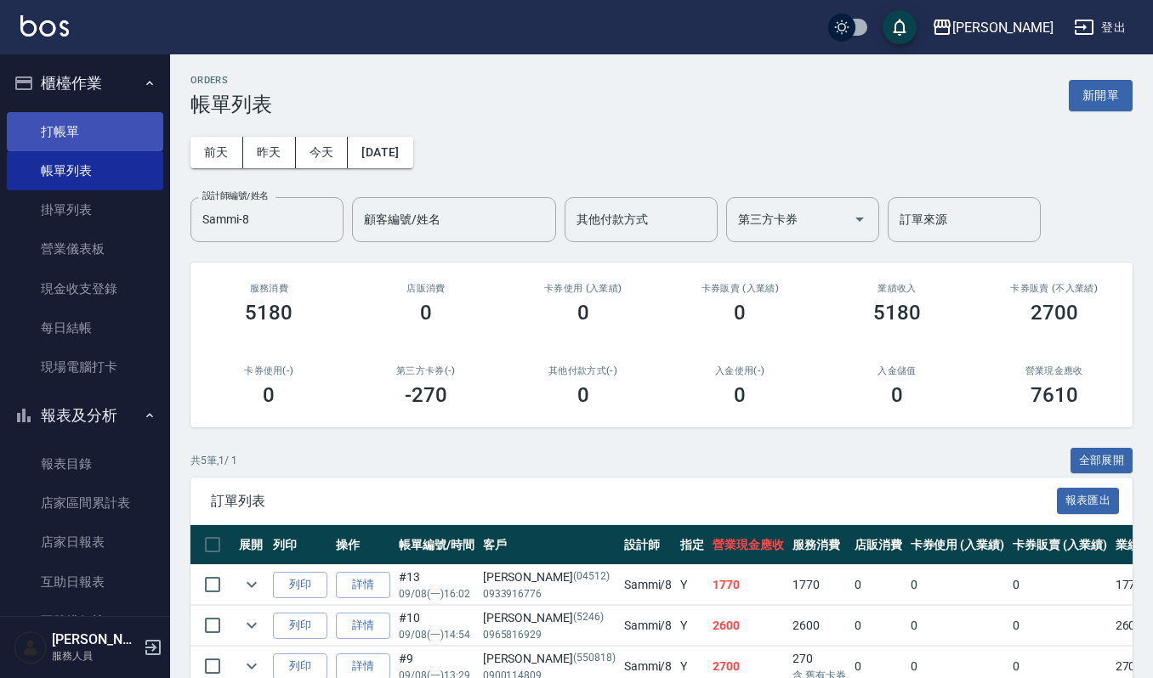
click at [99, 124] on link "打帳單" at bounding box center [85, 131] width 156 height 39
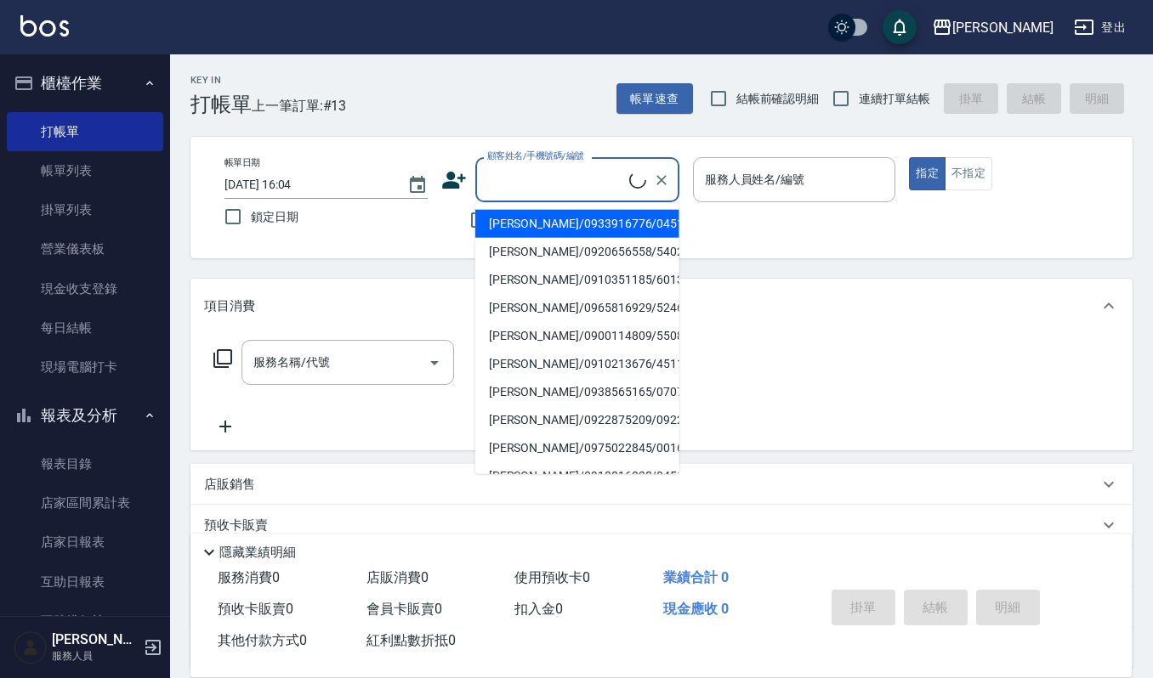
click at [552, 168] on input "顧客姓名/手機號碼/編號" at bounding box center [556, 180] width 146 height 30
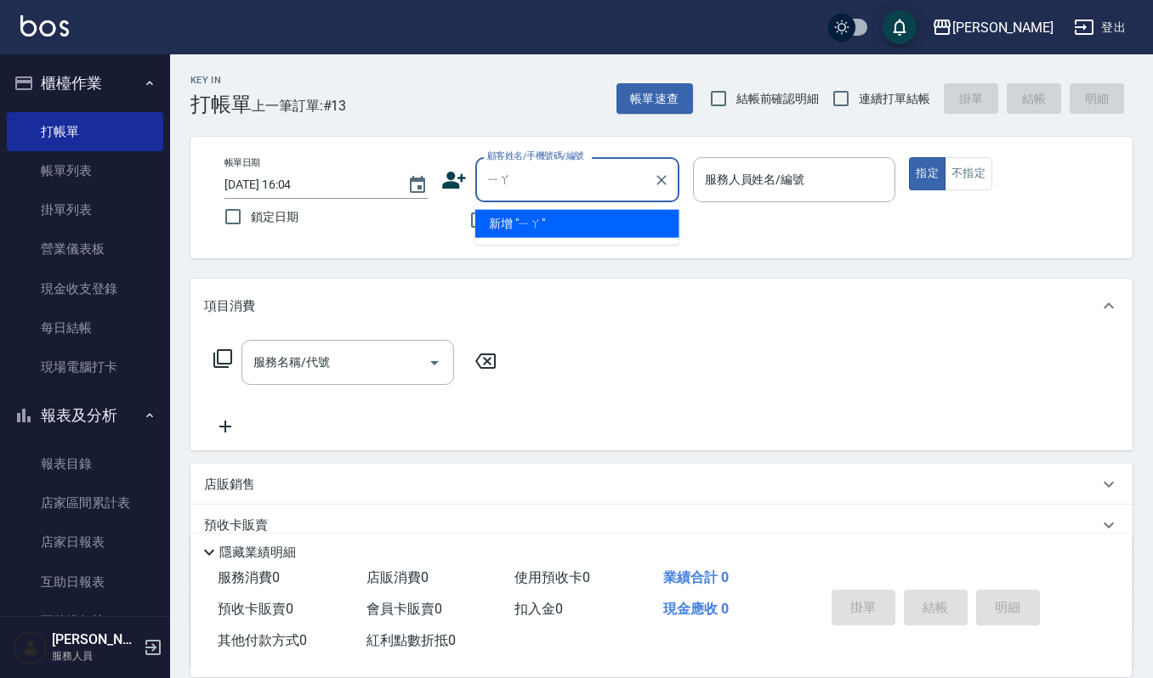
type input "亞"
type input "牙"
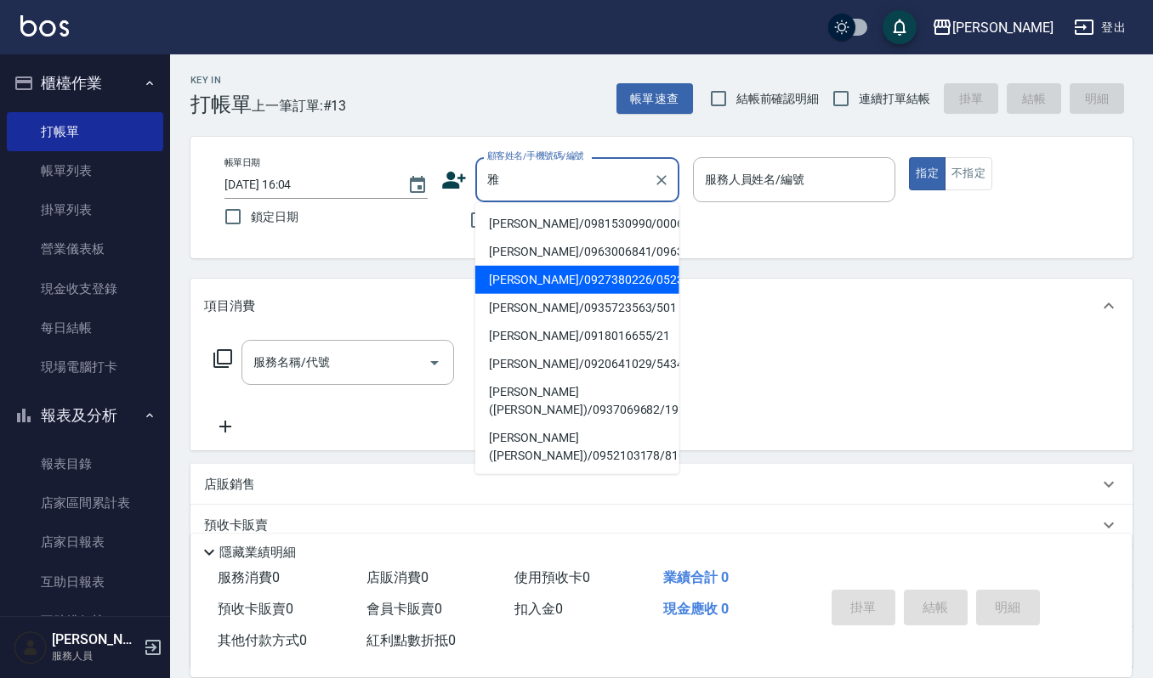
click at [525, 276] on li "林雅萍/0927380226/0523" at bounding box center [577, 280] width 204 height 28
type input "林雅萍/0927380226/0523"
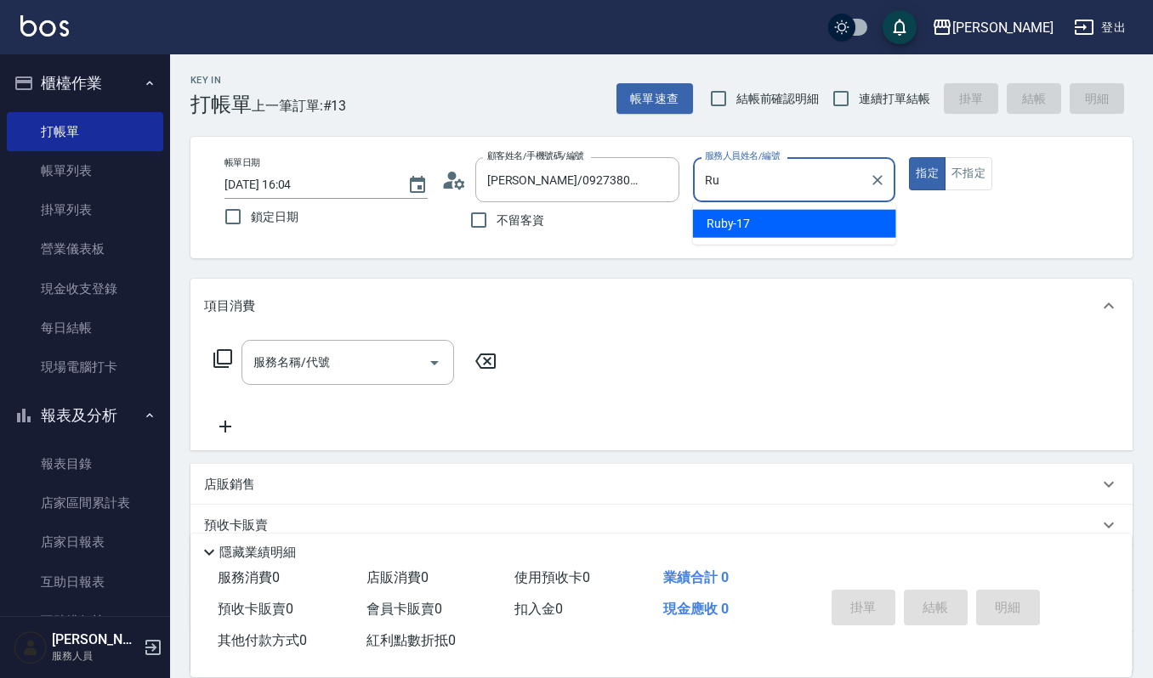
type input "R"
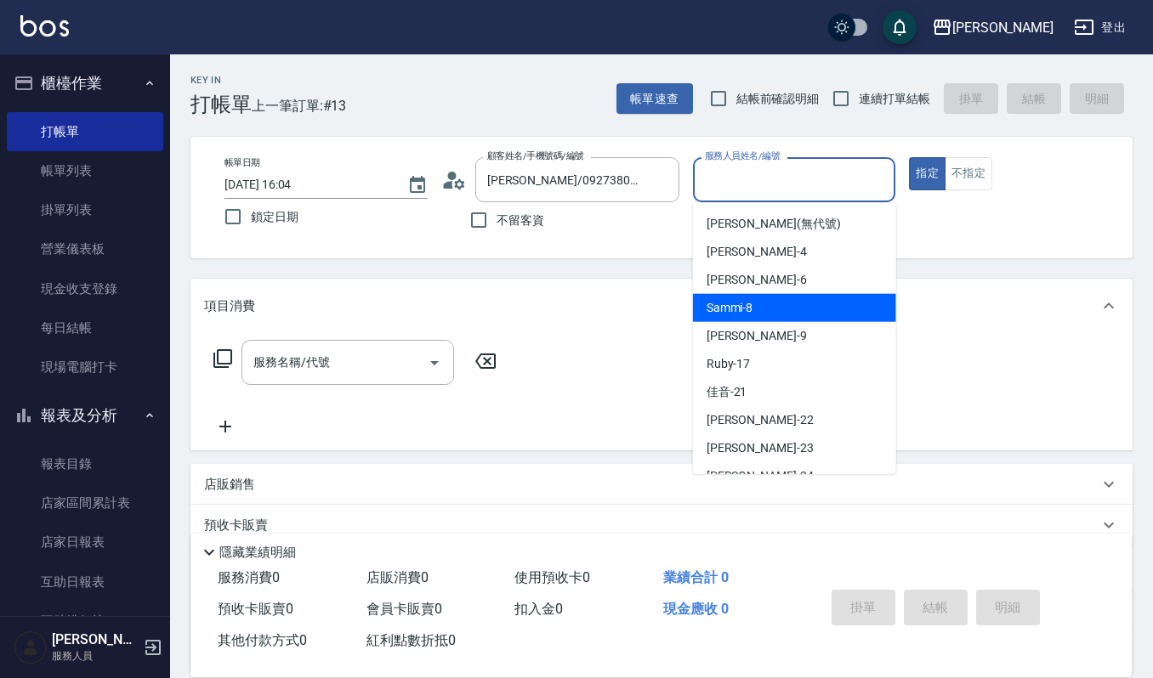
click at [716, 304] on span "Sammi -8" at bounding box center [730, 308] width 47 height 18
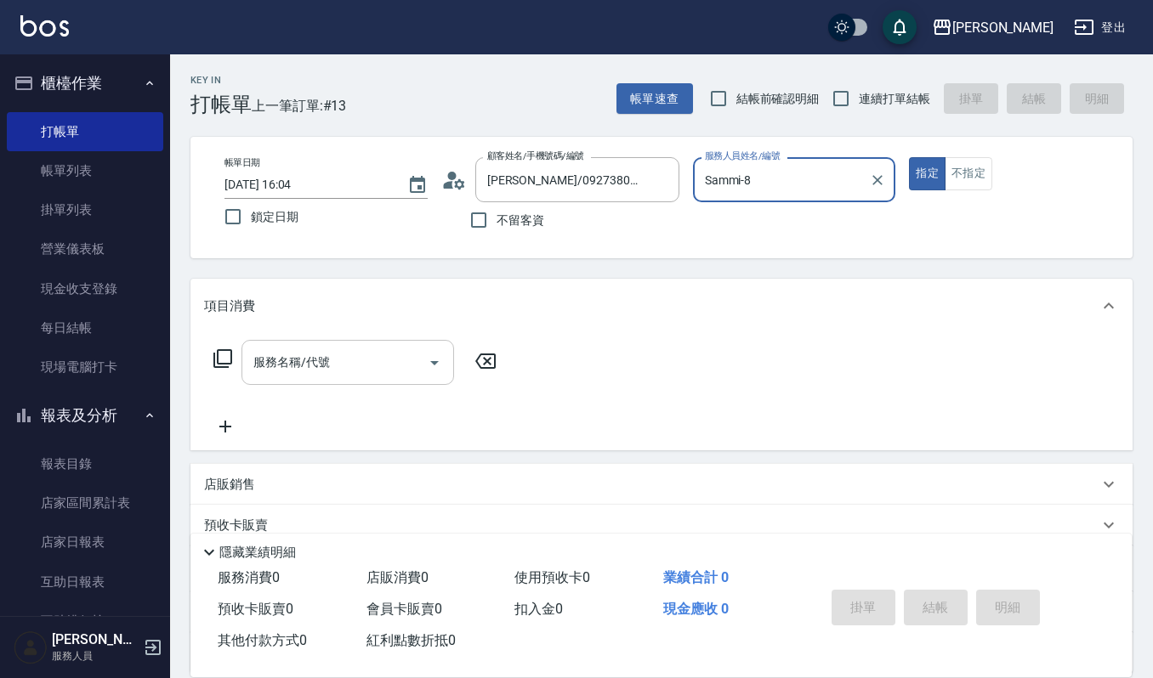
click at [429, 365] on icon "Open" at bounding box center [434, 363] width 20 height 20
type input "Sammi-8"
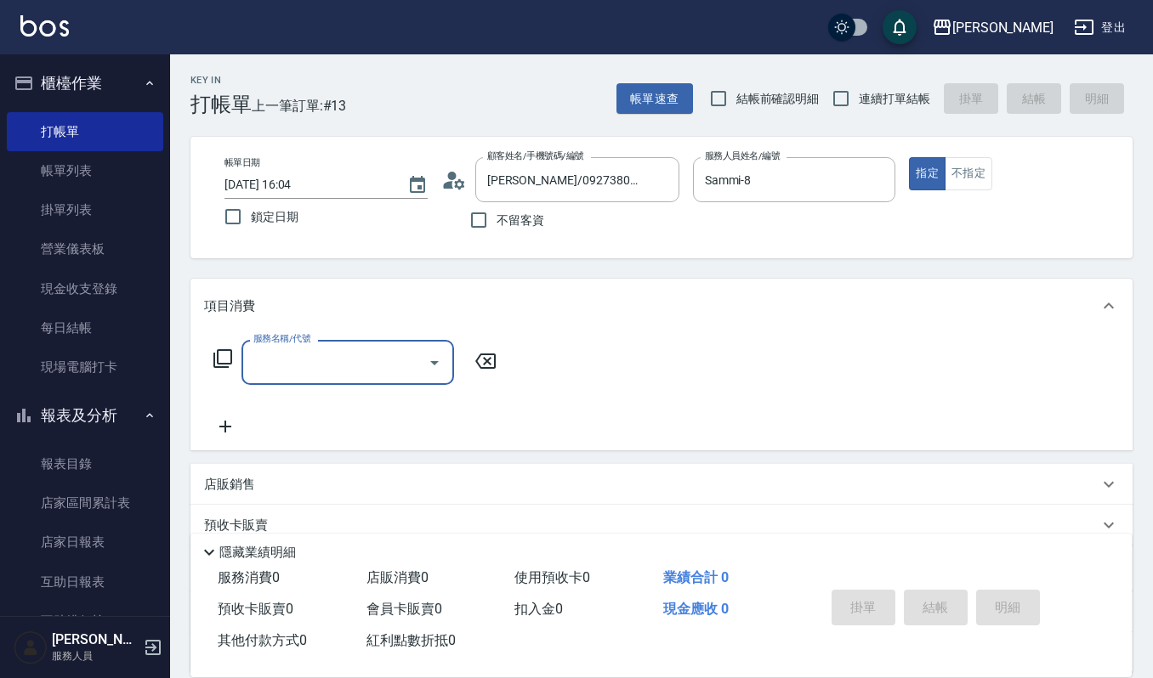
click at [365, 355] on input "服務名稱/代號" at bounding box center [335, 363] width 172 height 30
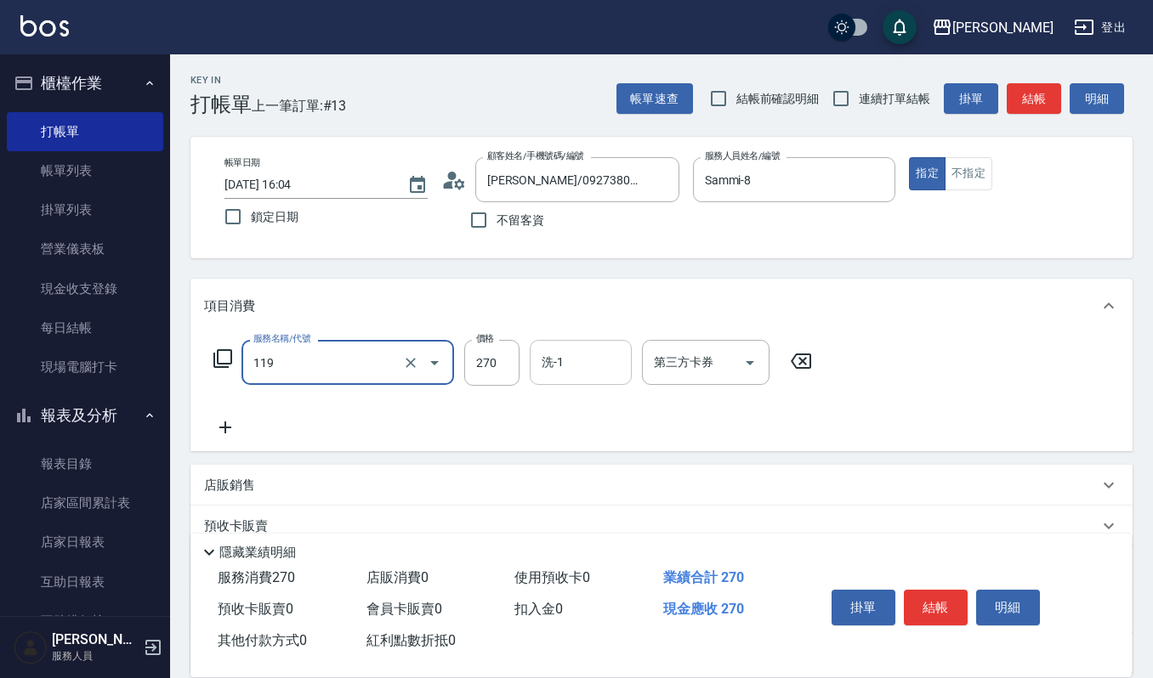
type input "使用一般洗髮卡(119)"
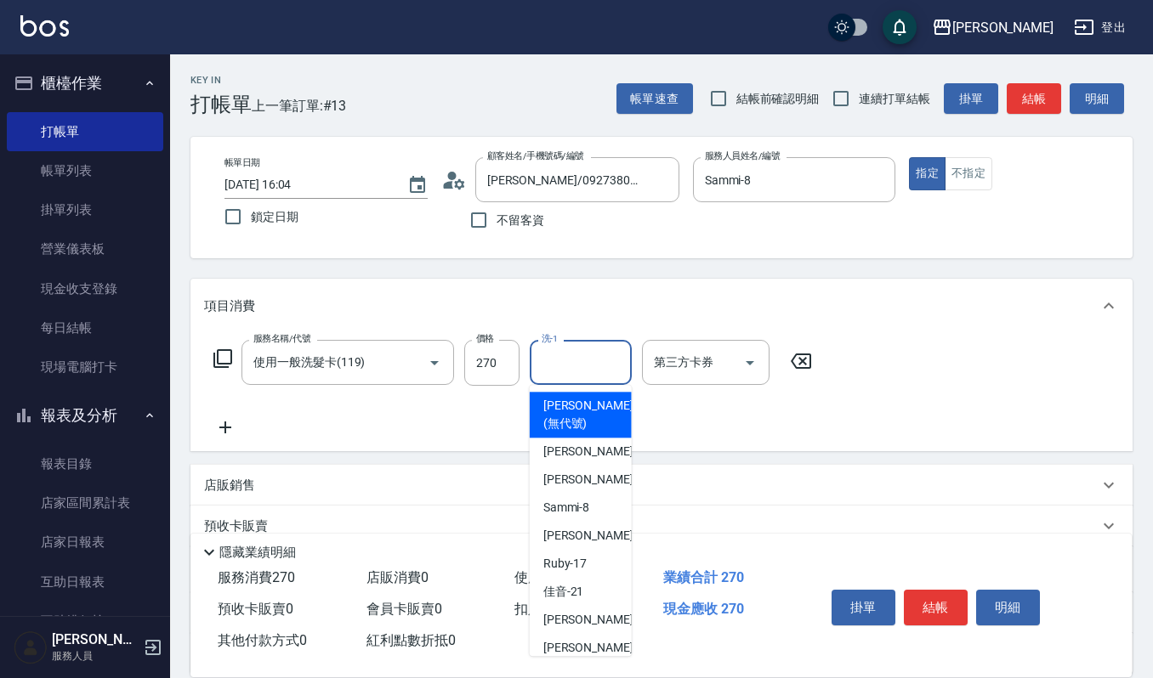
click at [589, 355] on input "洗-1" at bounding box center [580, 363] width 87 height 30
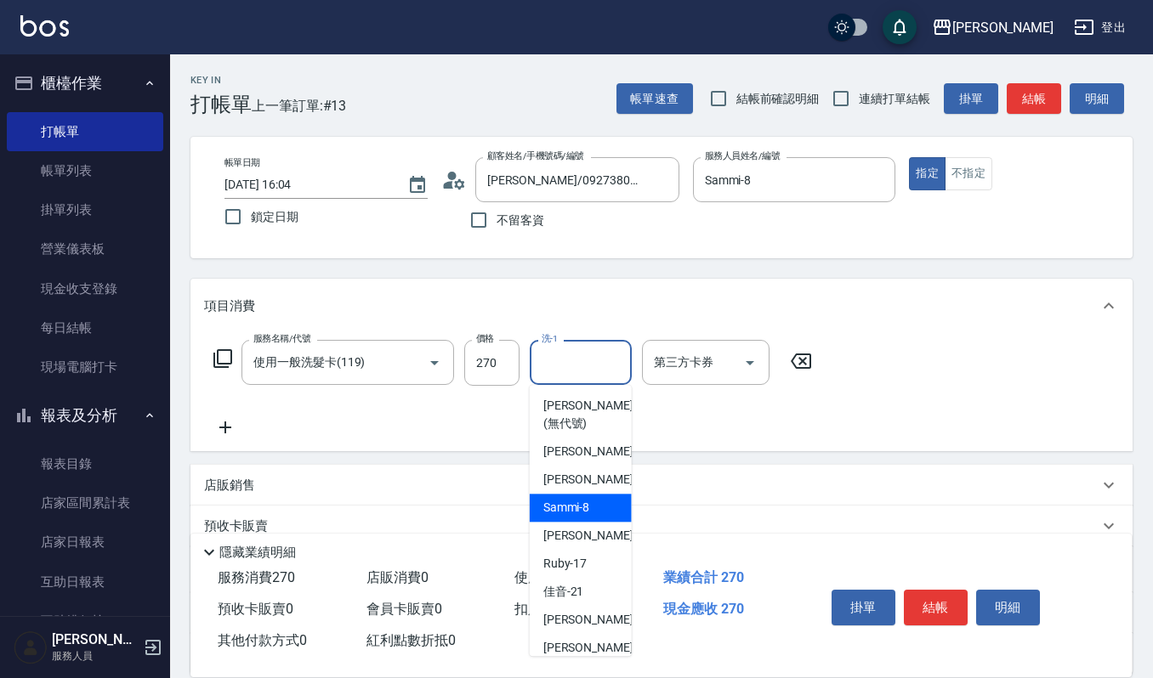
click at [559, 514] on span "Sammi -8" at bounding box center [566, 508] width 47 height 18
type input "Sammi-8"
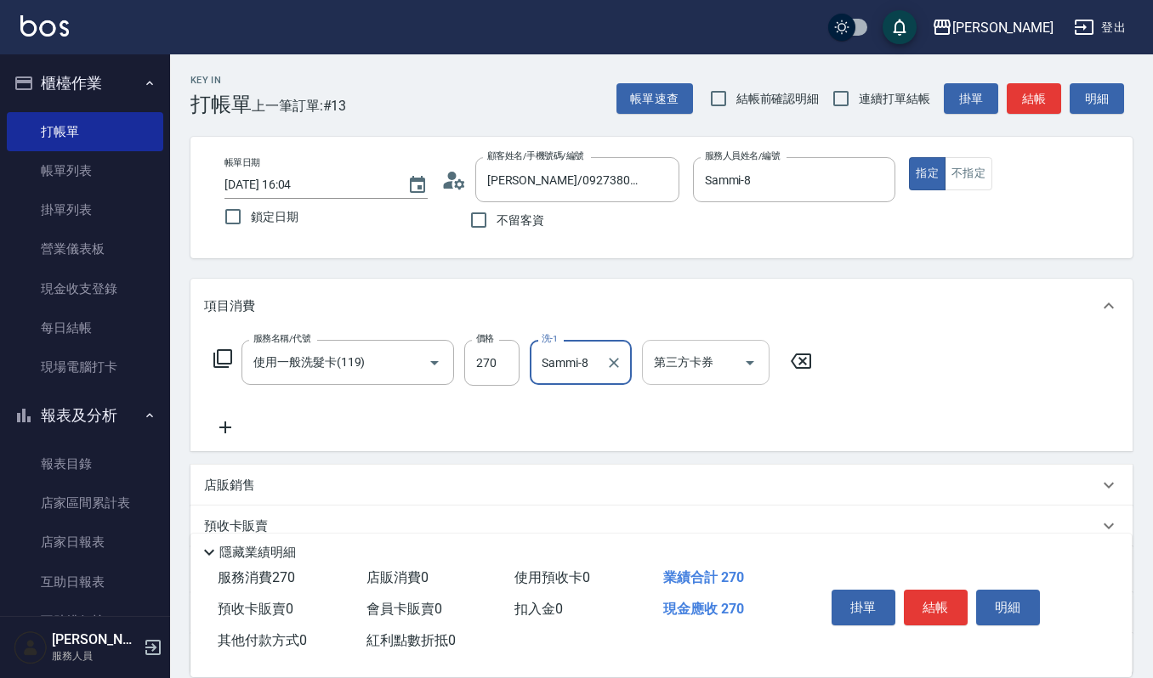
click at [748, 366] on icon "Open" at bounding box center [750, 363] width 20 height 20
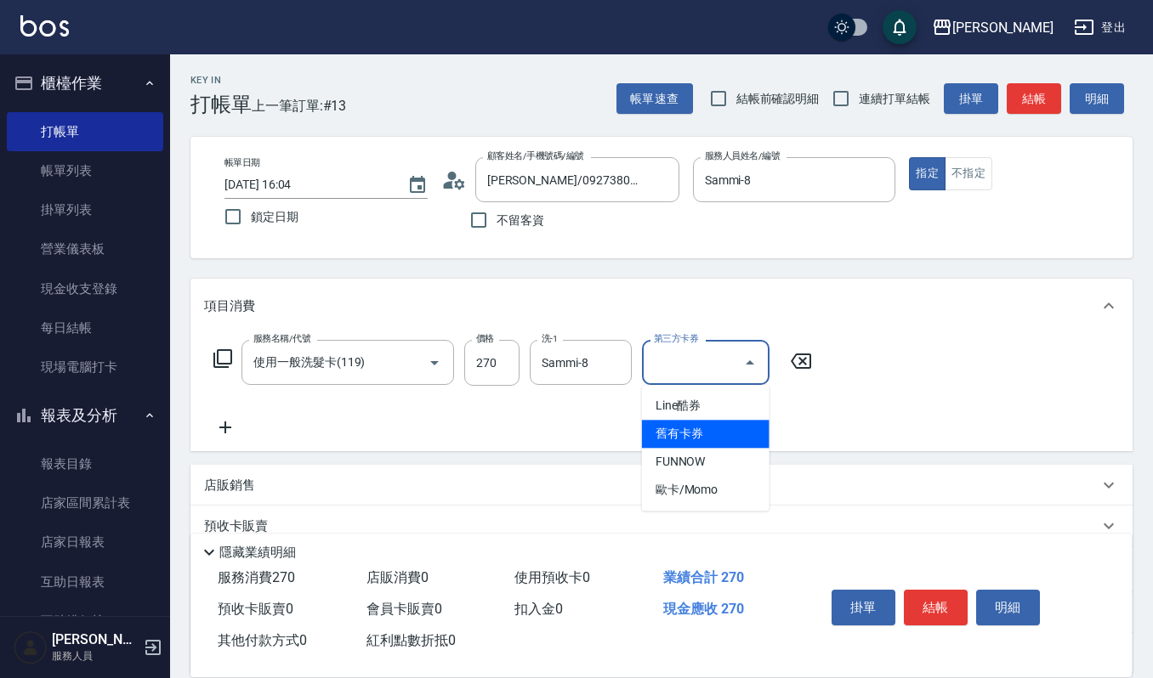
click at [725, 432] on span "舊有卡券" at bounding box center [706, 434] width 128 height 28
type input "舊有卡券"
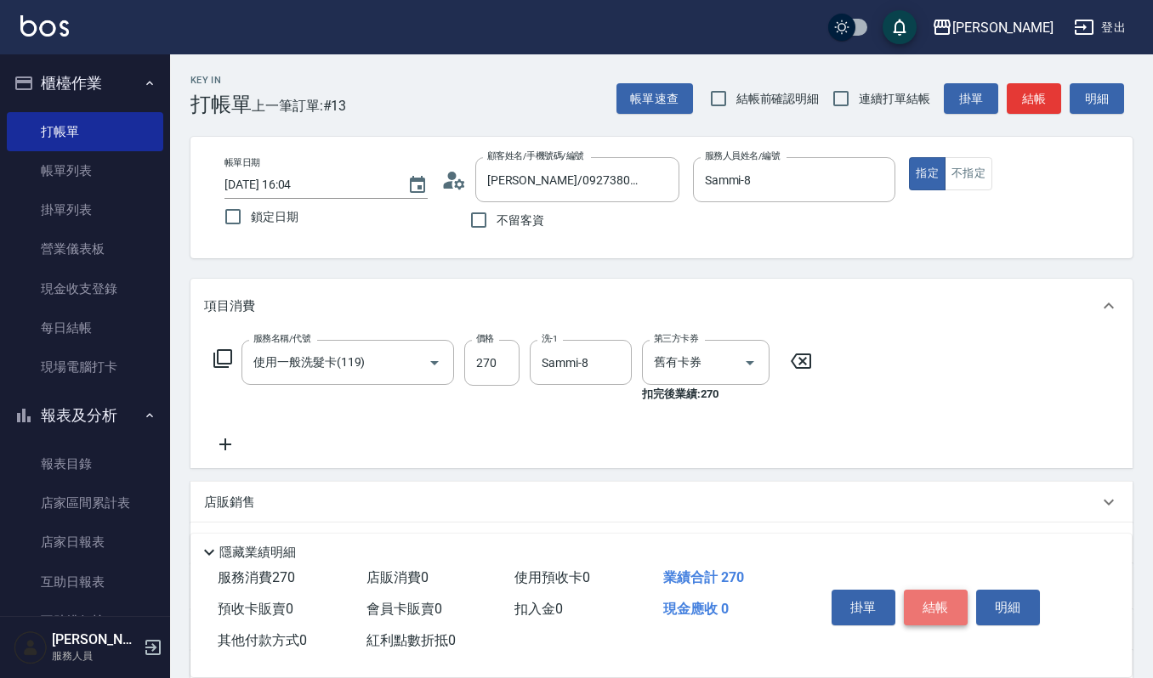
click at [928, 595] on button "結帳" at bounding box center [936, 608] width 64 height 36
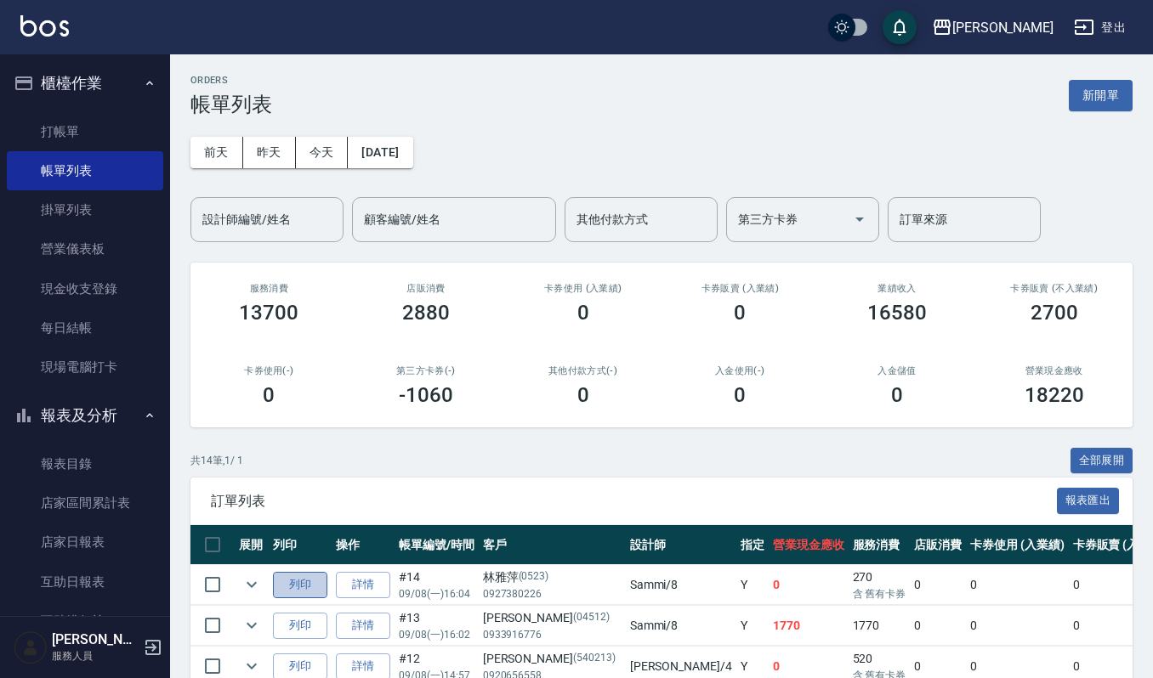
click at [299, 586] on button "列印" at bounding box center [300, 585] width 54 height 26
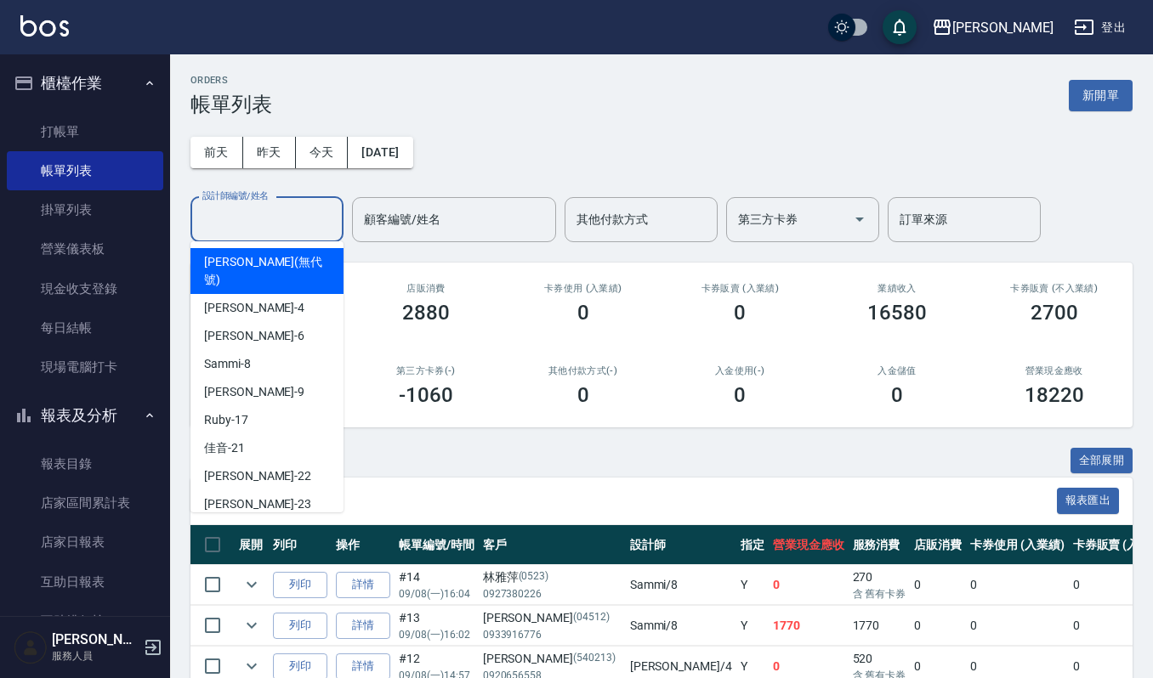
click at [260, 224] on input "設計師編號/姓名" at bounding box center [267, 220] width 138 height 30
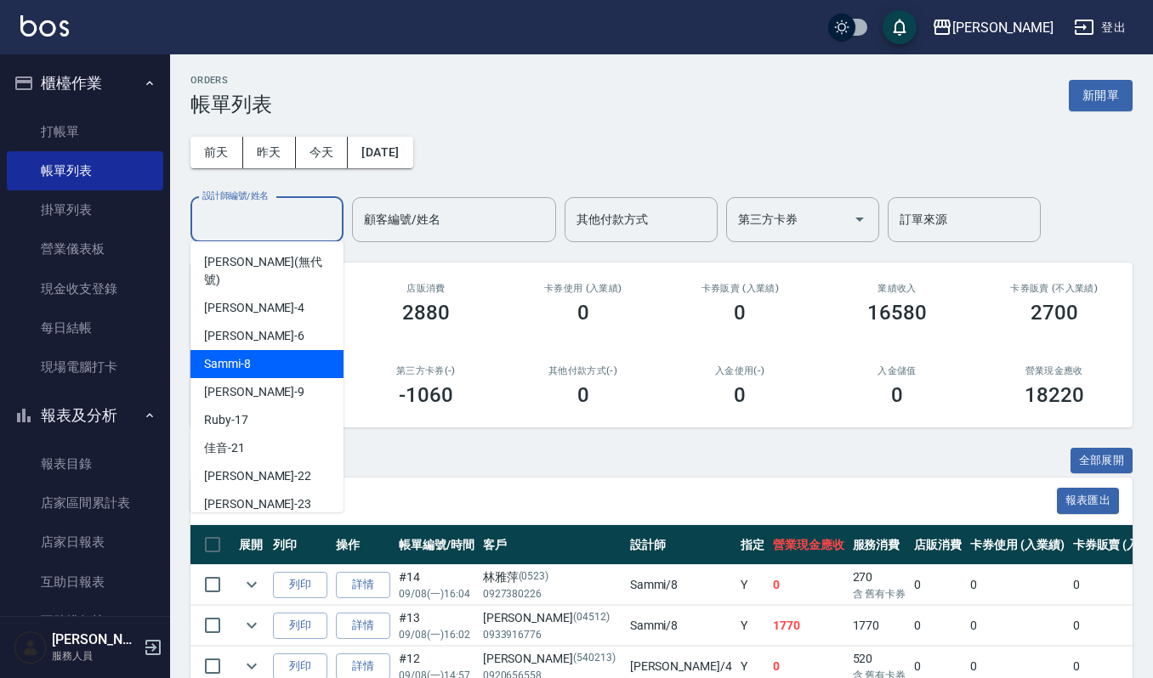
click at [280, 350] on div "Sammi -8" at bounding box center [266, 364] width 153 height 28
type input "Sammi-8"
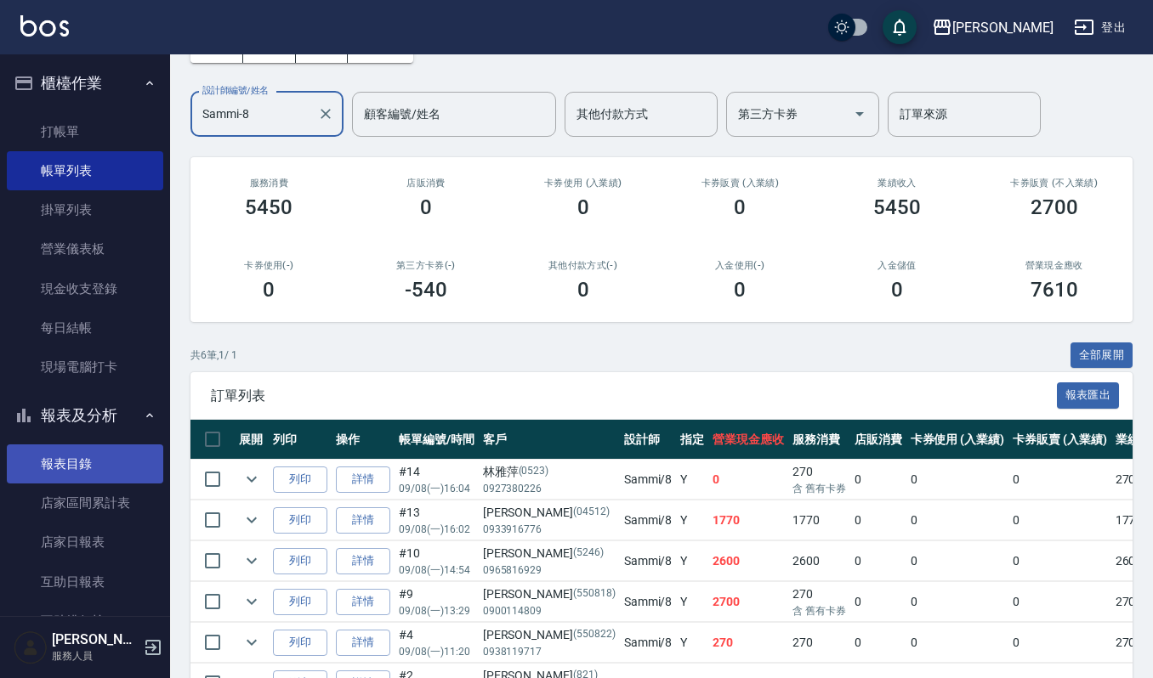
scroll to position [580, 0]
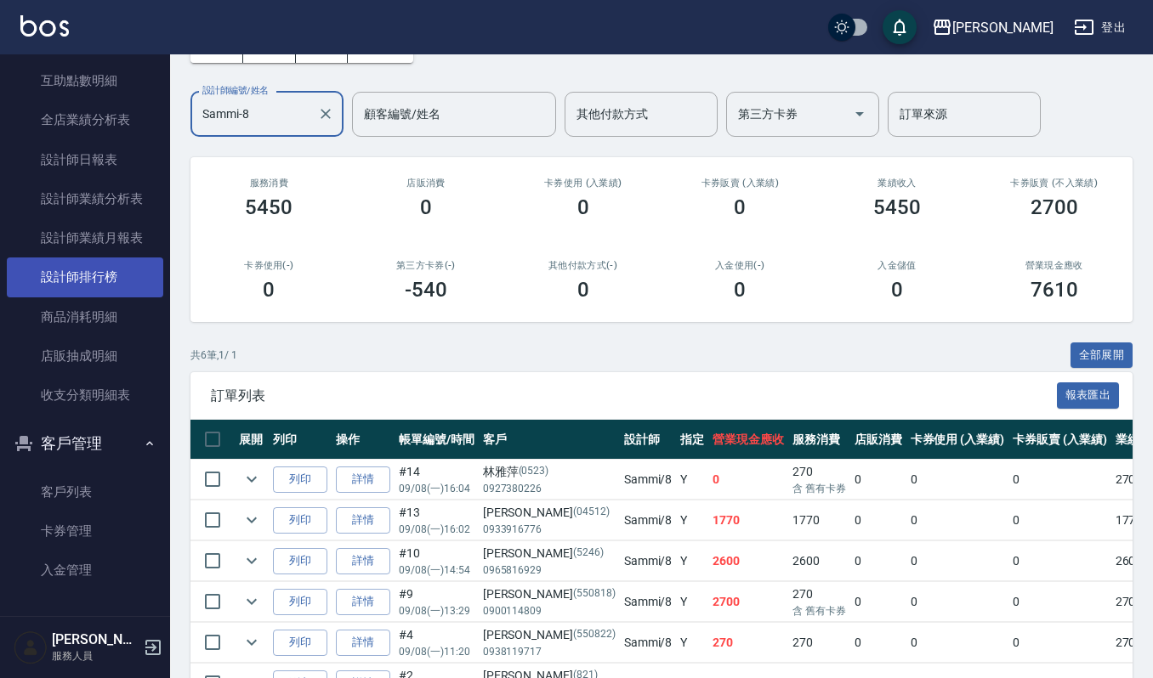
click at [95, 273] on link "設計師排行榜" at bounding box center [85, 277] width 156 height 39
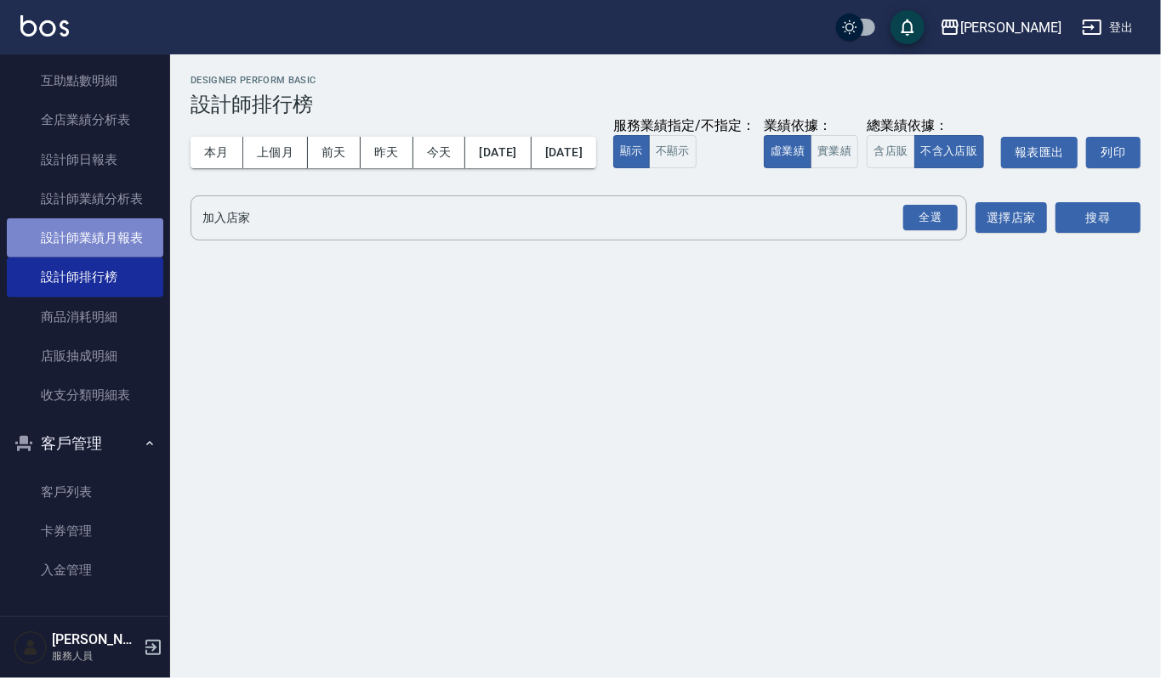
click at [105, 232] on link "設計師業績月報表" at bounding box center [85, 237] width 156 height 39
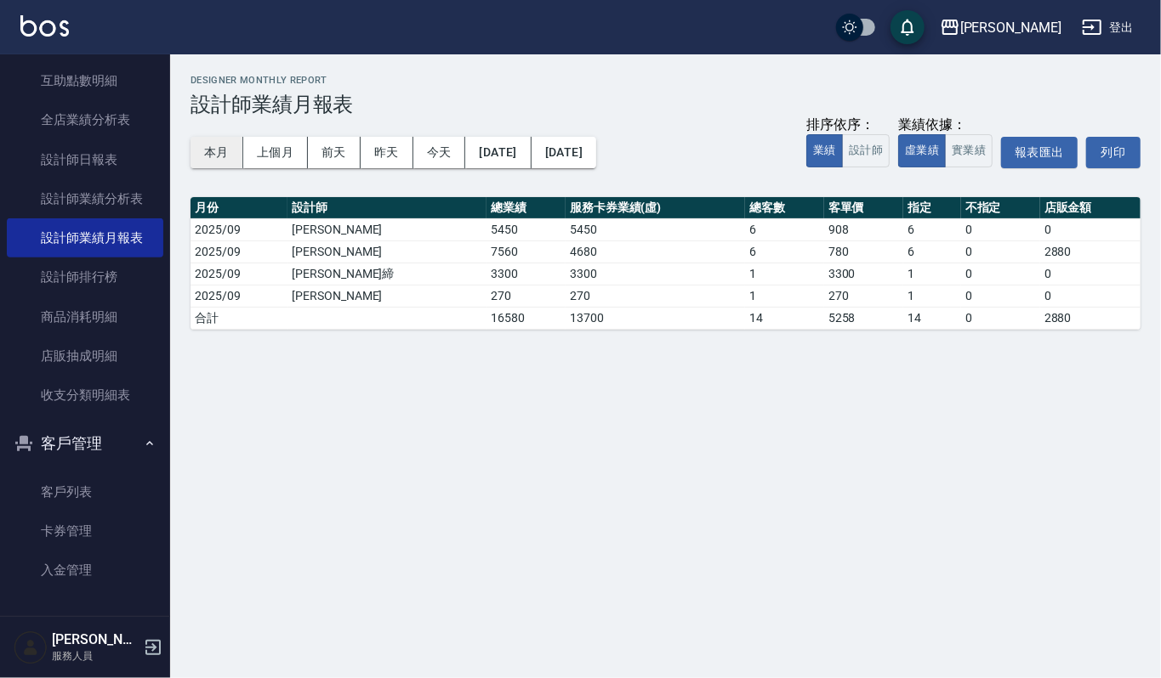
click at [222, 150] on button "本月" at bounding box center [216, 152] width 53 height 31
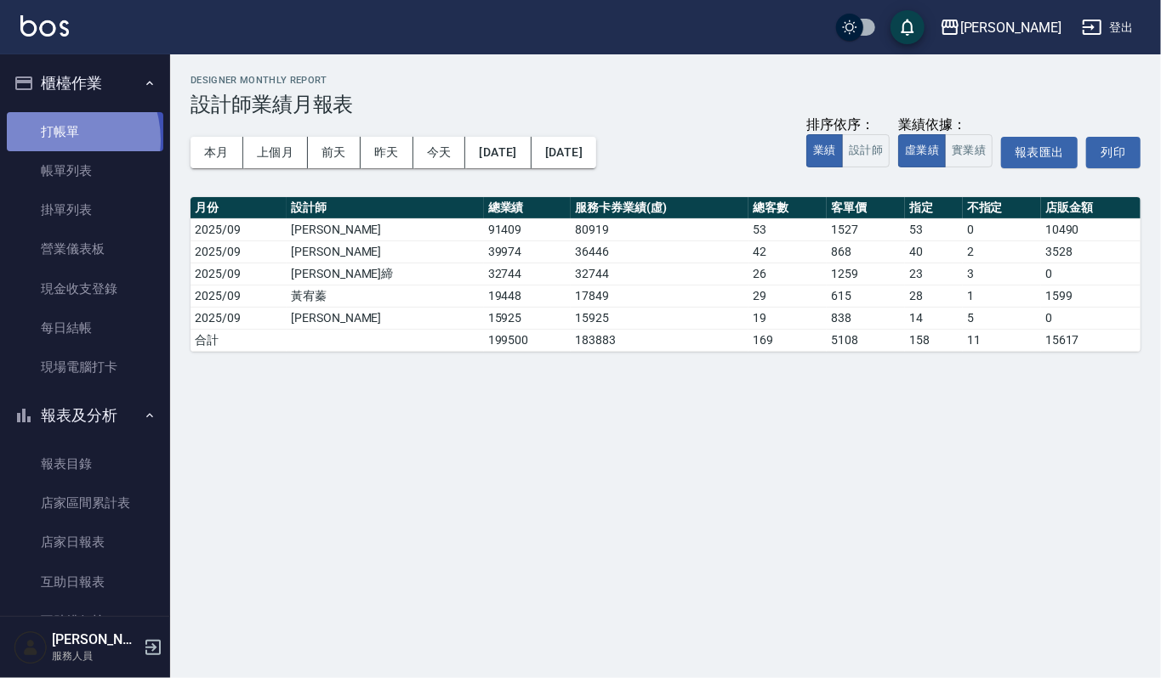
click at [54, 139] on link "打帳單" at bounding box center [85, 131] width 156 height 39
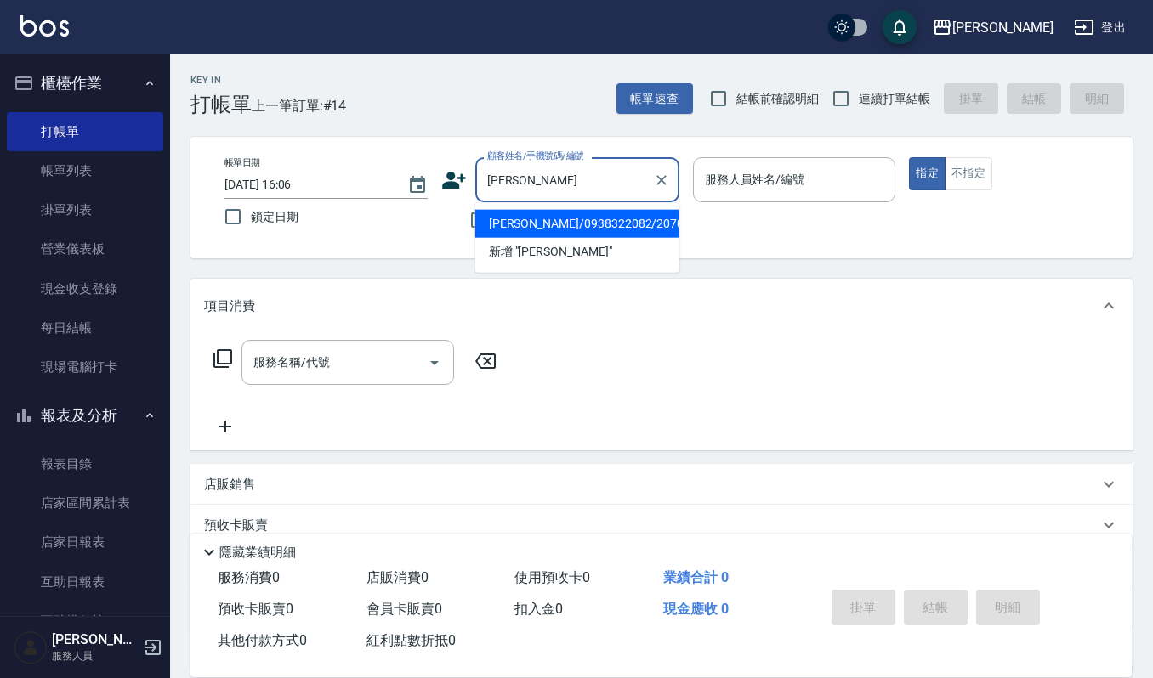
click at [508, 221] on li "李峰圳/0938322082/20700" at bounding box center [577, 224] width 204 height 28
type input "李峰圳/0938322082/20700"
type input "吉兒-4"
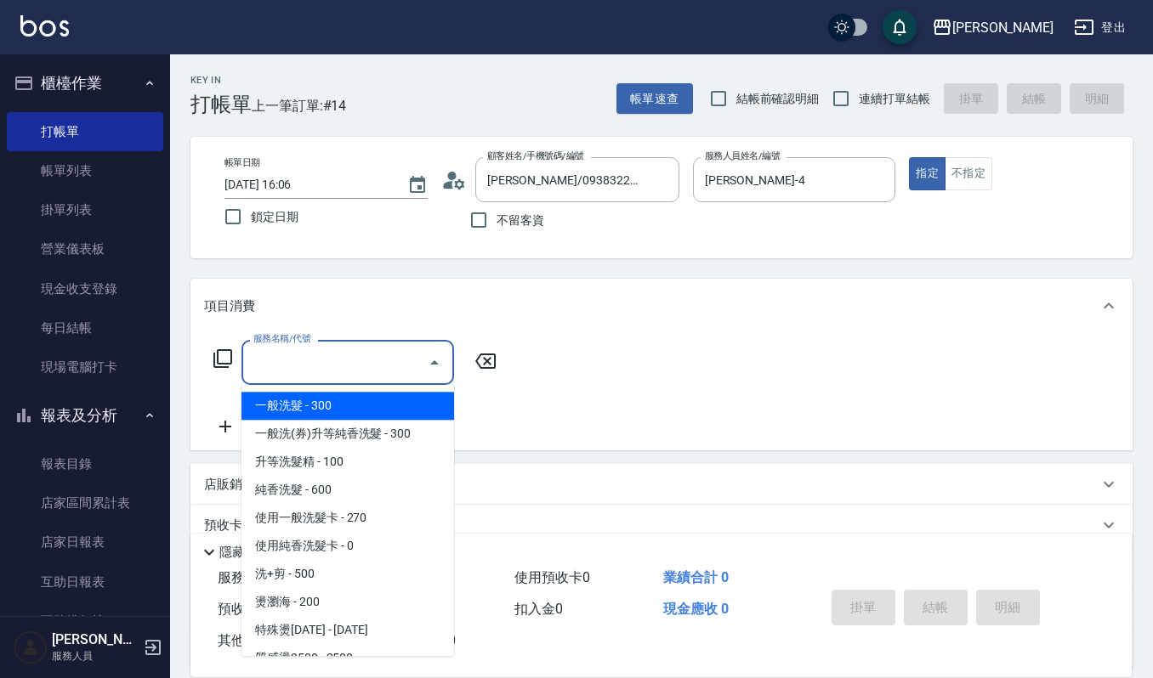
click at [385, 361] on input "服務名稱/代號" at bounding box center [335, 363] width 172 height 30
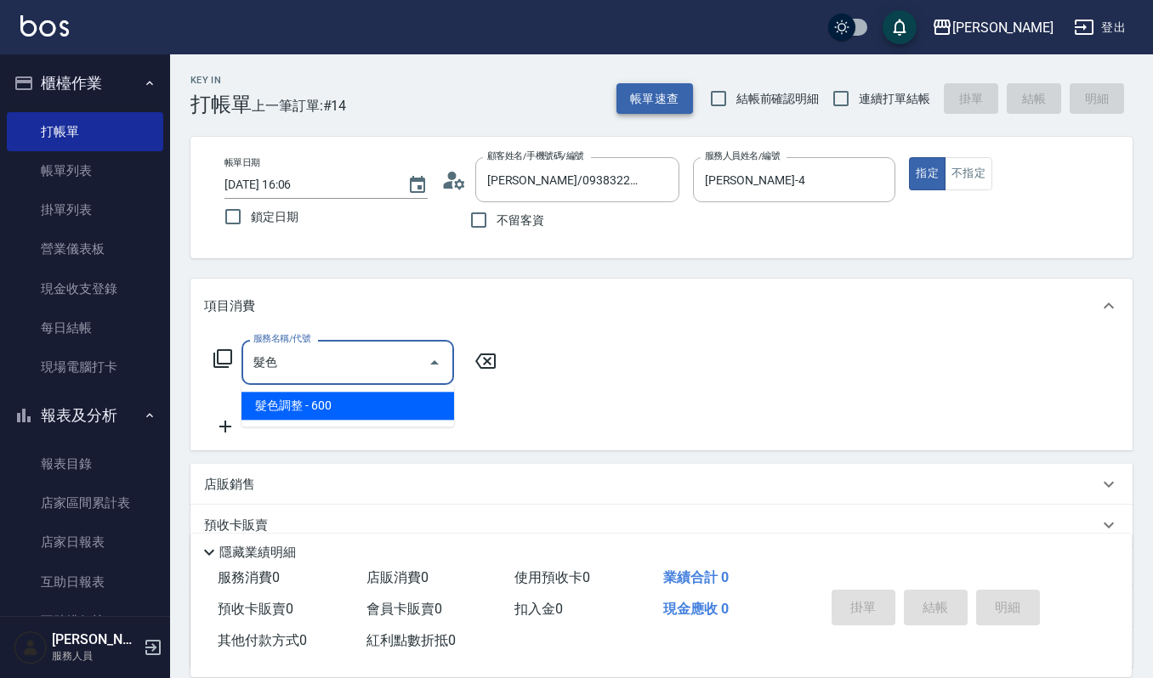
type input "髮色"
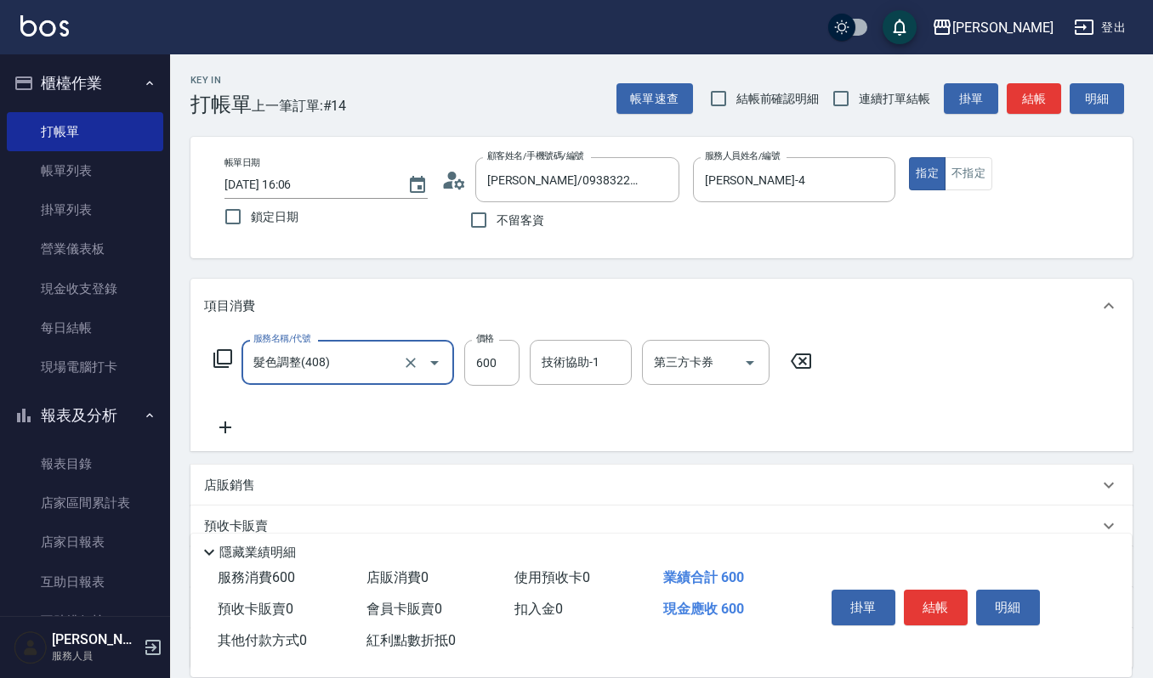
type input "髮色調整(408)"
type input "1500"
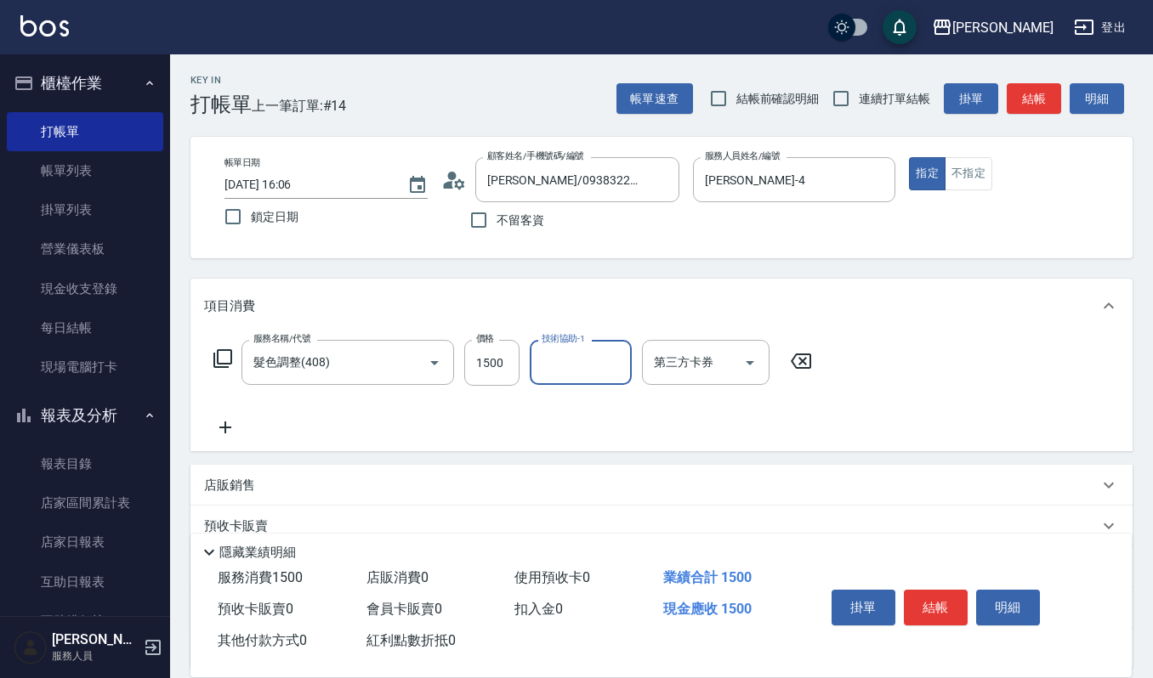
type input "2"
type input "吉兒-4"
click at [508, 367] on input "1500" at bounding box center [491, 363] width 55 height 46
type input "1600"
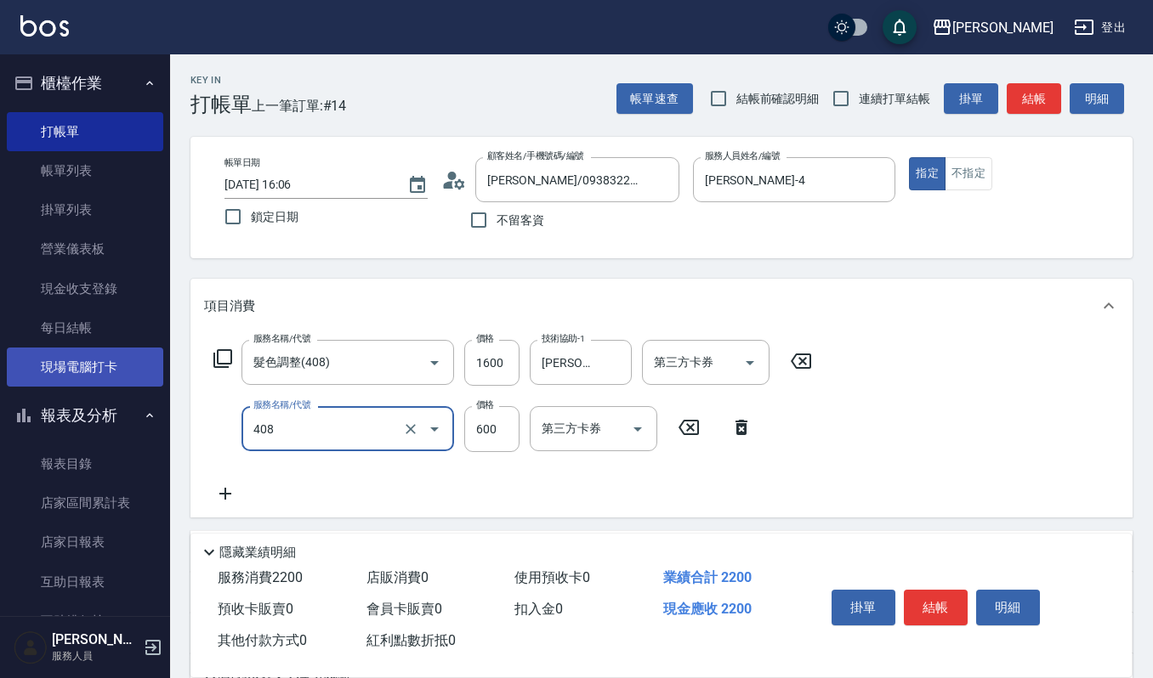
type input "髮色調整(408)"
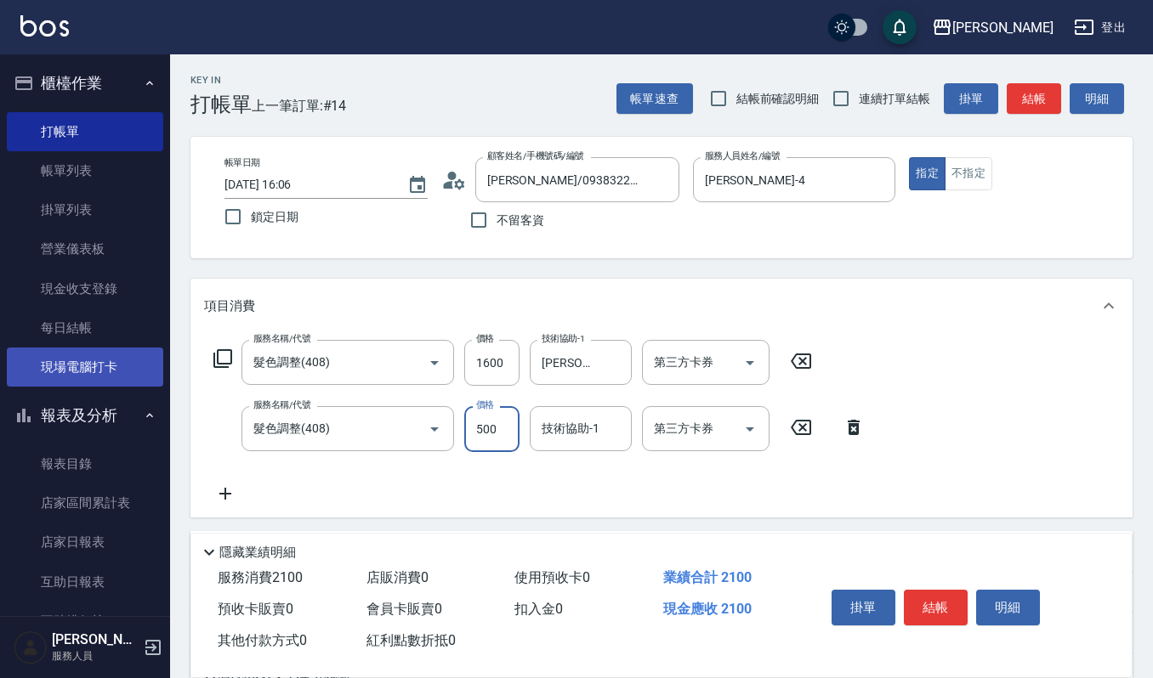
type input "500"
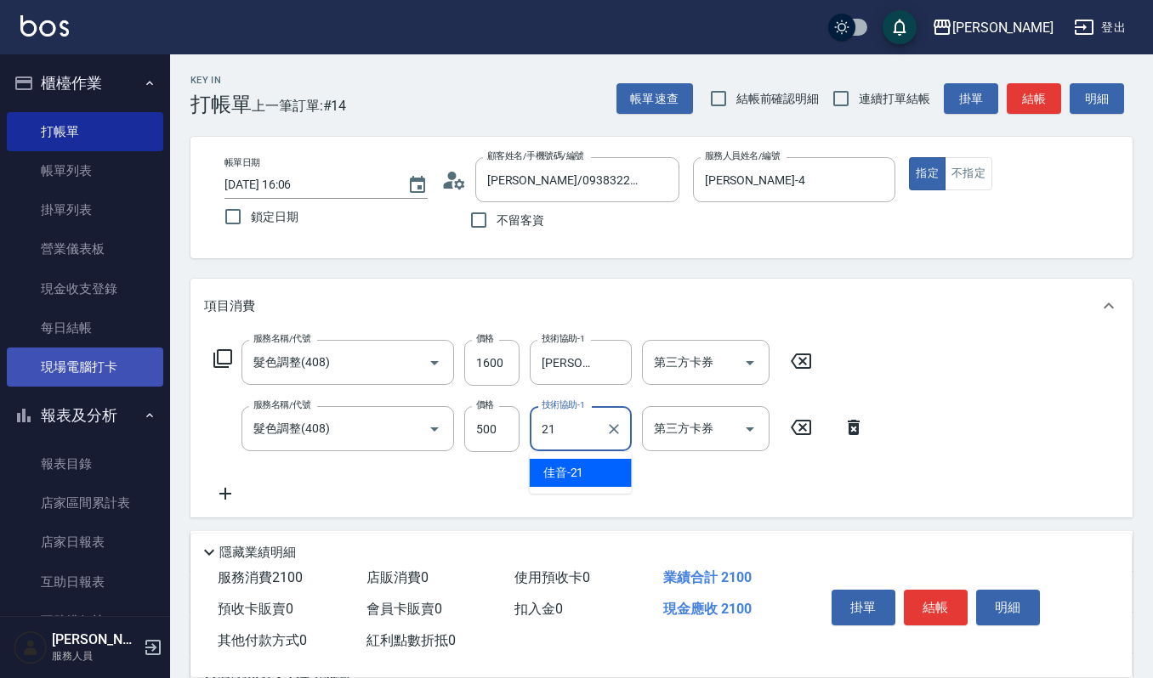
type input "佳音-21"
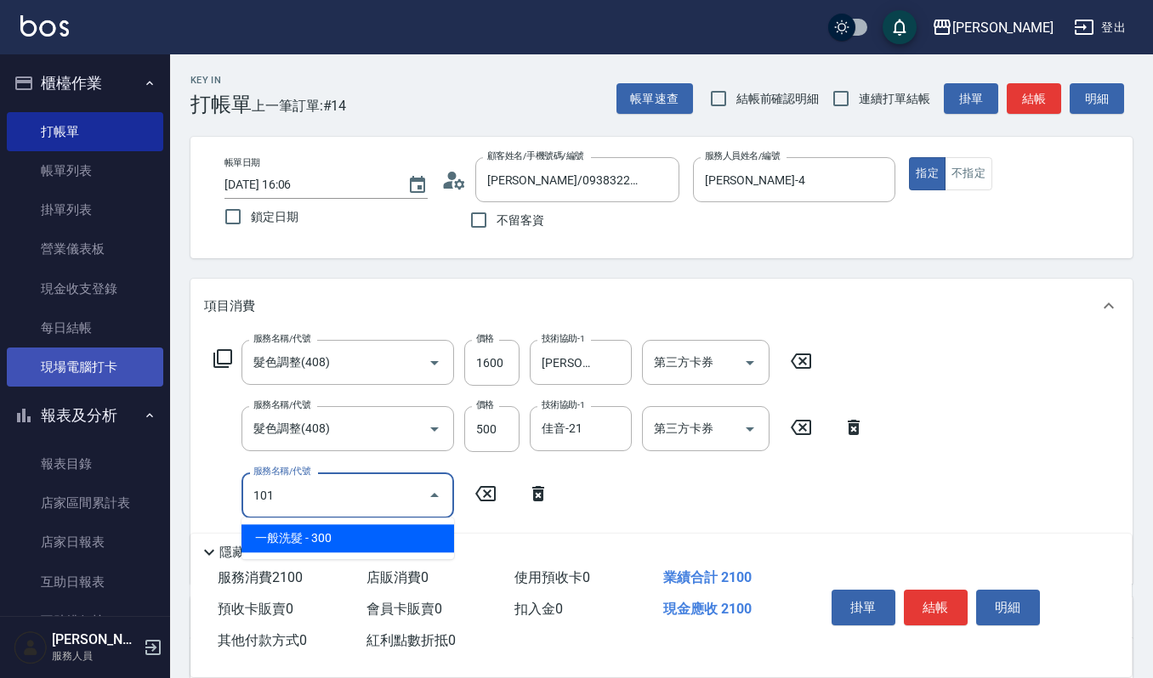
type input "一般洗髮(101)"
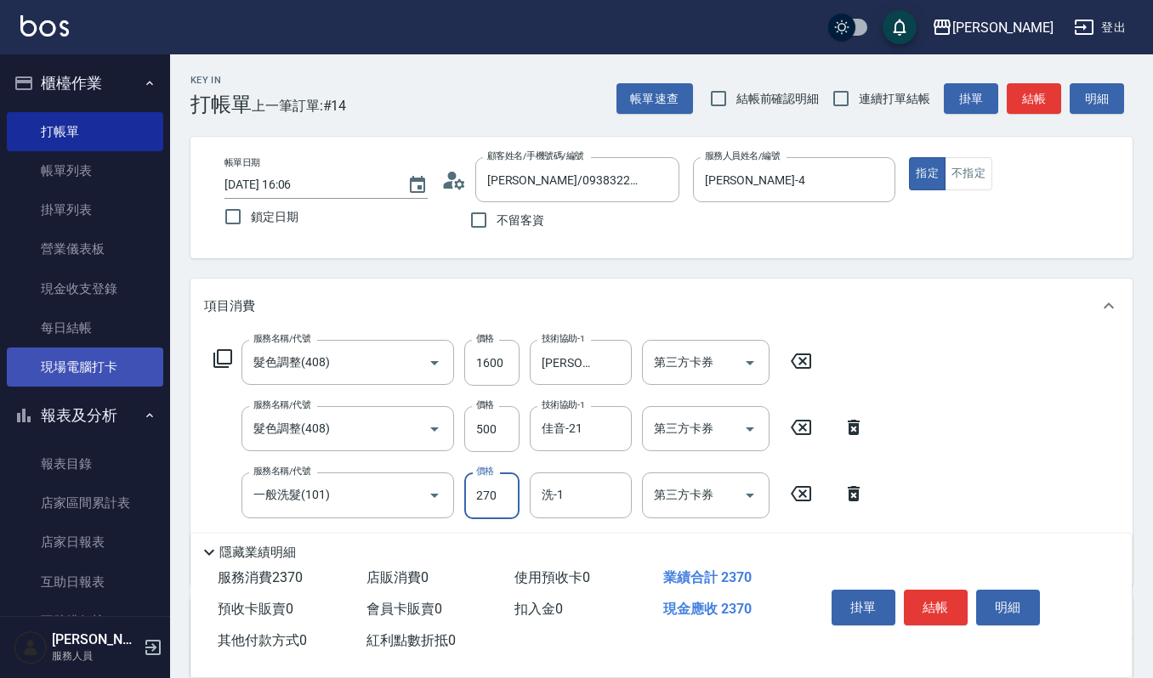
type input "270"
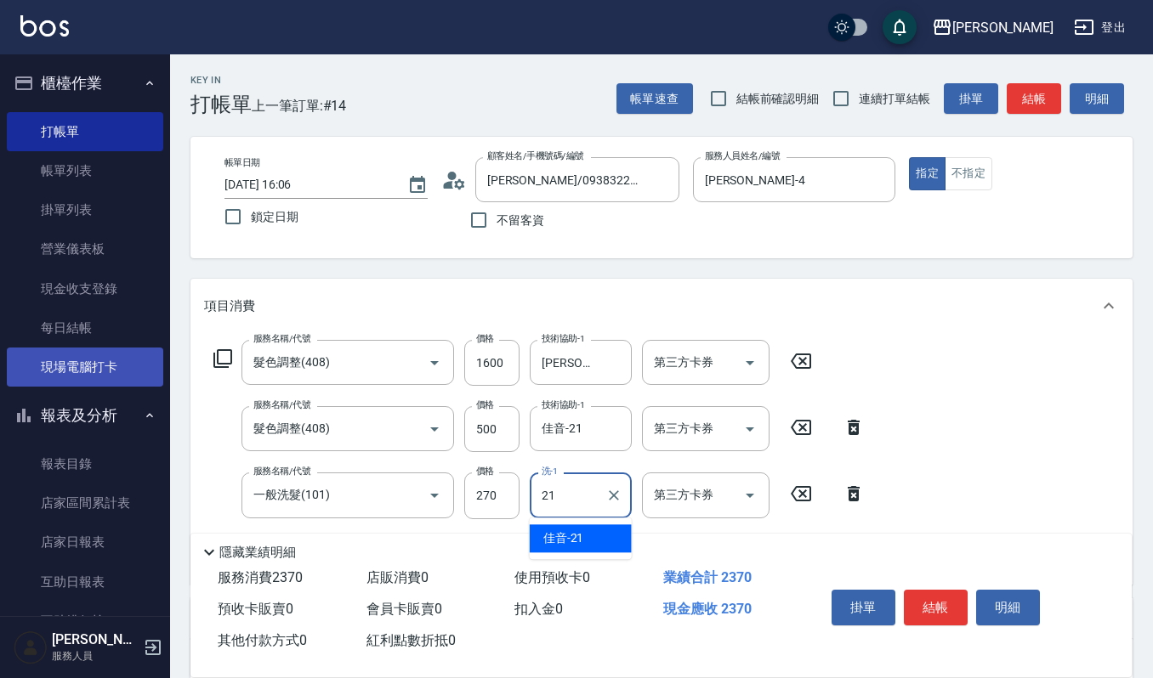
type input "佳音-21"
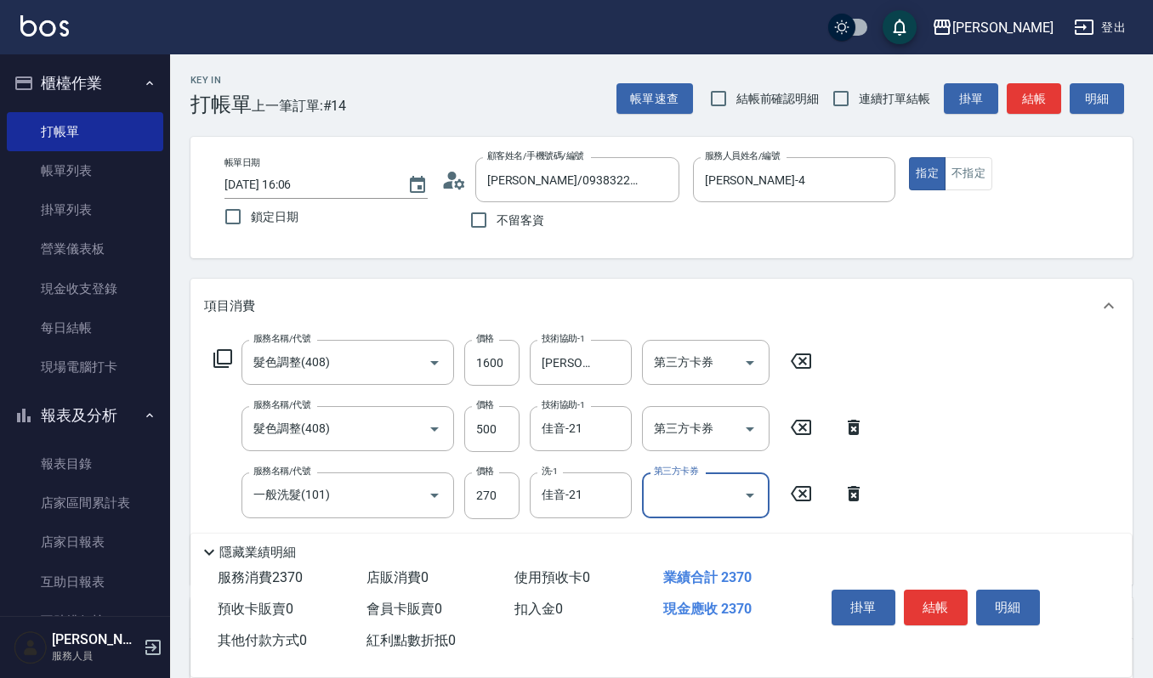
click at [801, 491] on icon at bounding box center [801, 493] width 20 height 15
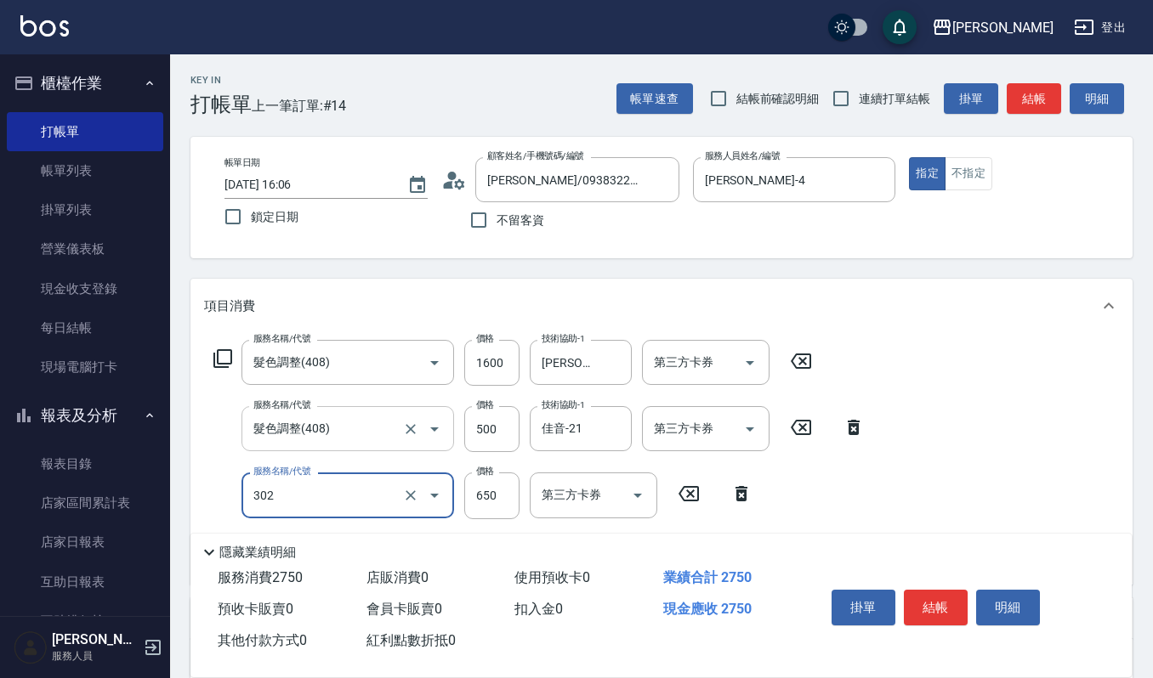
type input "經典剪髮-Gill(302)"
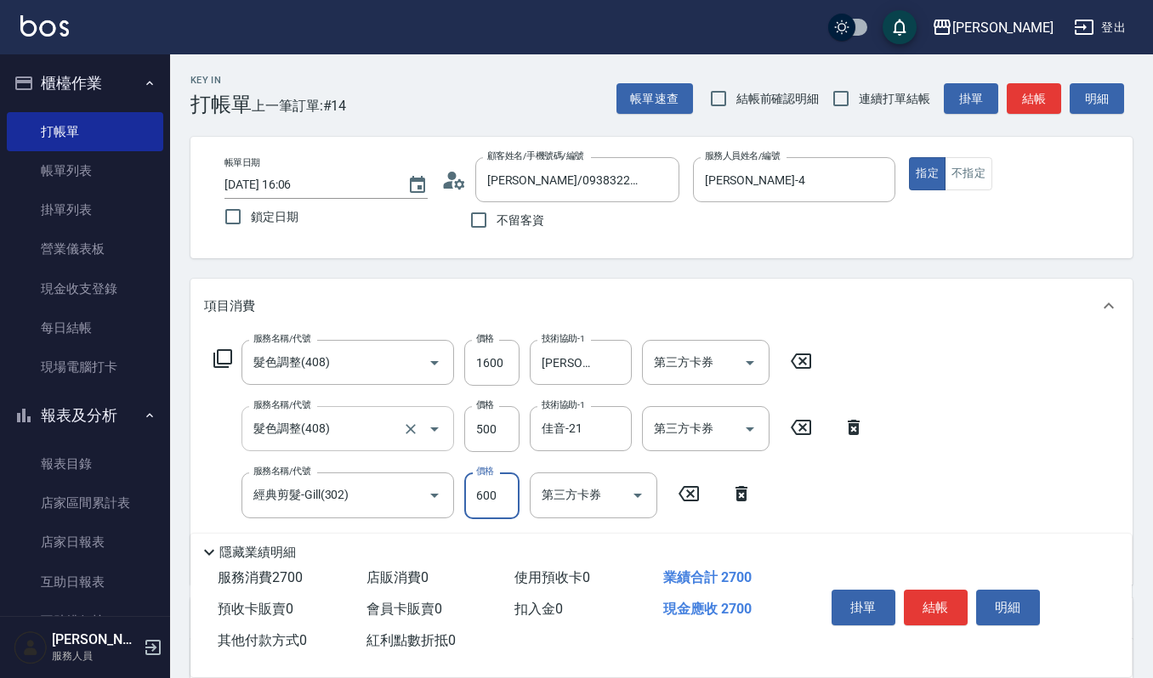
type input "600"
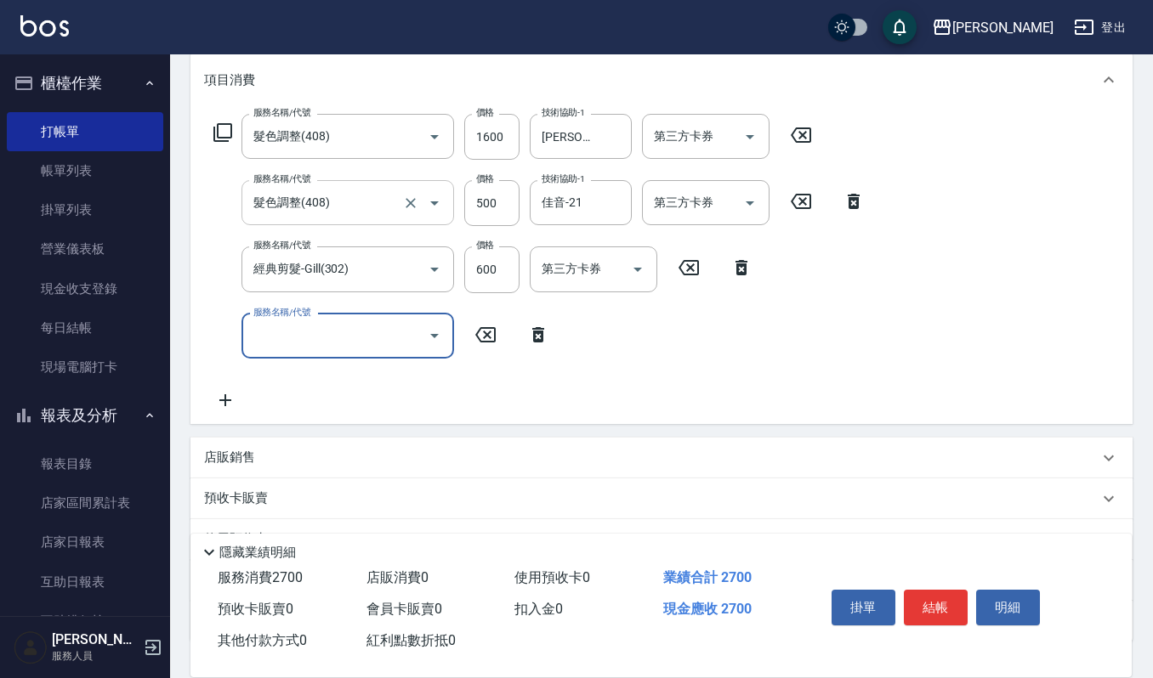
scroll to position [340, 0]
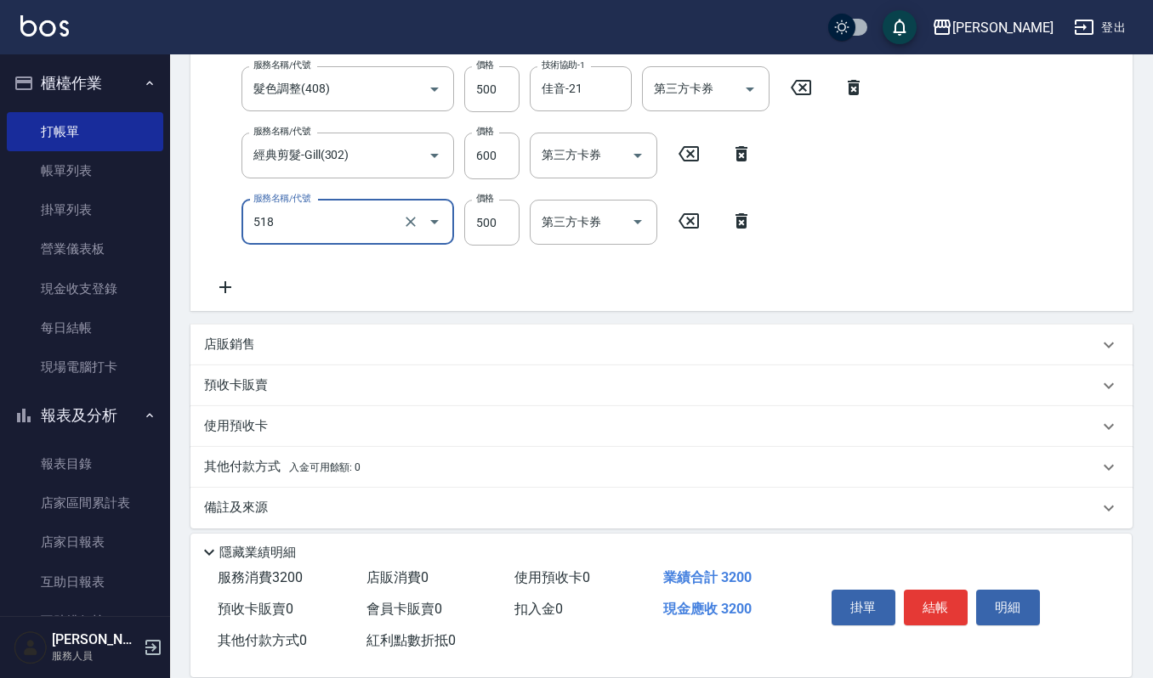
type input "(雲提)燙染前頭皮防護(518)"
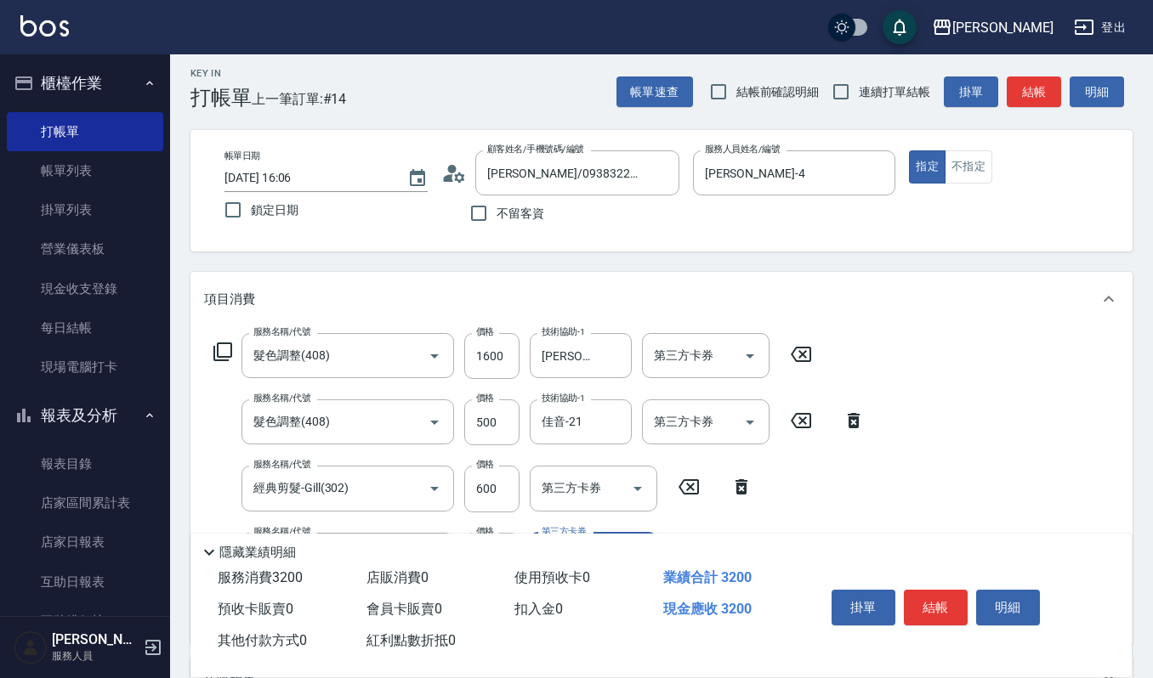
scroll to position [113, 0]
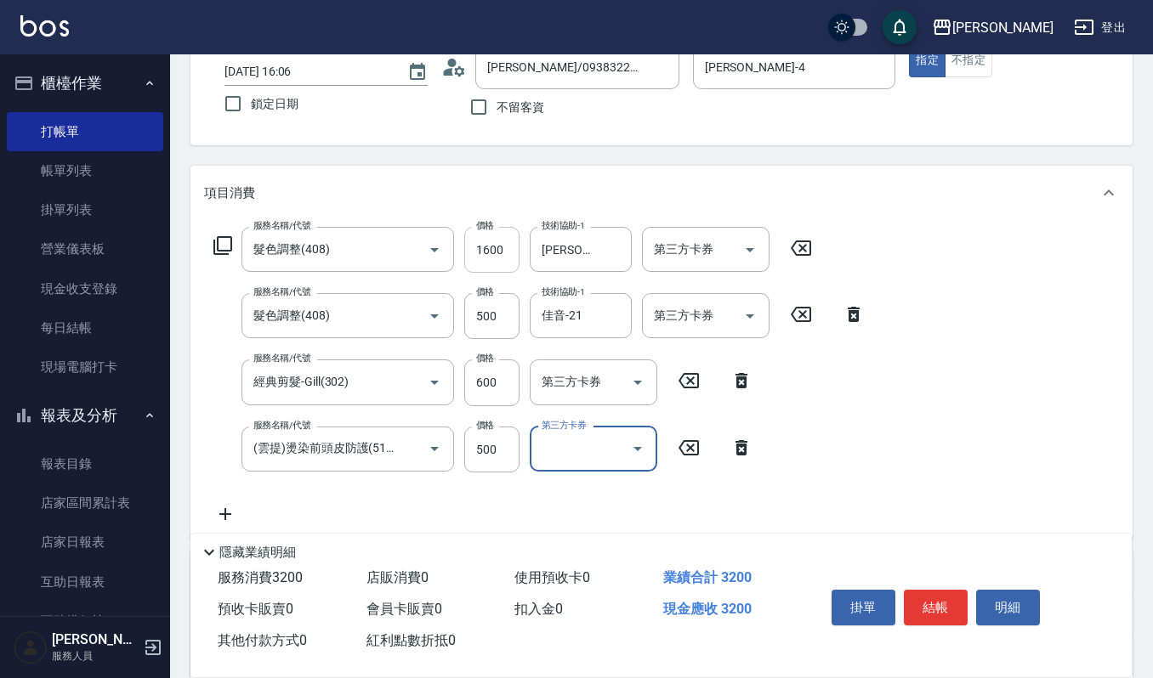
click at [478, 252] on input "1600" at bounding box center [491, 250] width 55 height 46
click at [498, 263] on input "1600" at bounding box center [491, 250] width 55 height 46
type input "1800"
click at [222, 510] on icon at bounding box center [225, 514] width 43 height 20
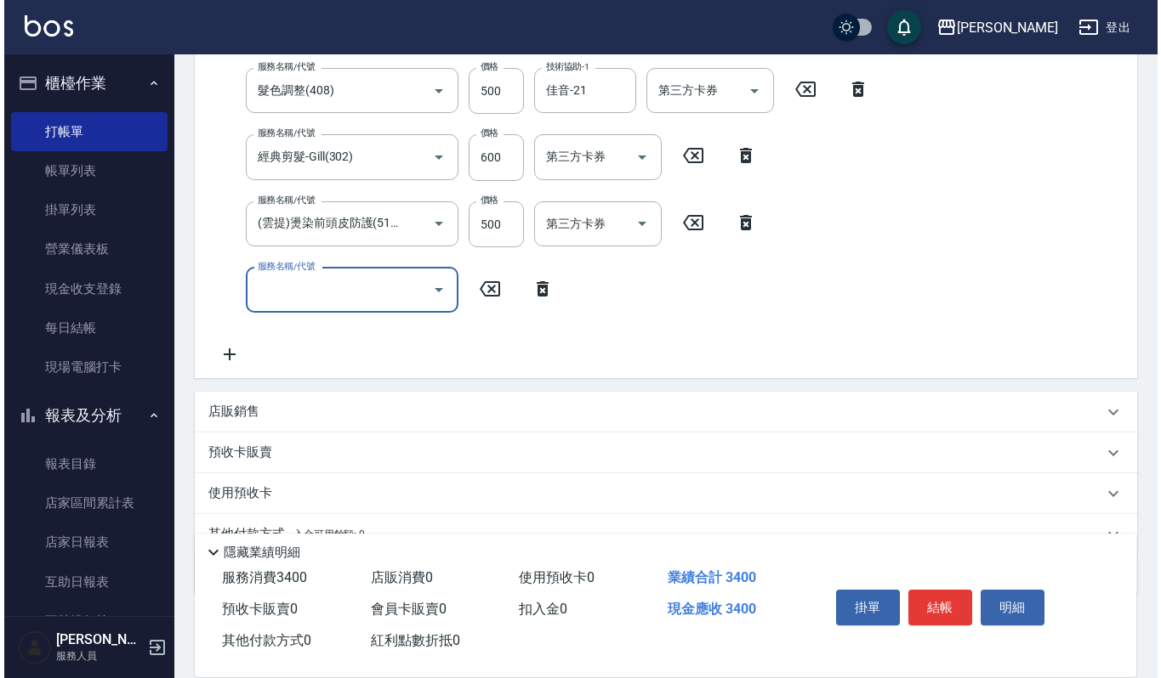
scroll to position [340, 0]
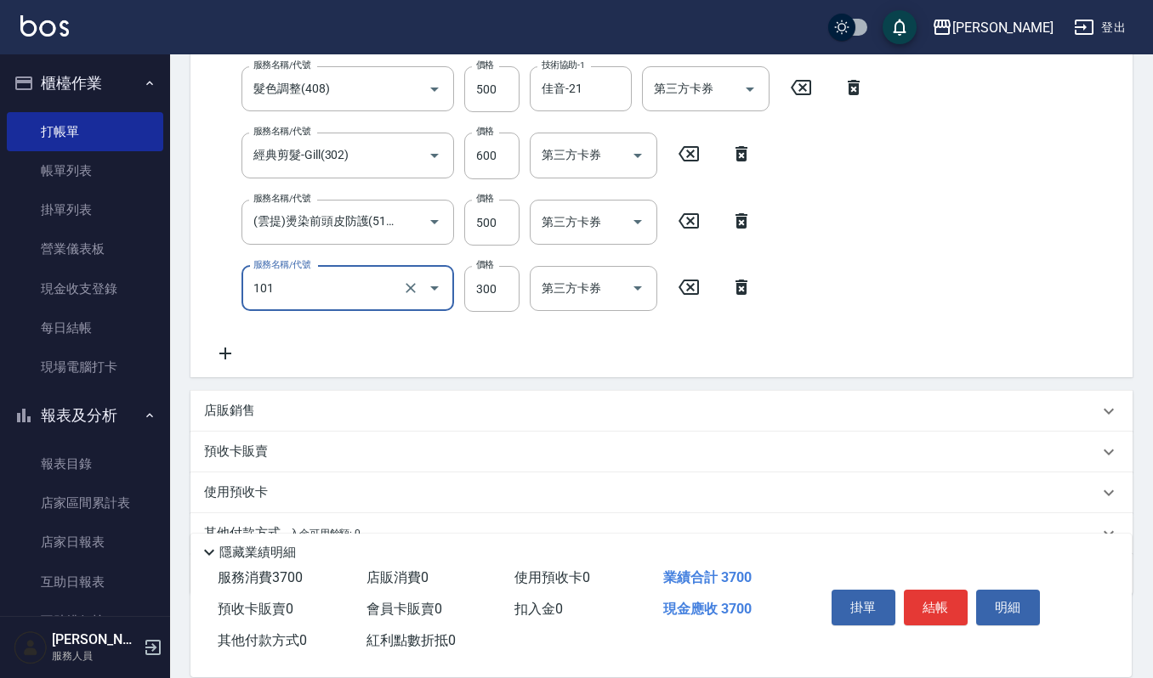
type input "一般洗髮(101)"
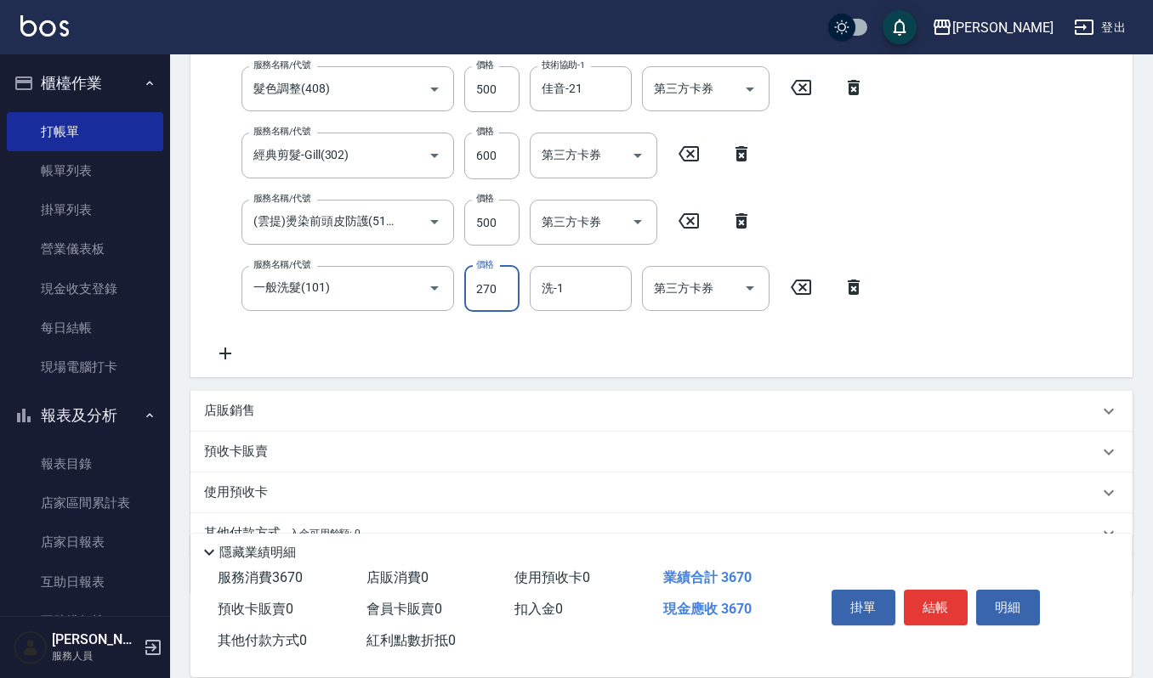
type input "270"
type input "佳音-21"
click at [1000, 610] on button "明細" at bounding box center [1008, 608] width 64 height 36
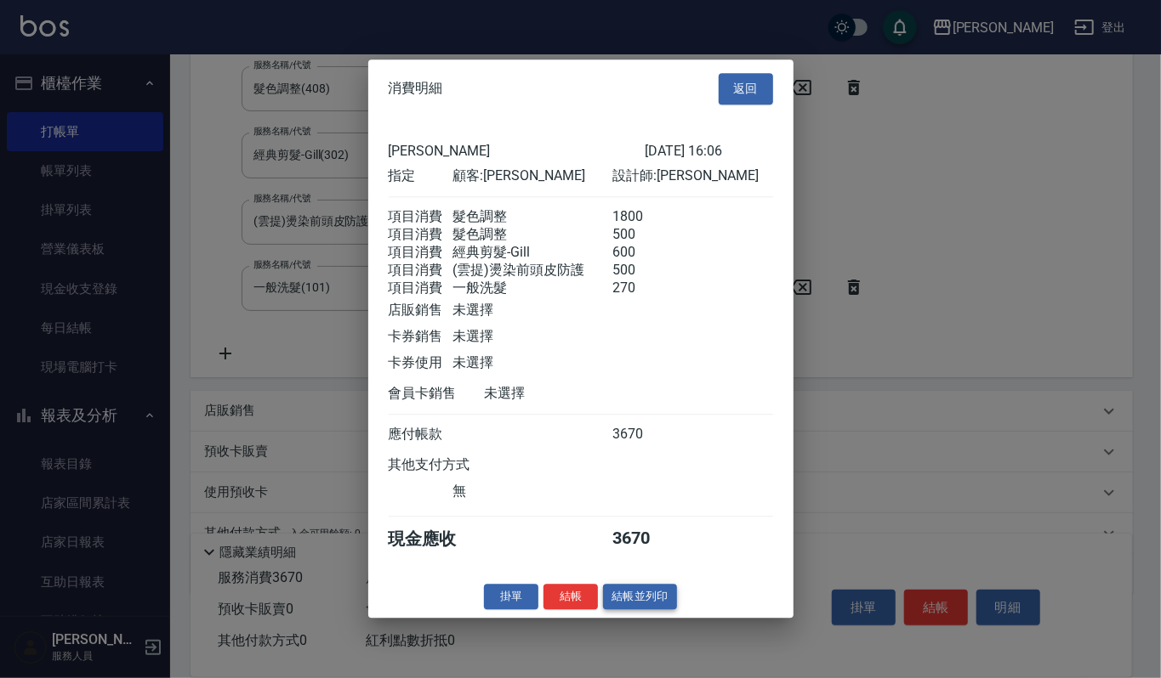
click at [661, 604] on button "結帳並列印" at bounding box center [640, 597] width 74 height 26
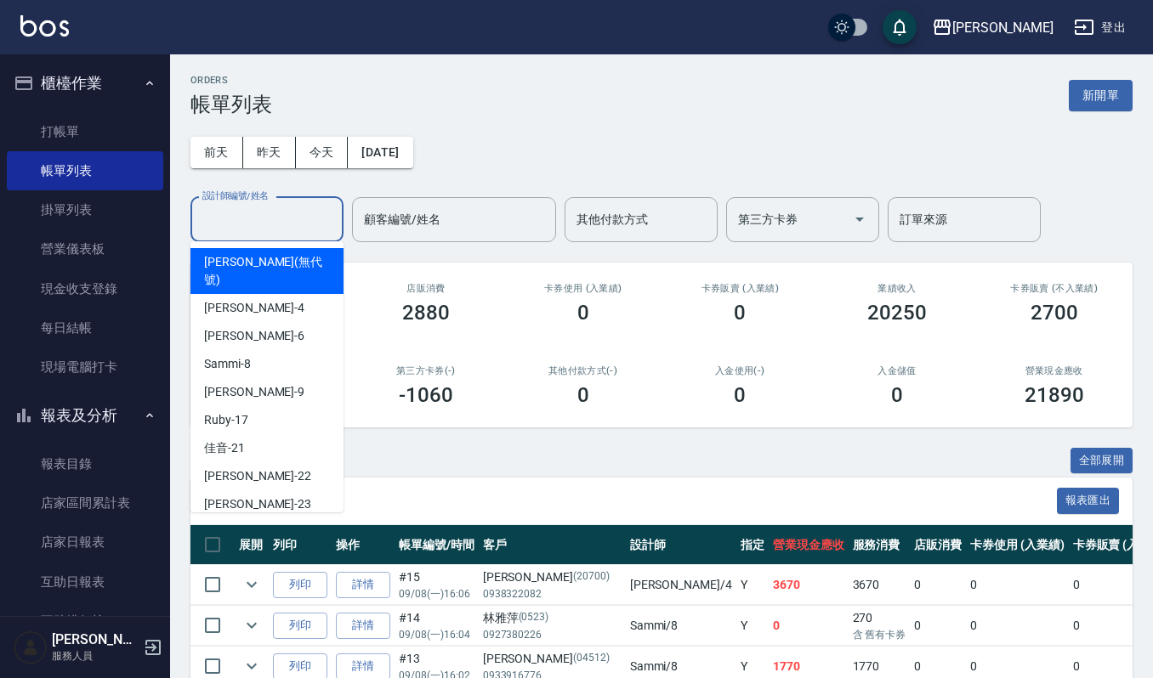
click at [270, 222] on input "設計師編號/姓名" at bounding box center [267, 220] width 138 height 30
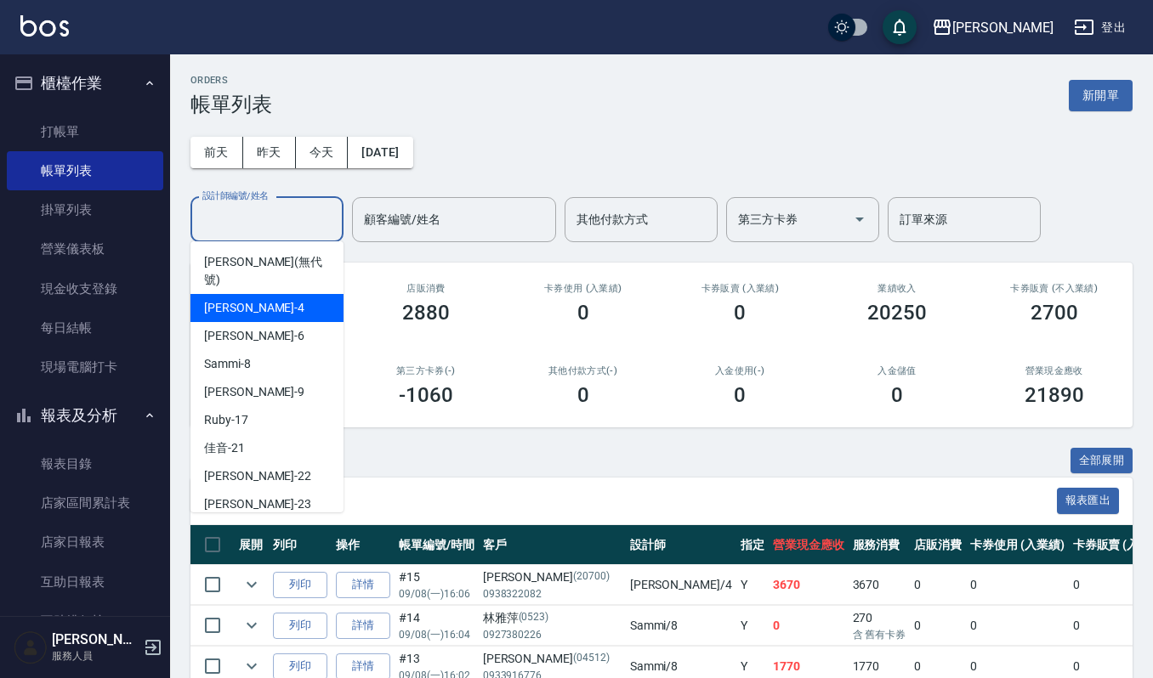
click at [265, 294] on div "吉兒 -4" at bounding box center [266, 308] width 153 height 28
type input "吉兒-4"
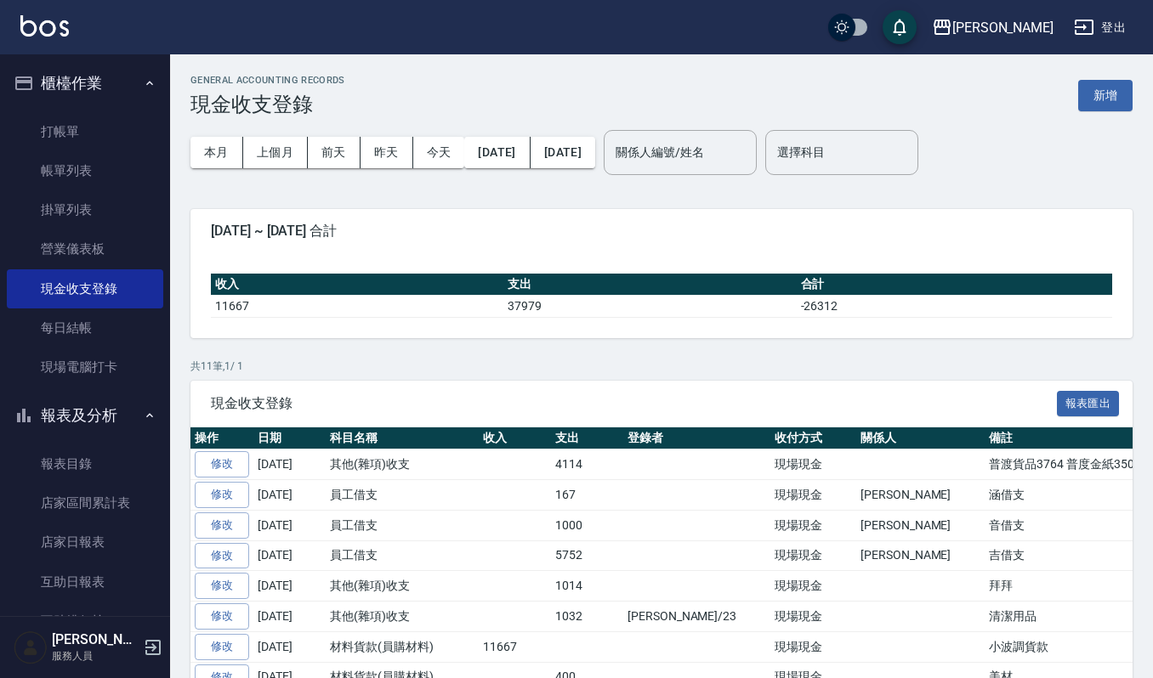
scroll to position [580, 0]
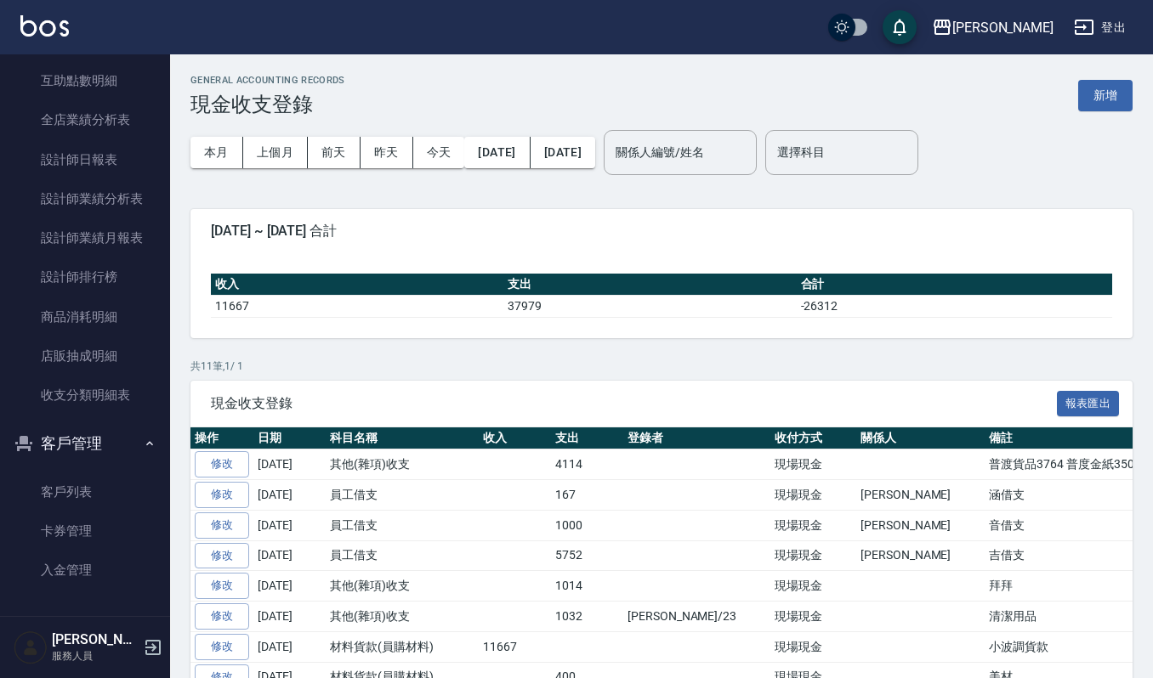
click at [94, 470] on ul "客戶列表 卡券管理 入金管理" at bounding box center [85, 532] width 156 height 132
click at [94, 473] on link "客戶列表" at bounding box center [85, 492] width 156 height 39
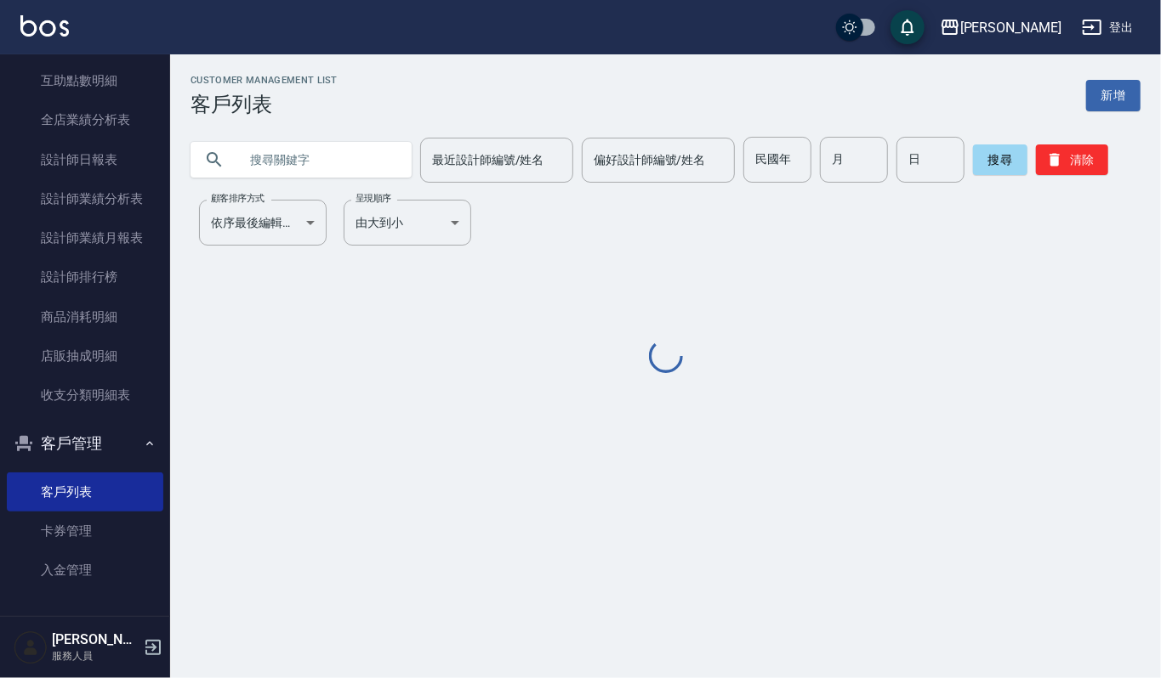
click at [294, 170] on input "text" at bounding box center [318, 160] width 160 height 46
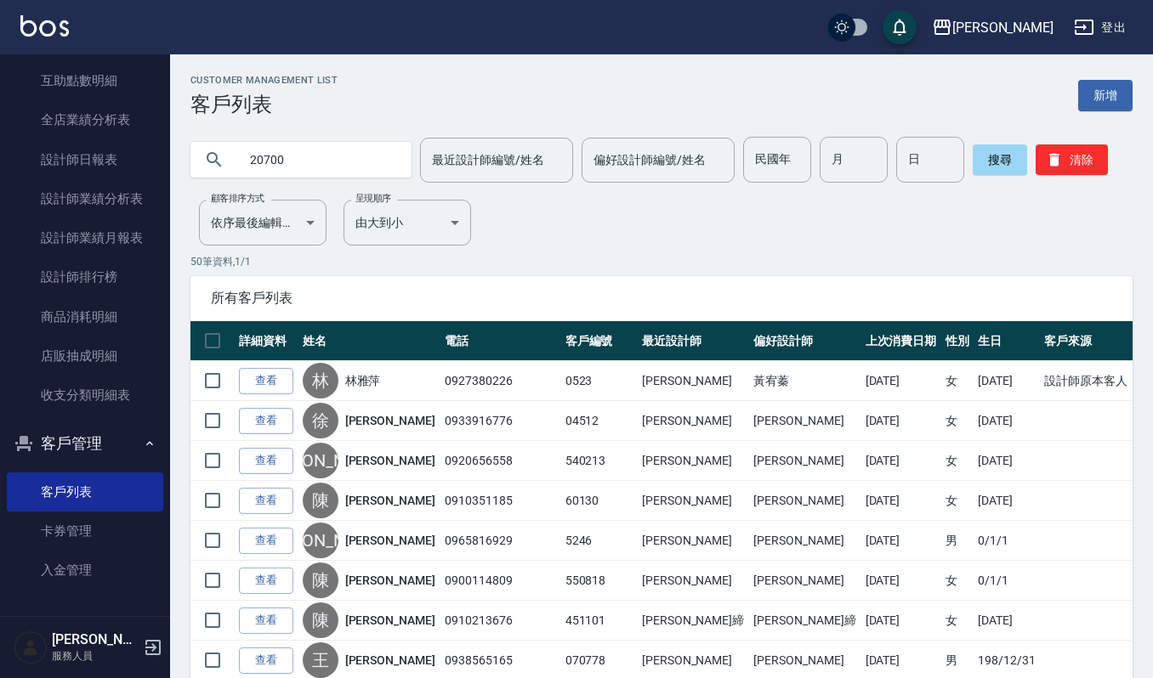
type input "20700"
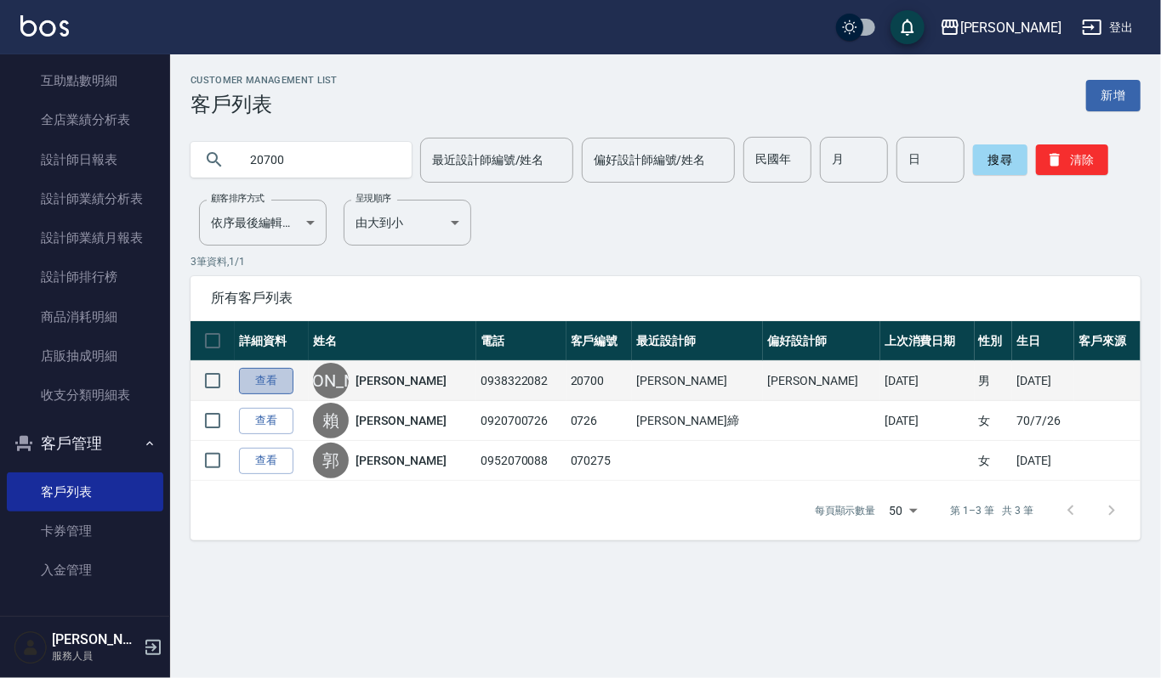
click at [274, 388] on link "查看" at bounding box center [266, 381] width 54 height 26
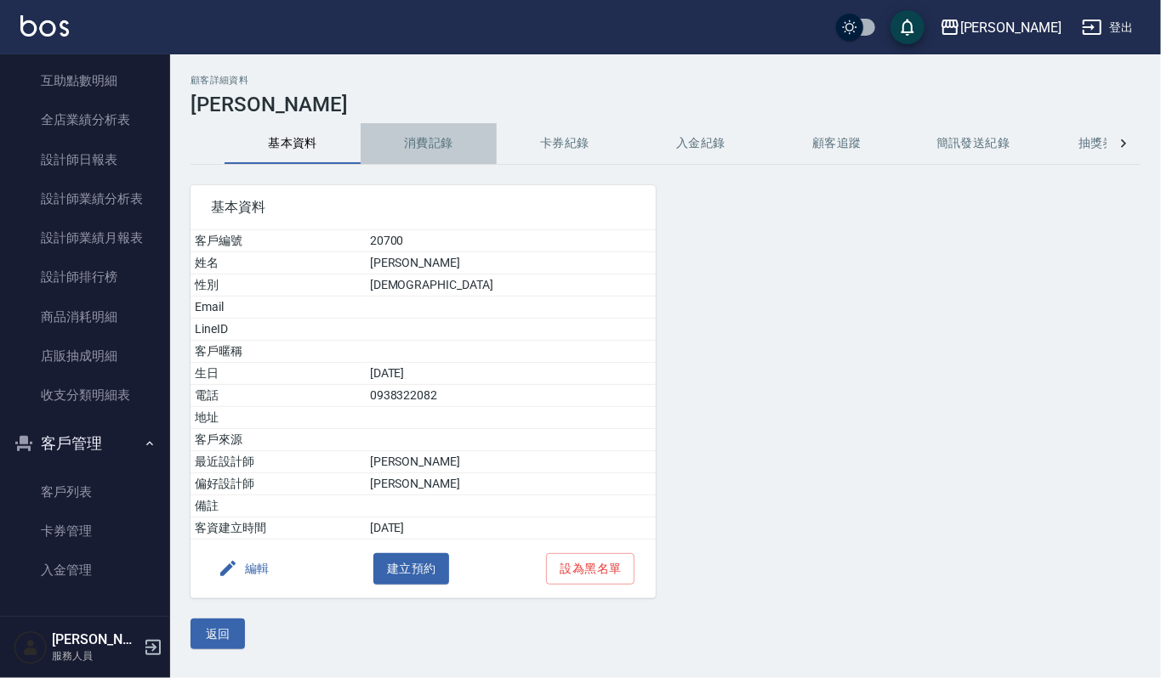
drag, startPoint x: 443, startPoint y: 137, endPoint x: 435, endPoint y: 130, distance: 10.2
click at [439, 137] on button "消費記錄" at bounding box center [428, 143] width 136 height 41
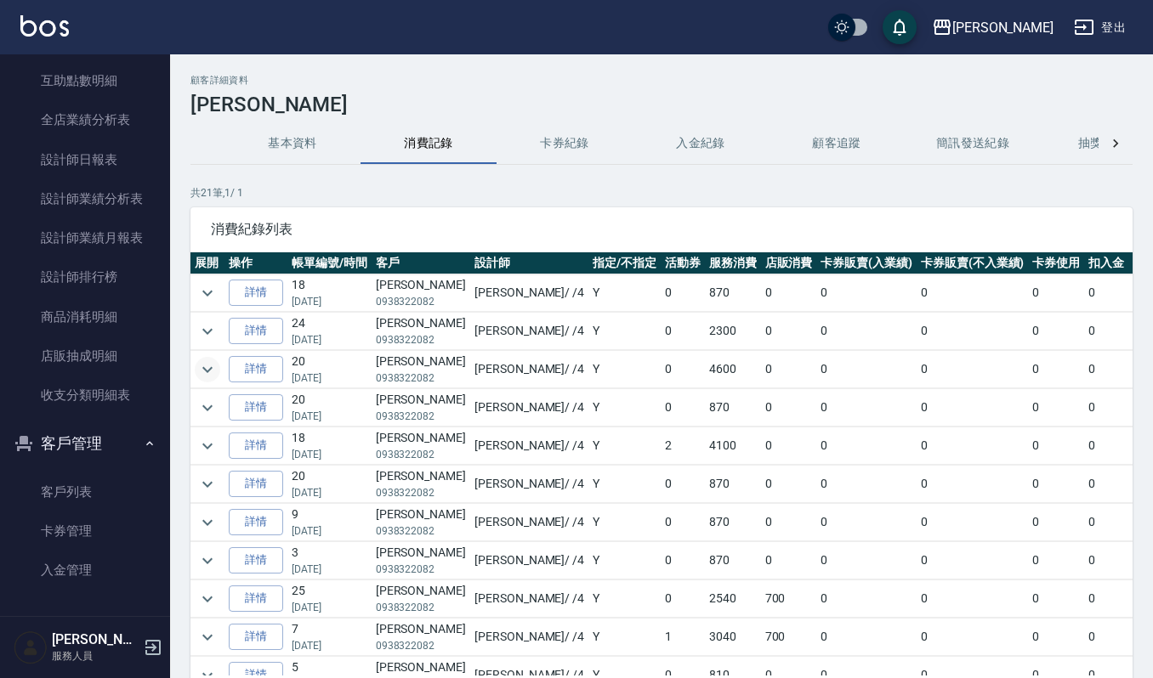
click at [204, 376] on icon "expand row" at bounding box center [207, 370] width 20 height 20
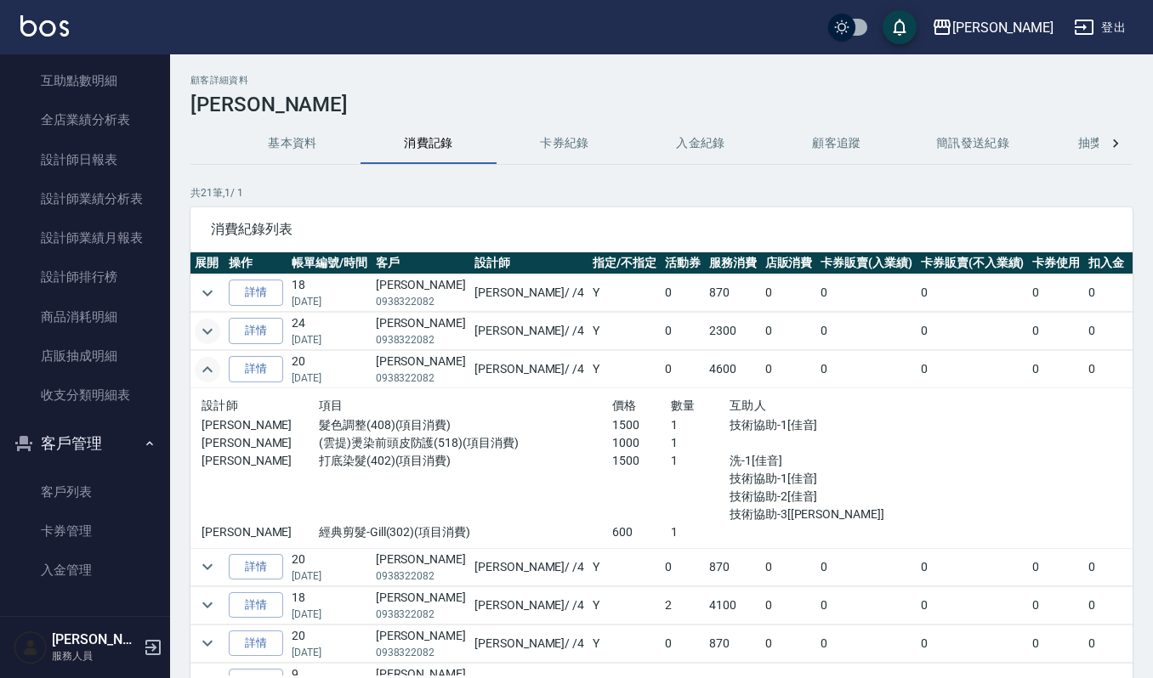
click at [202, 338] on icon "expand row" at bounding box center [207, 331] width 20 height 20
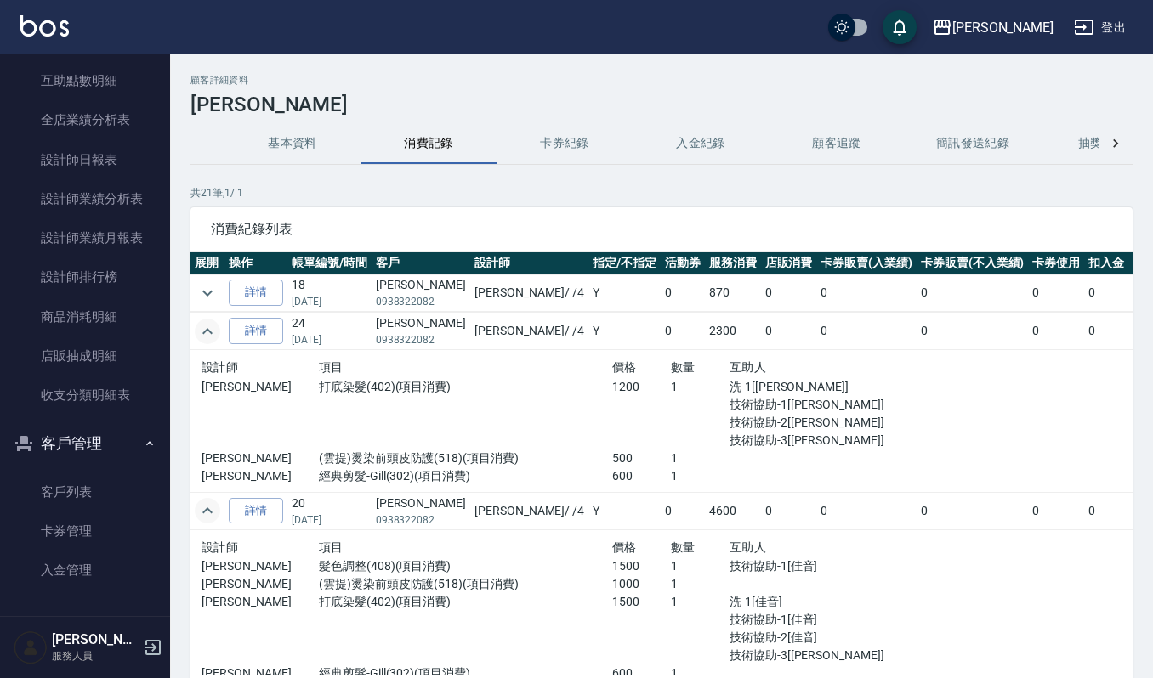
click at [202, 338] on icon "expand row" at bounding box center [207, 331] width 20 height 20
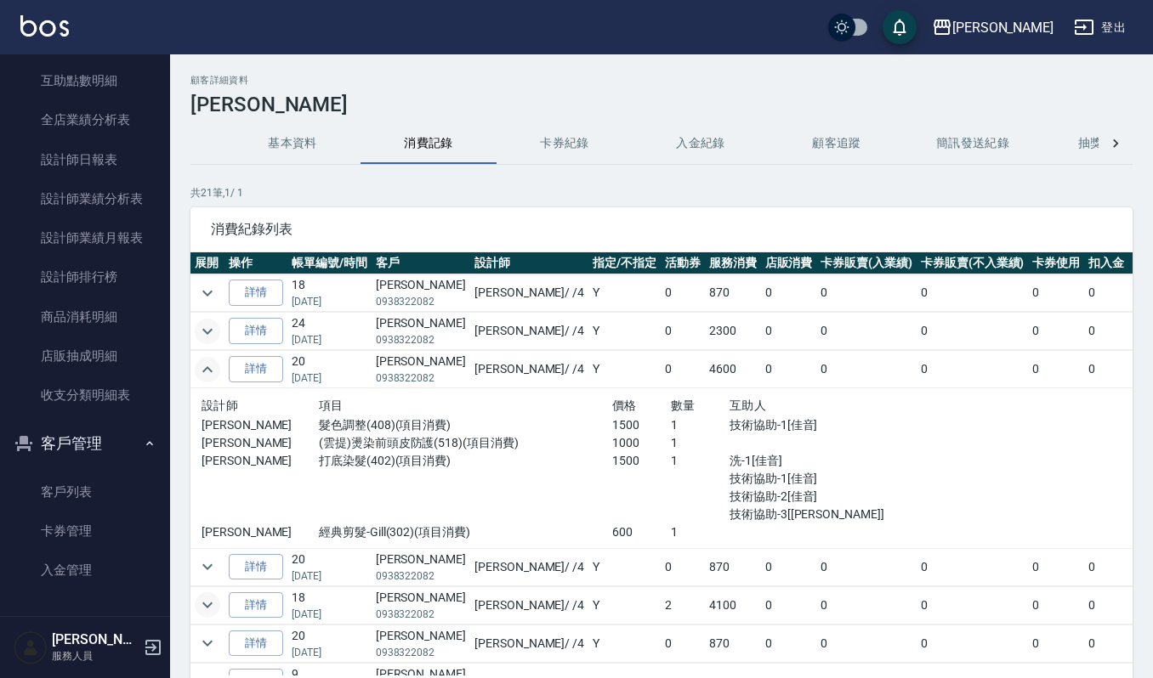
click at [211, 603] on icon "expand row" at bounding box center [207, 605] width 20 height 20
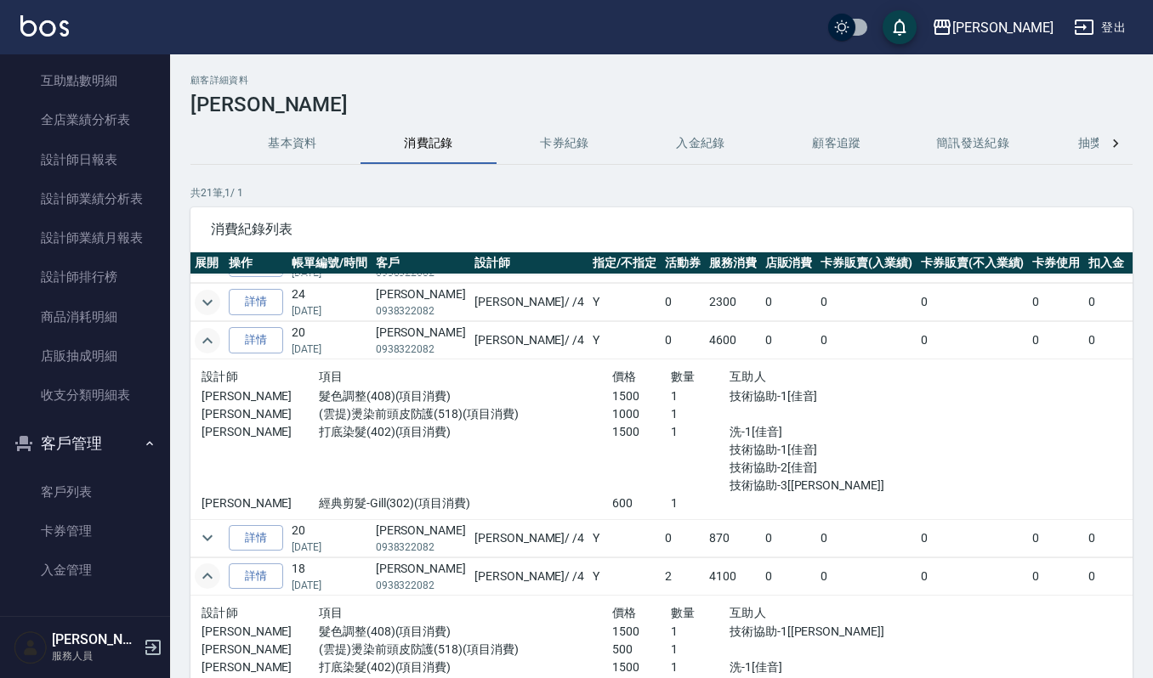
scroll to position [113, 0]
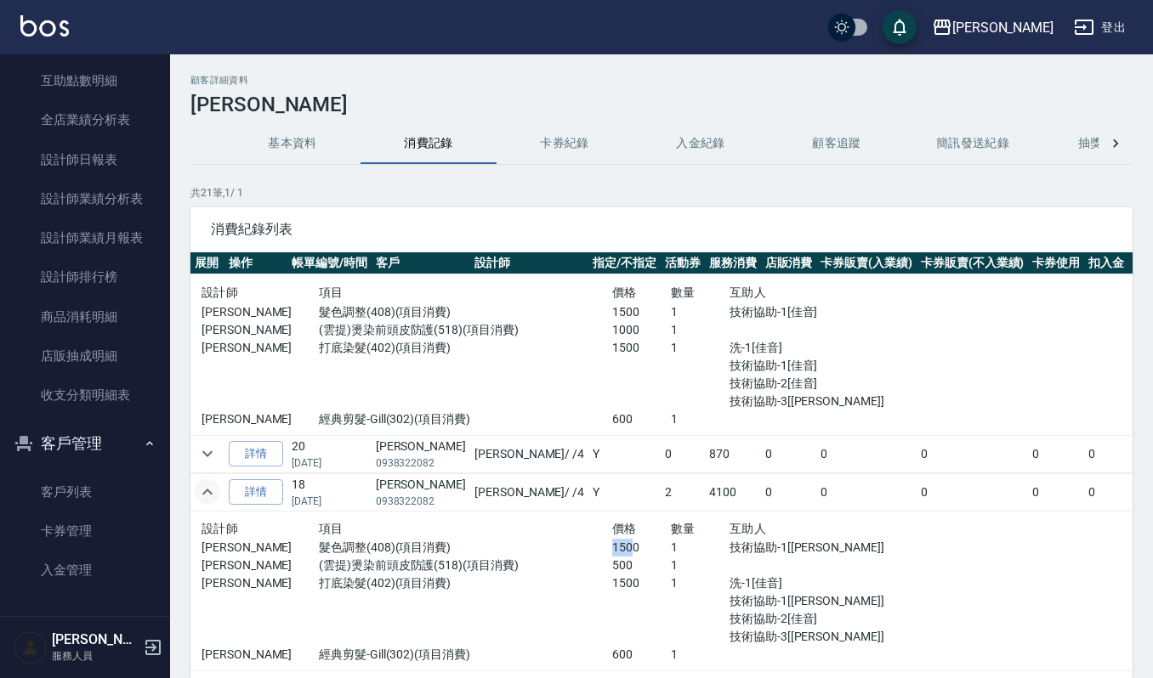
drag, startPoint x: 576, startPoint y: 546, endPoint x: 551, endPoint y: 548, distance: 25.6
click at [551, 548] on div "[PERSON_NAME] 髮色調整(408)(項目消費) 1500 1 技術協助-1[[PERSON_NAME]]" at bounding box center [553, 548] width 704 height 18
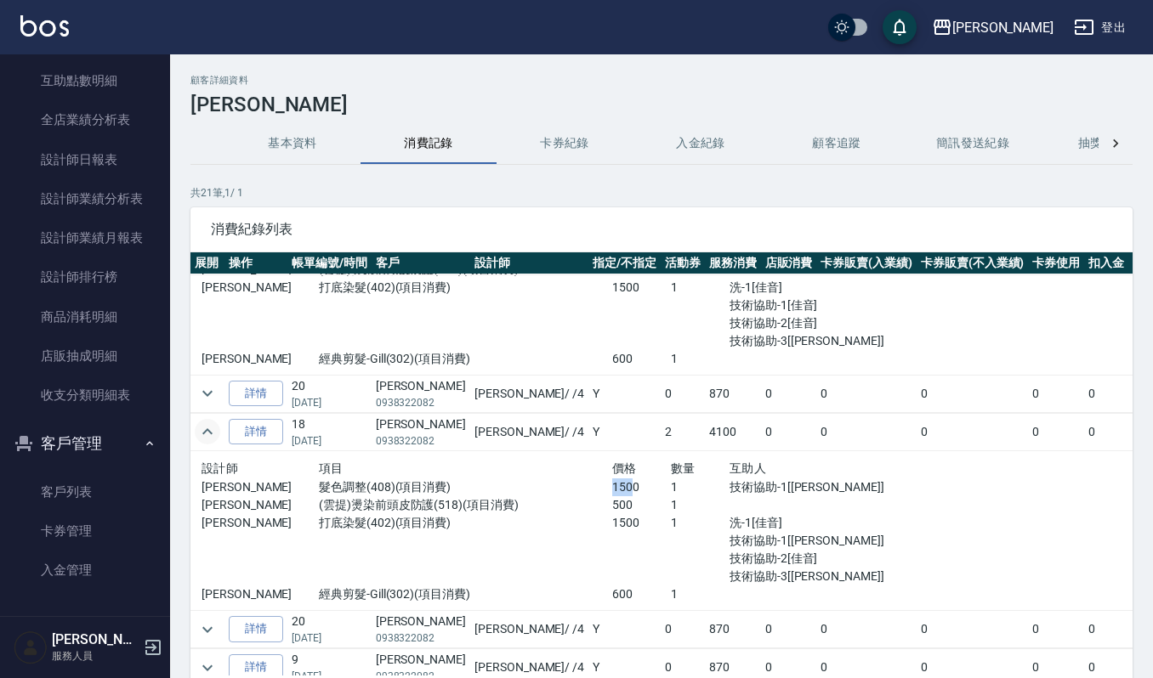
scroll to position [226, 0]
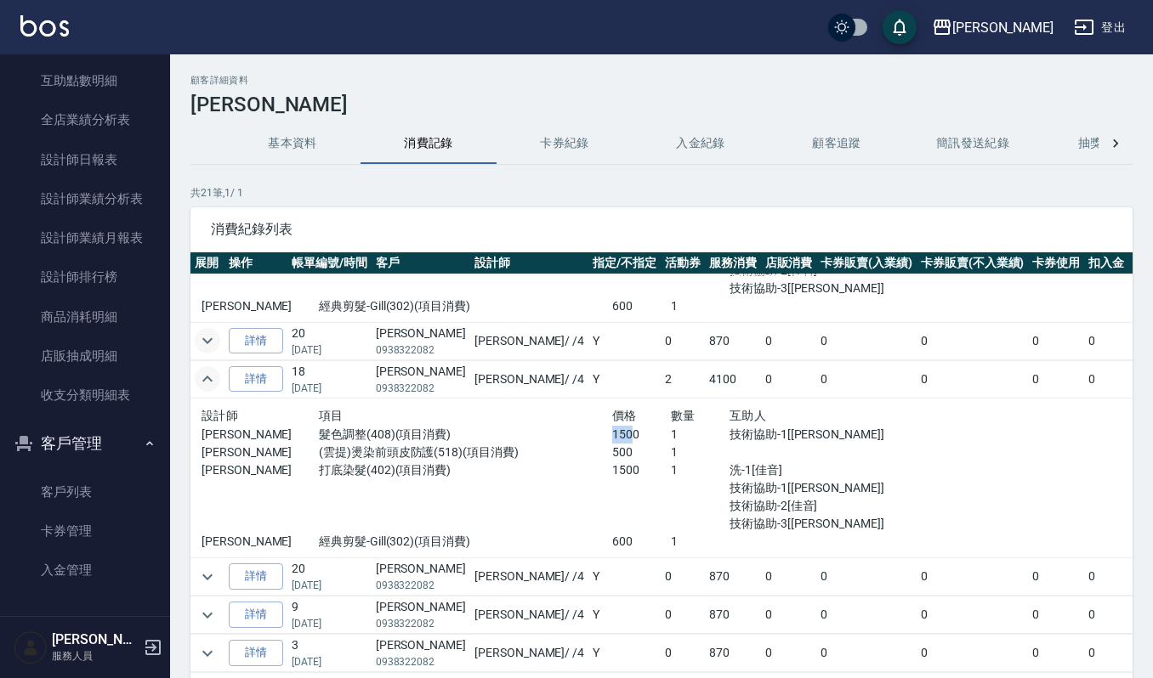
click at [214, 338] on icon "expand row" at bounding box center [207, 341] width 20 height 20
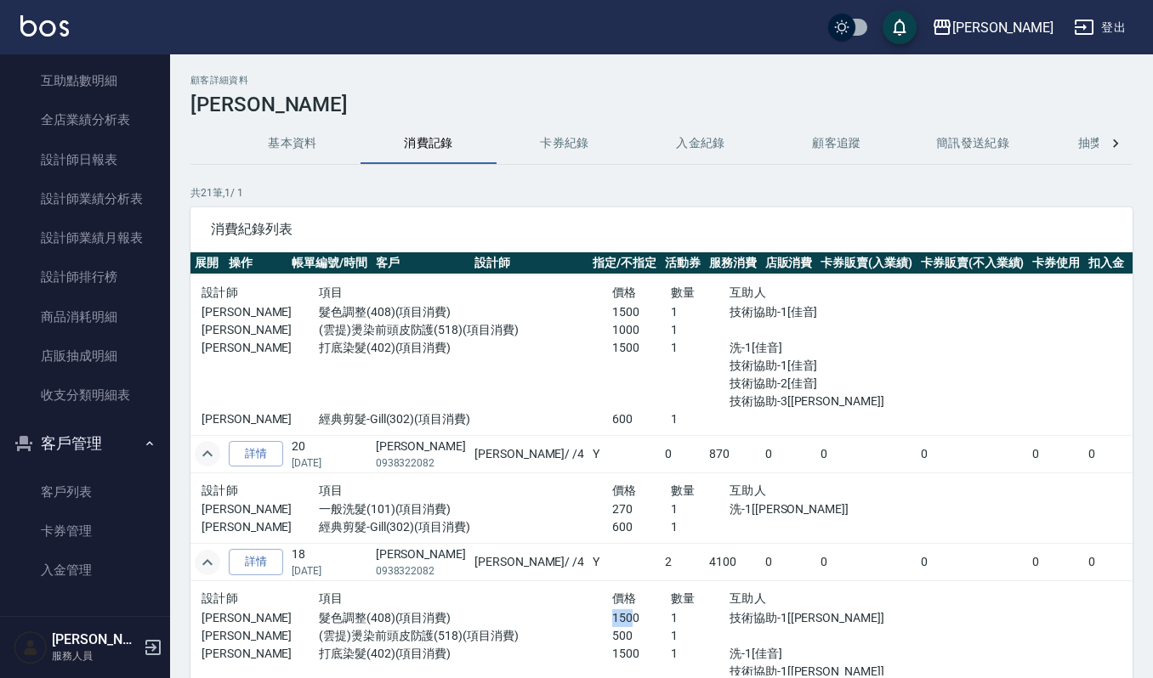
scroll to position [0, 0]
